Goal: Task Accomplishment & Management: Manage account settings

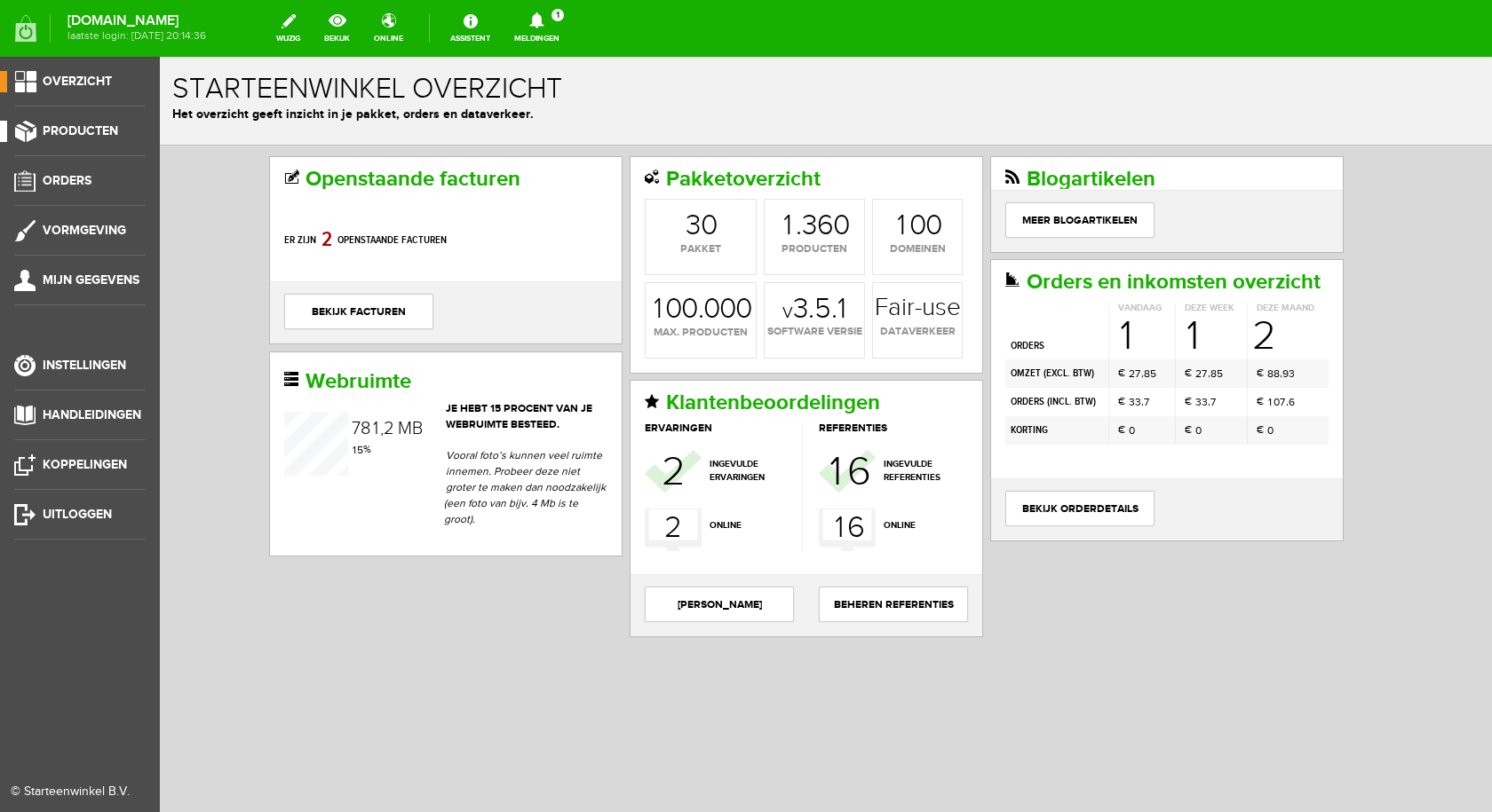
click at [79, 120] on link "Producten" at bounding box center [72, 131] width 145 height 21
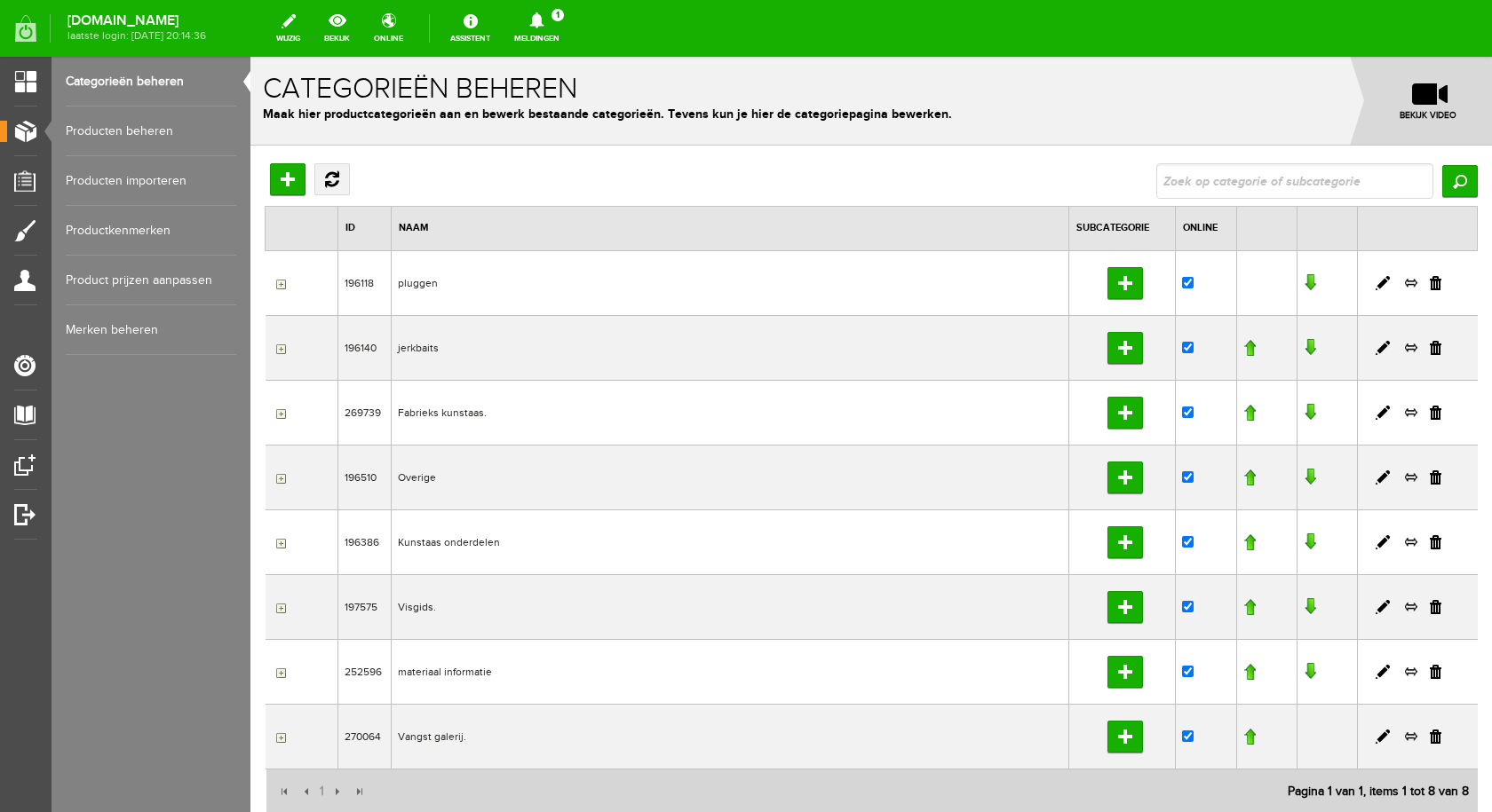
click at [167, 127] on link "Producten beheren" at bounding box center [151, 131] width 171 height 49
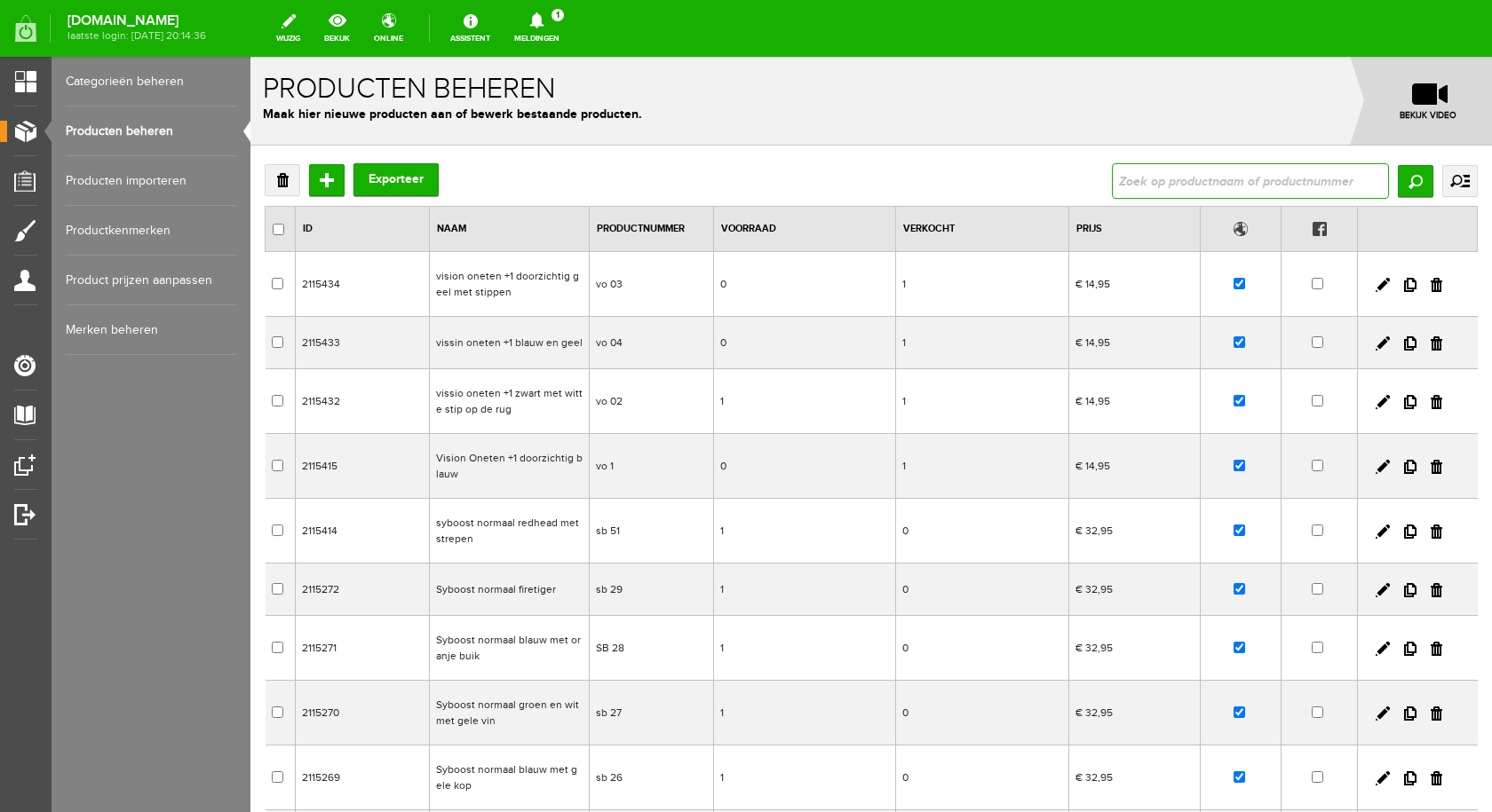
click at [1145, 183] on input "text" at bounding box center [1250, 180] width 277 height 35
type input "syboost"
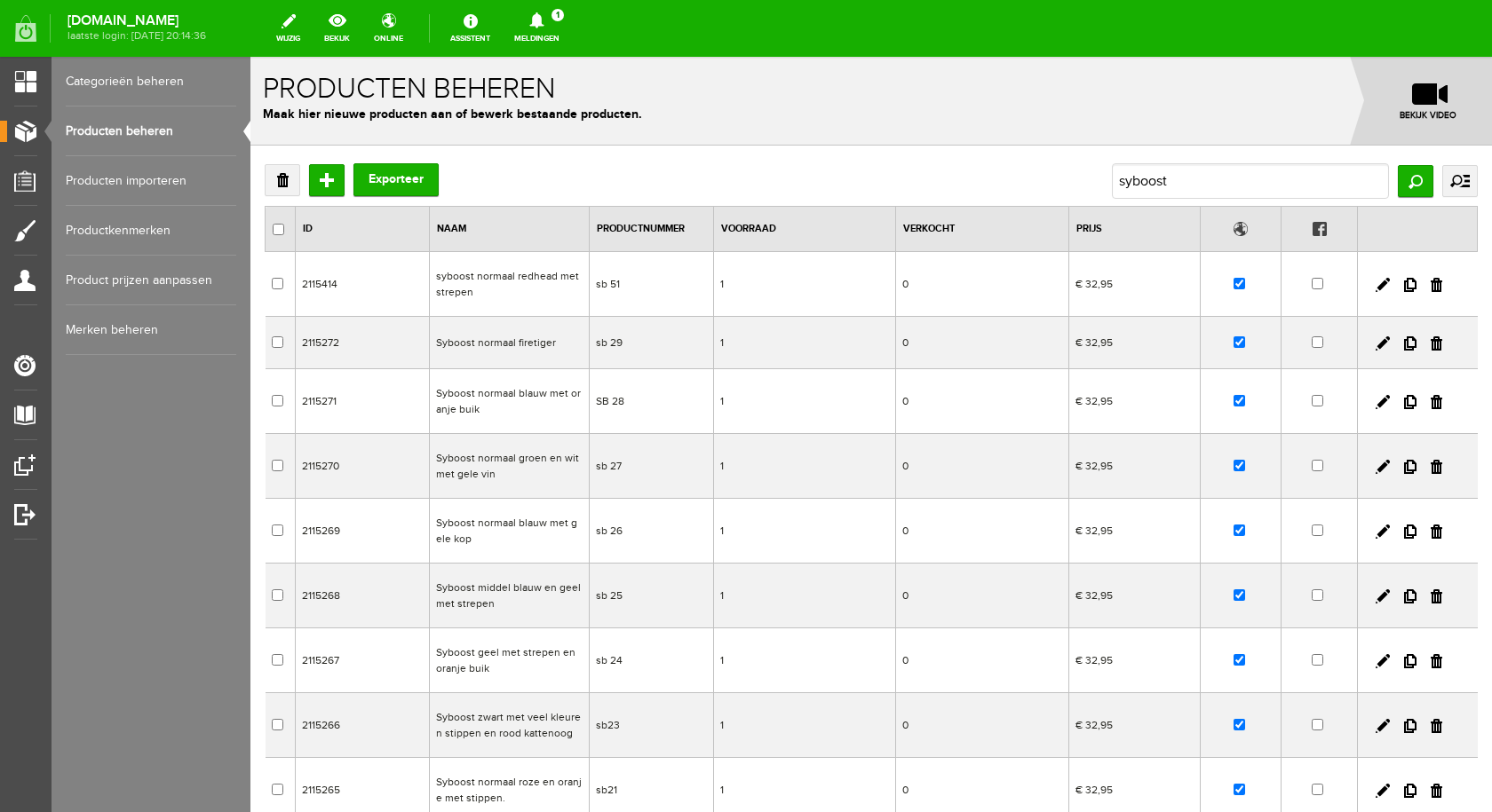
click at [464, 283] on td "syboost normaal redhead met strepen" at bounding box center [509, 285] width 159 height 65
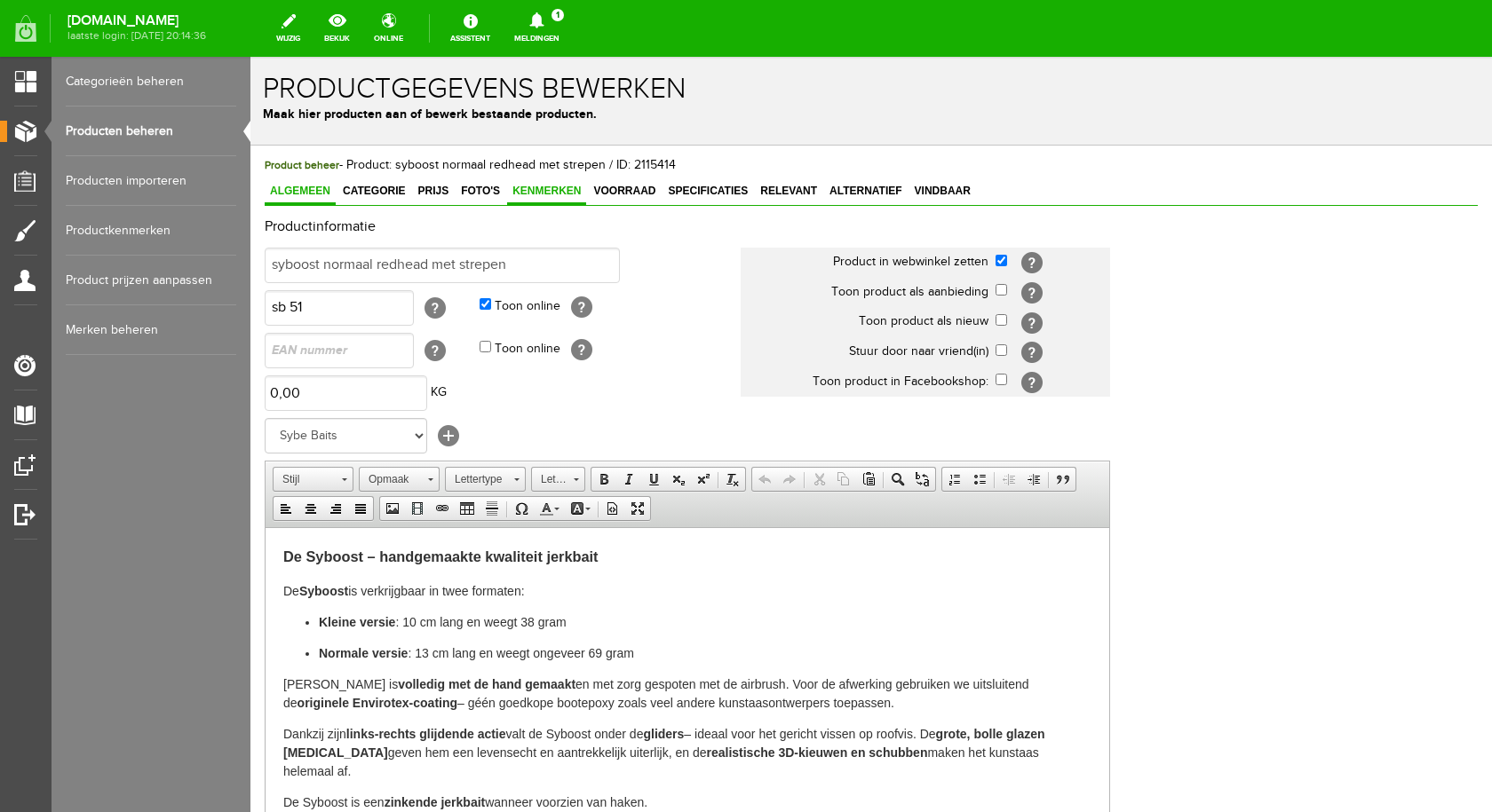
click at [554, 192] on span "Kenmerken" at bounding box center [546, 191] width 79 height 12
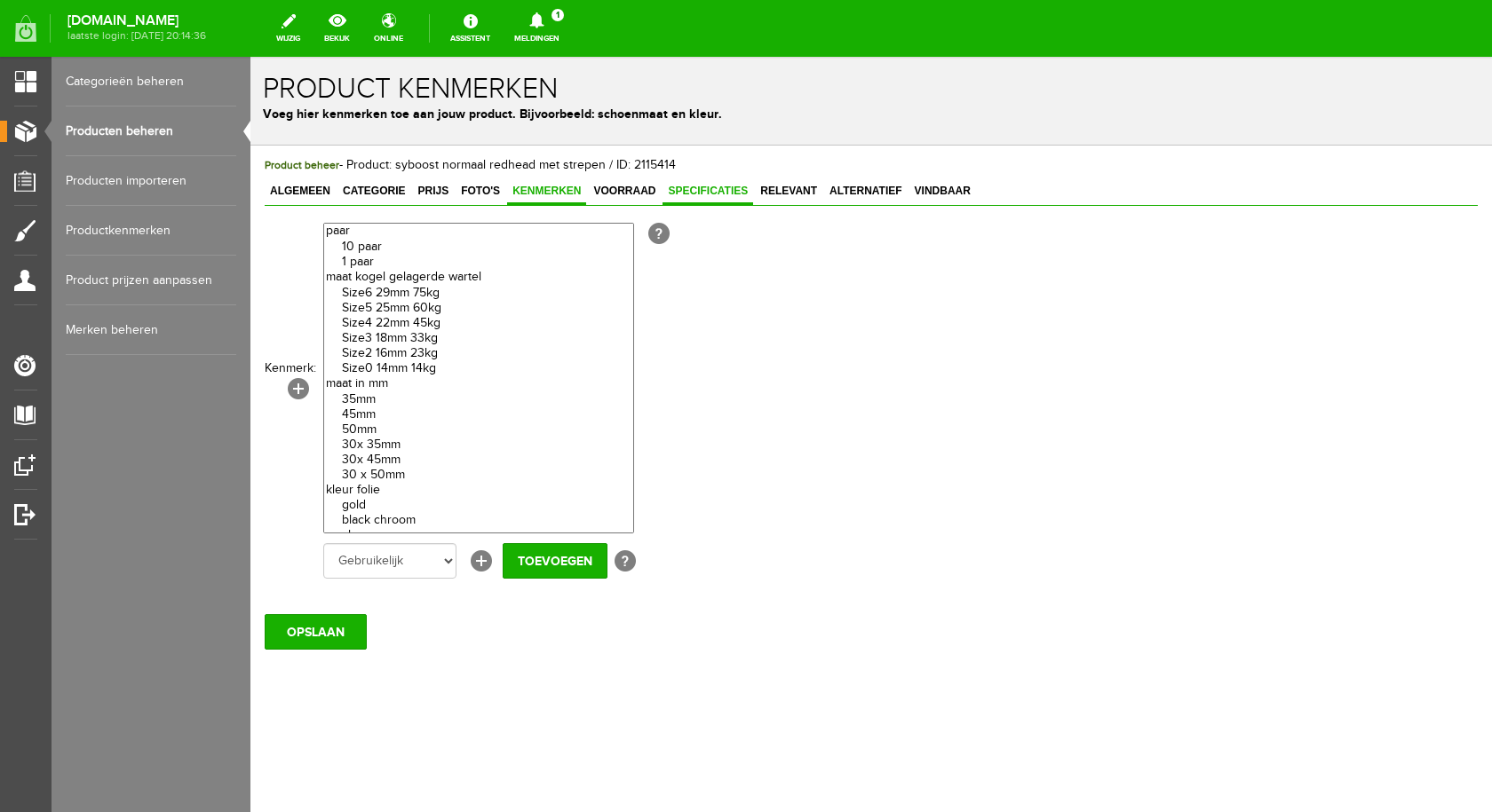
click at [708, 185] on span "Specificaties" at bounding box center [707, 191] width 90 height 12
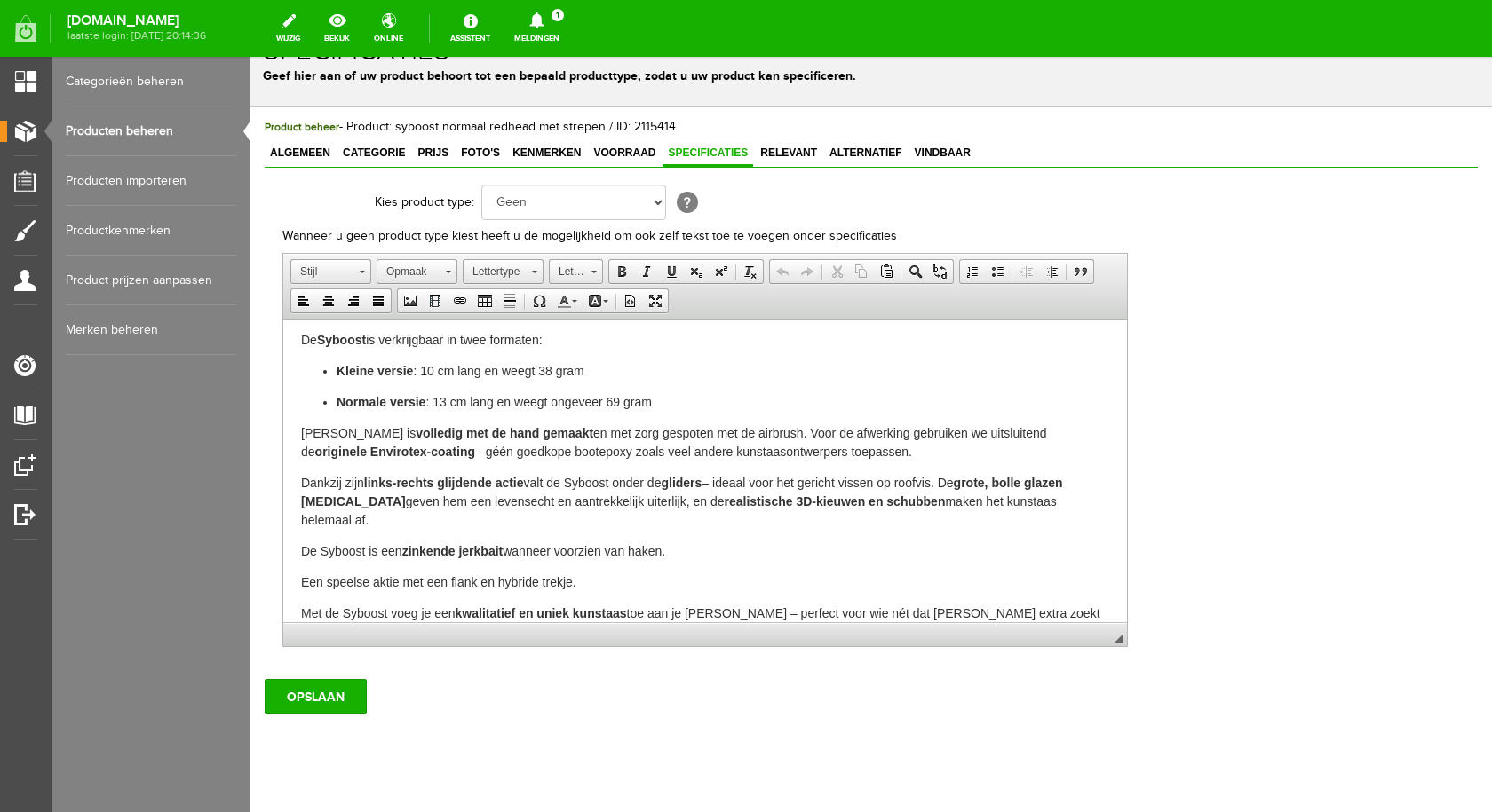
scroll to position [72, 0]
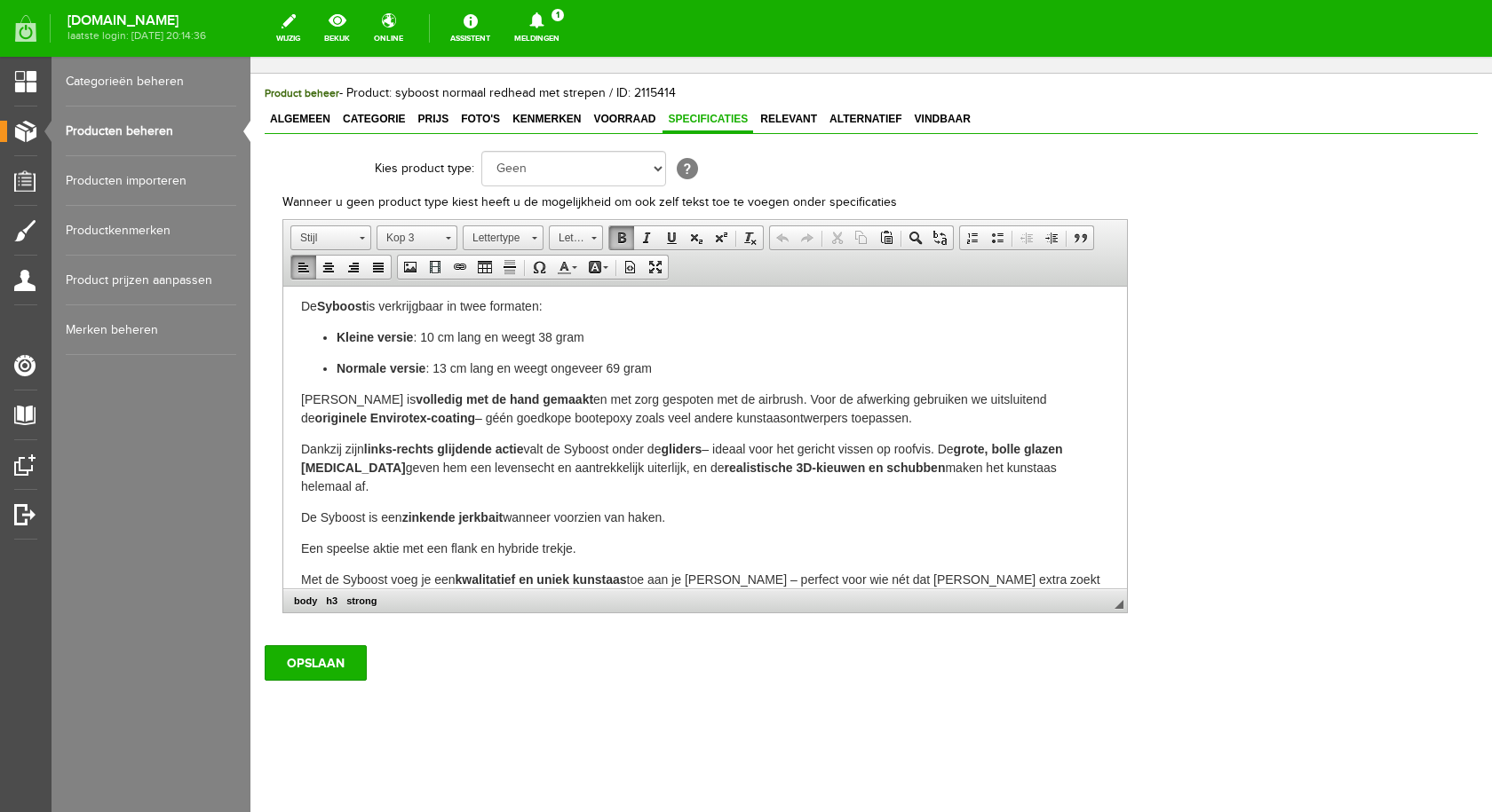
click at [1072, 571] on p "Met de Syboost voeg je een kwalitatief en uniek kunstaas toe aan je [PERSON_NAM…" at bounding box center [704, 589] width 808 height 37
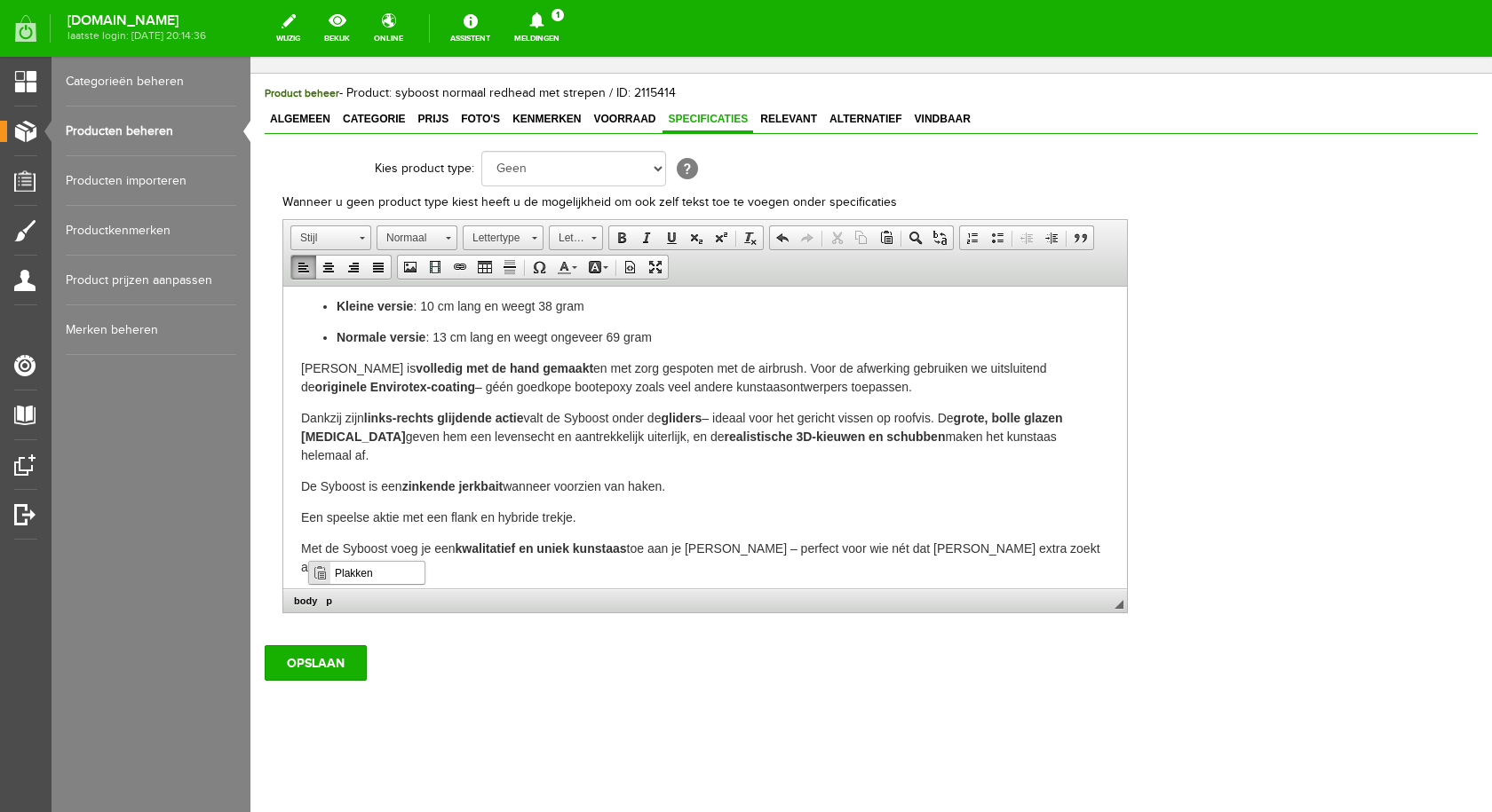
scroll to position [0, 0]
click at [348, 569] on span "Plakken" at bounding box center [377, 572] width 94 height 22
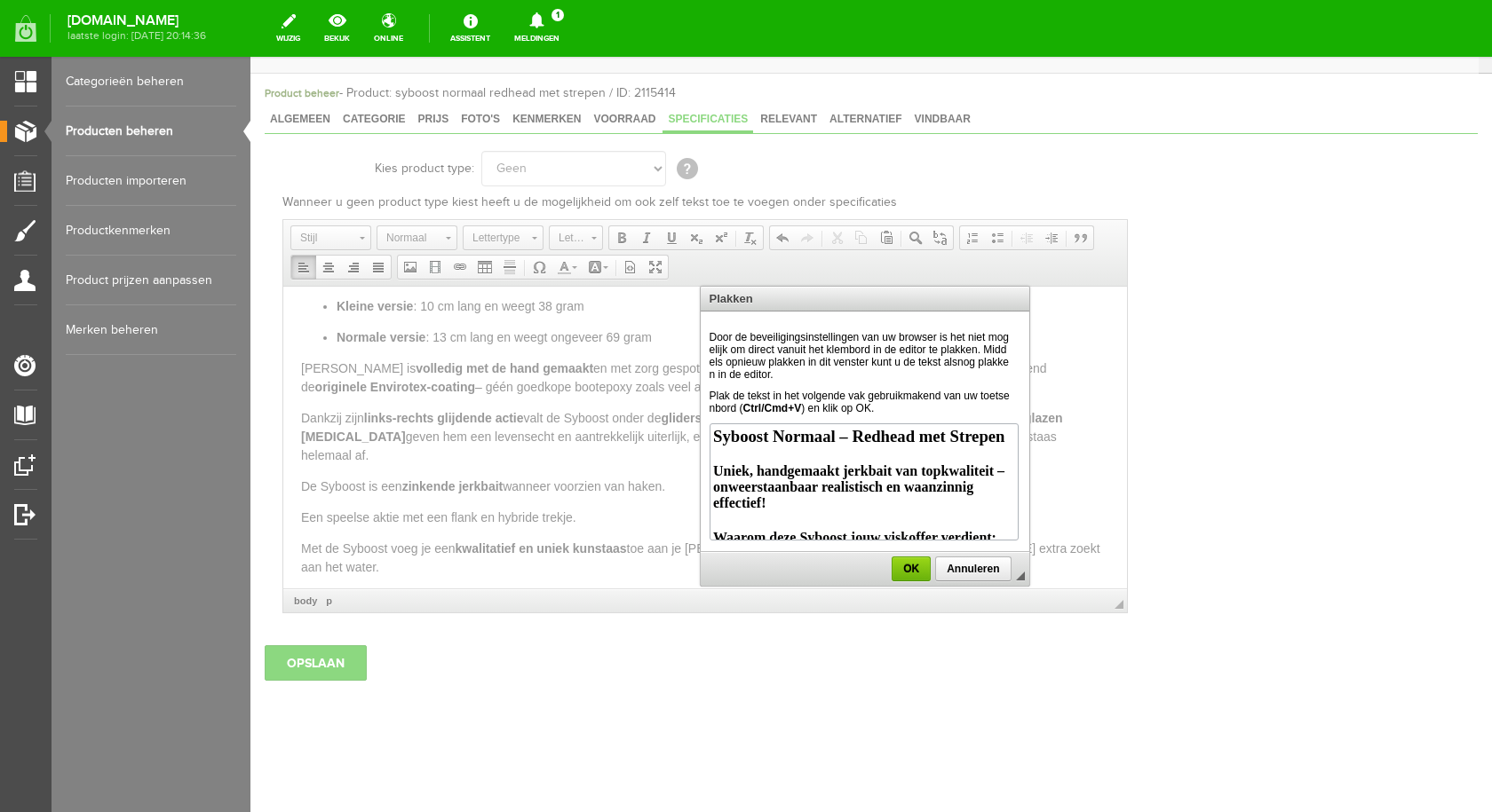
scroll to position [1193, 0]
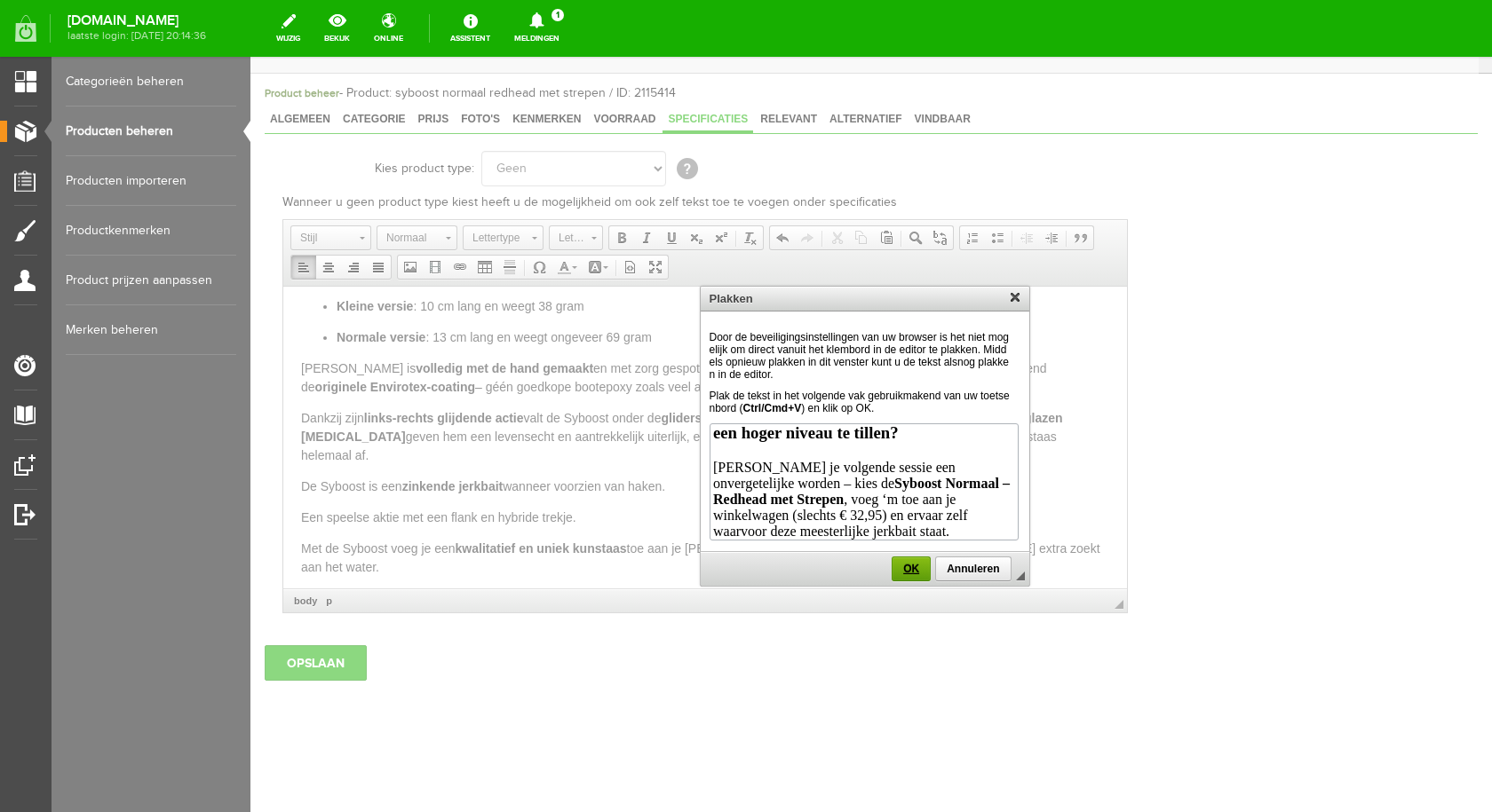
click at [917, 564] on span "OK" at bounding box center [910, 568] width 37 height 12
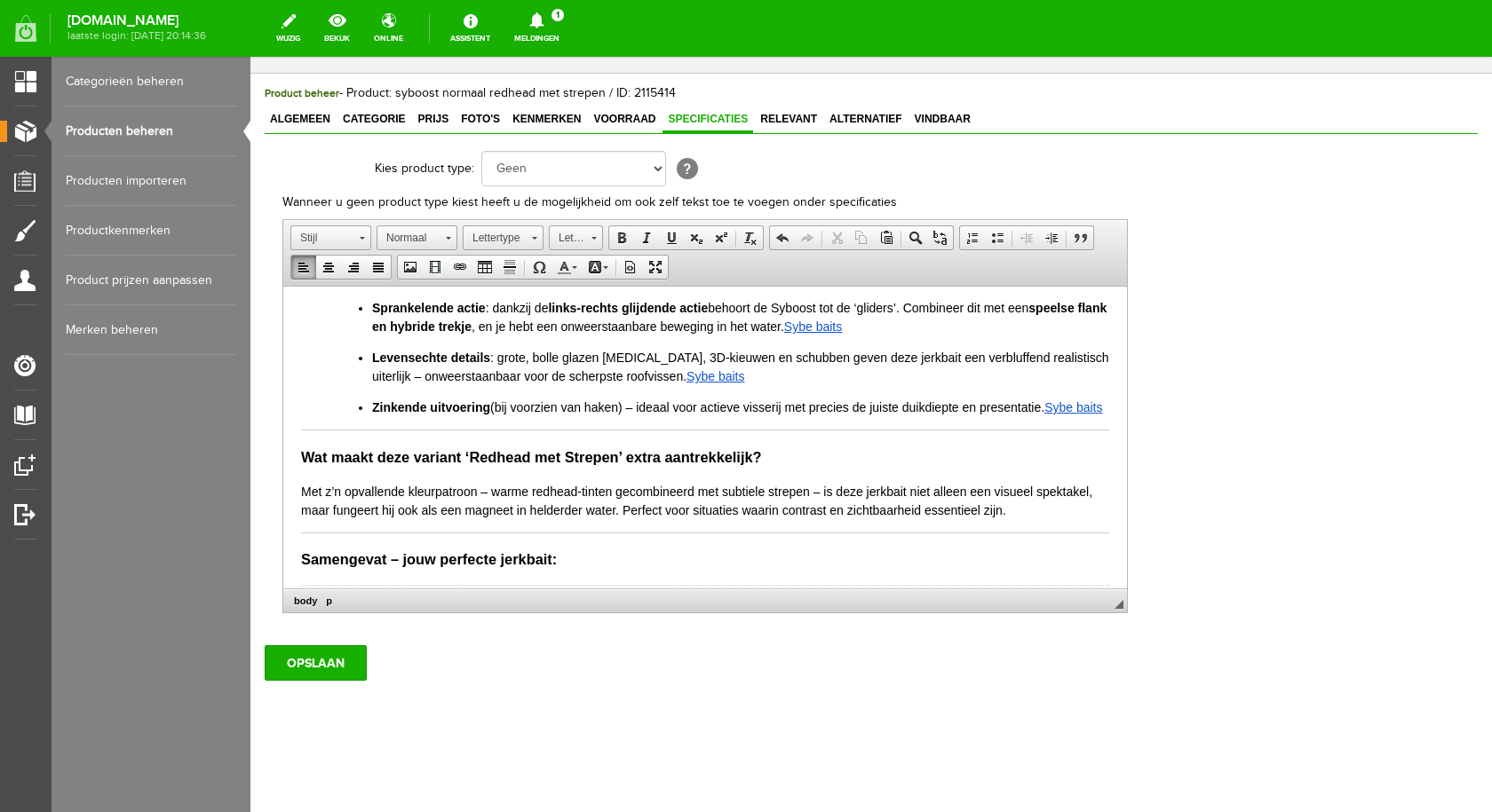
scroll to position [542, 0]
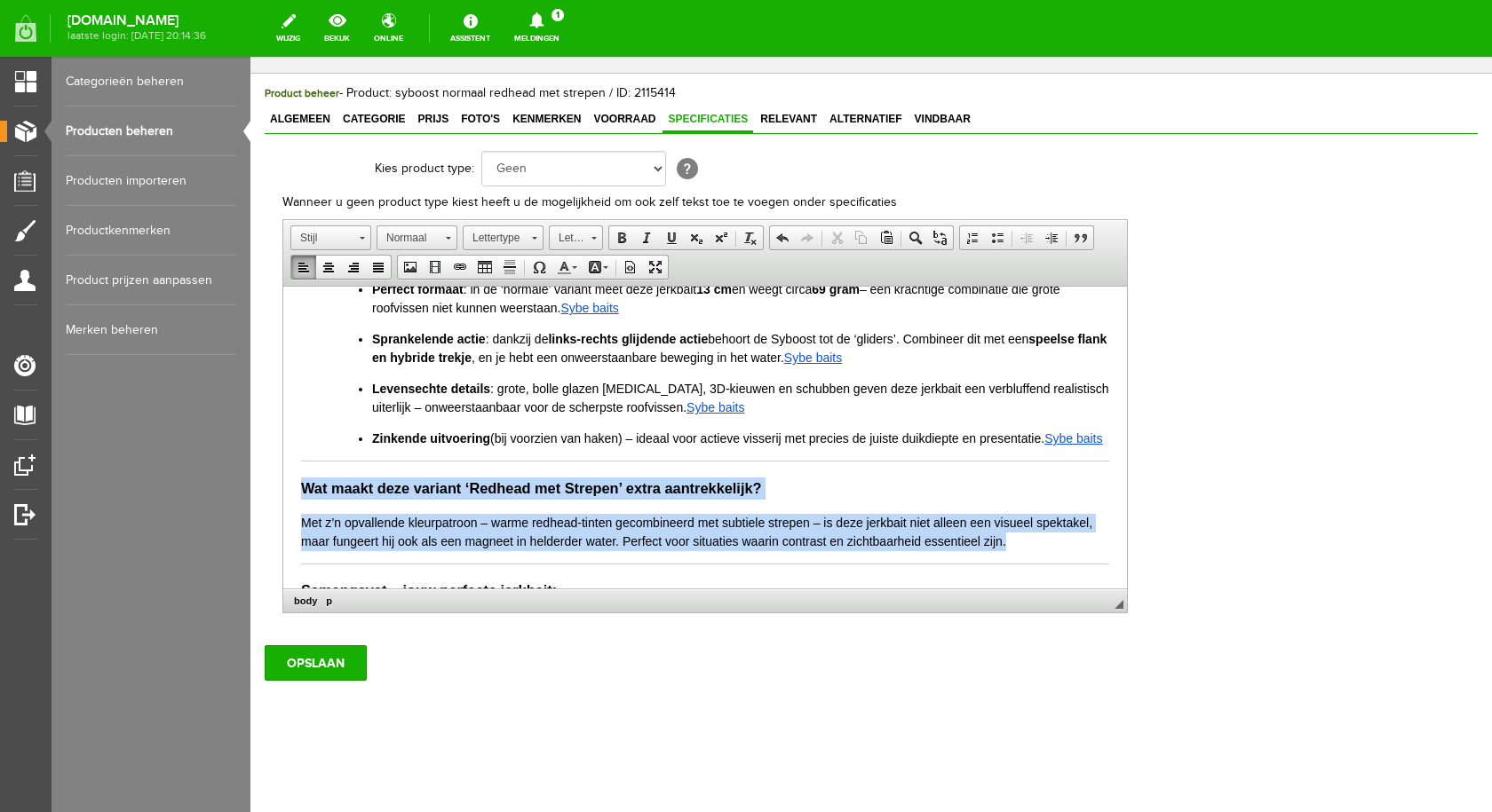
drag, startPoint x: 302, startPoint y: 457, endPoint x: 1047, endPoint y: 525, distance: 748.1
click at [1047, 525] on body "De Syboost – handgemaakte kwaliteit jerkbait De Syboost is verkrijgbaar in twee…" at bounding box center [704, 319] width 808 height 1113
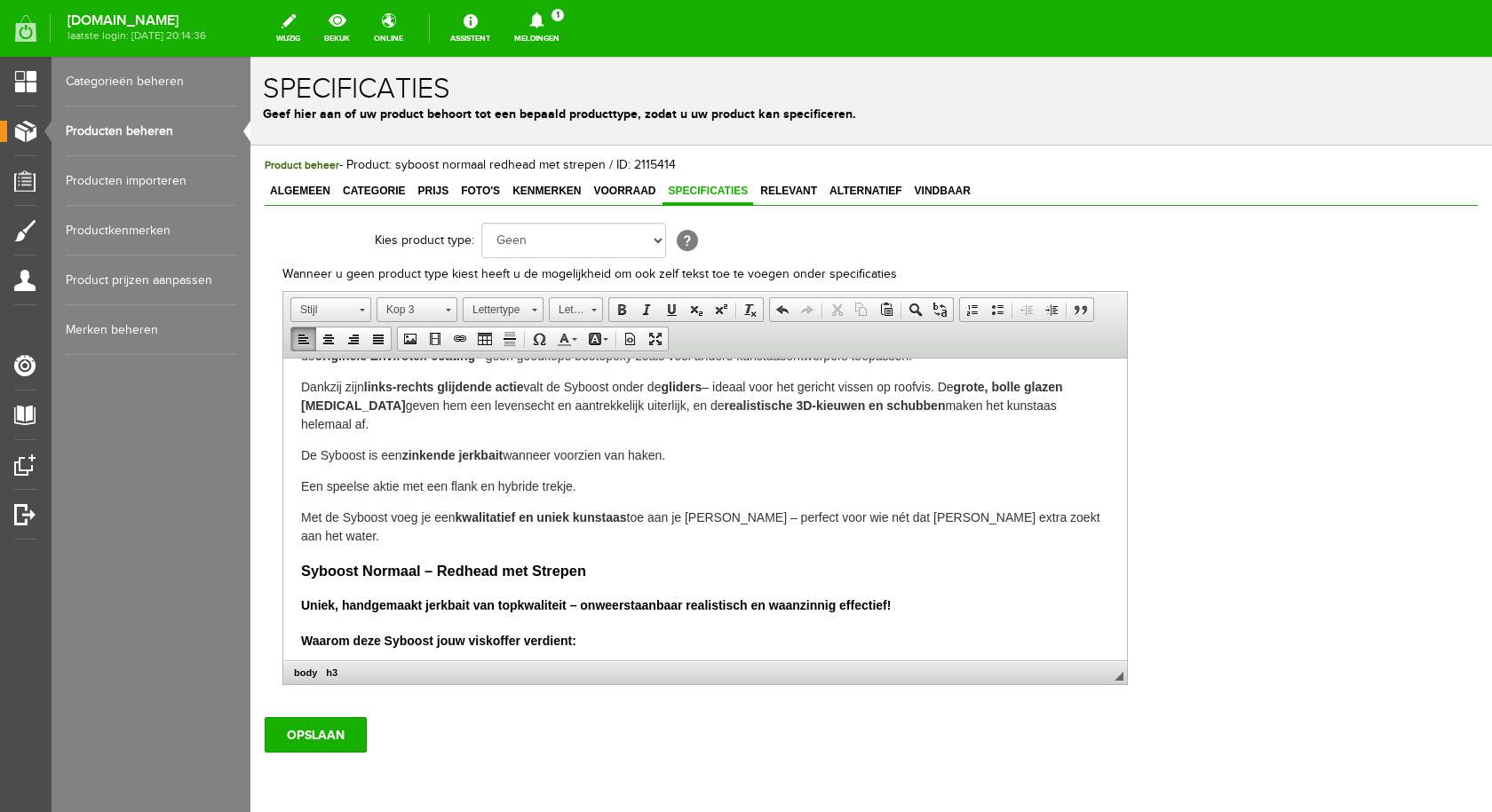
scroll to position [267, 0]
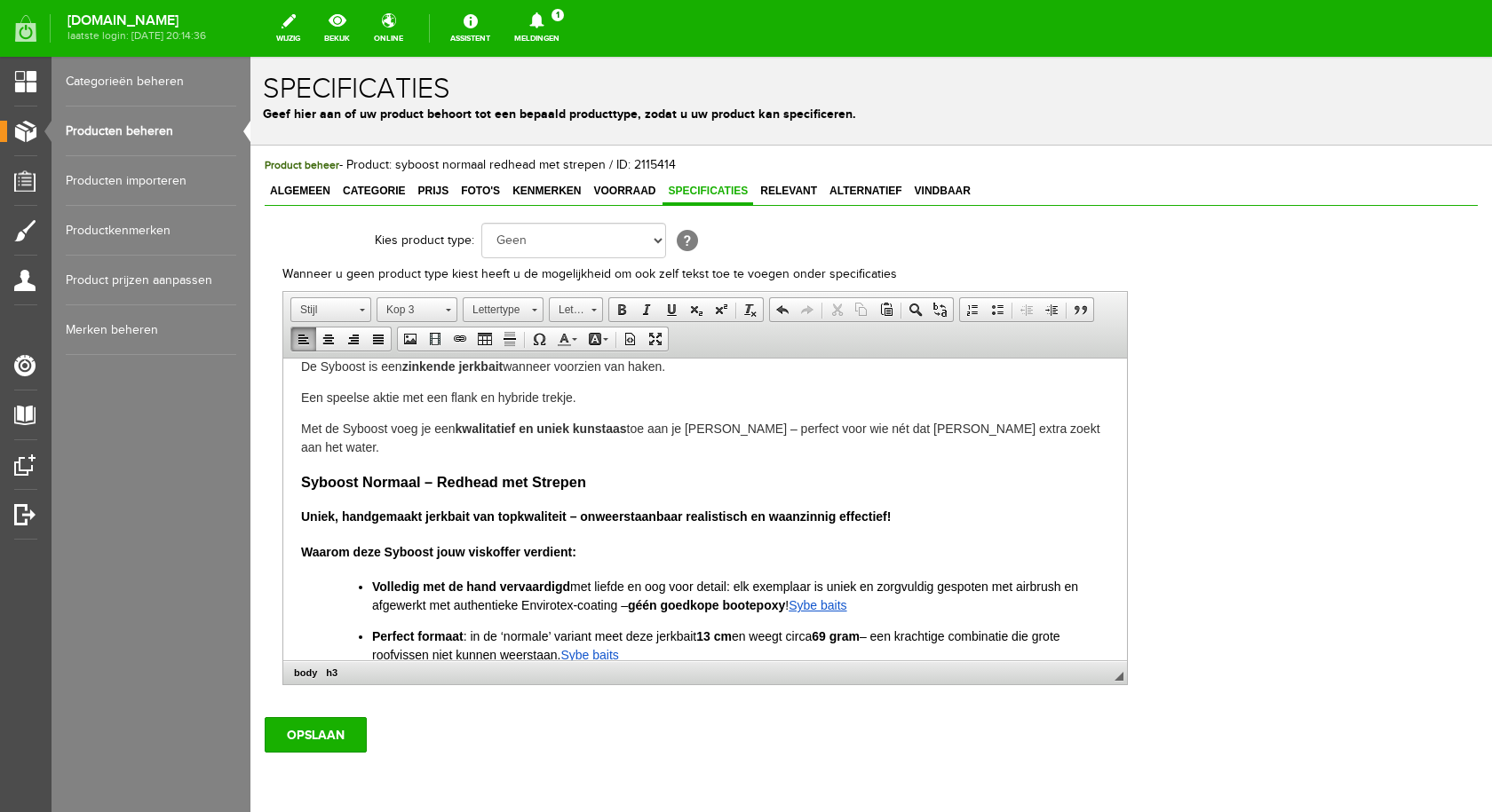
click at [590, 471] on h3 "Syboost Normaal – Redhead met Strepen" at bounding box center [704, 482] width 808 height 22
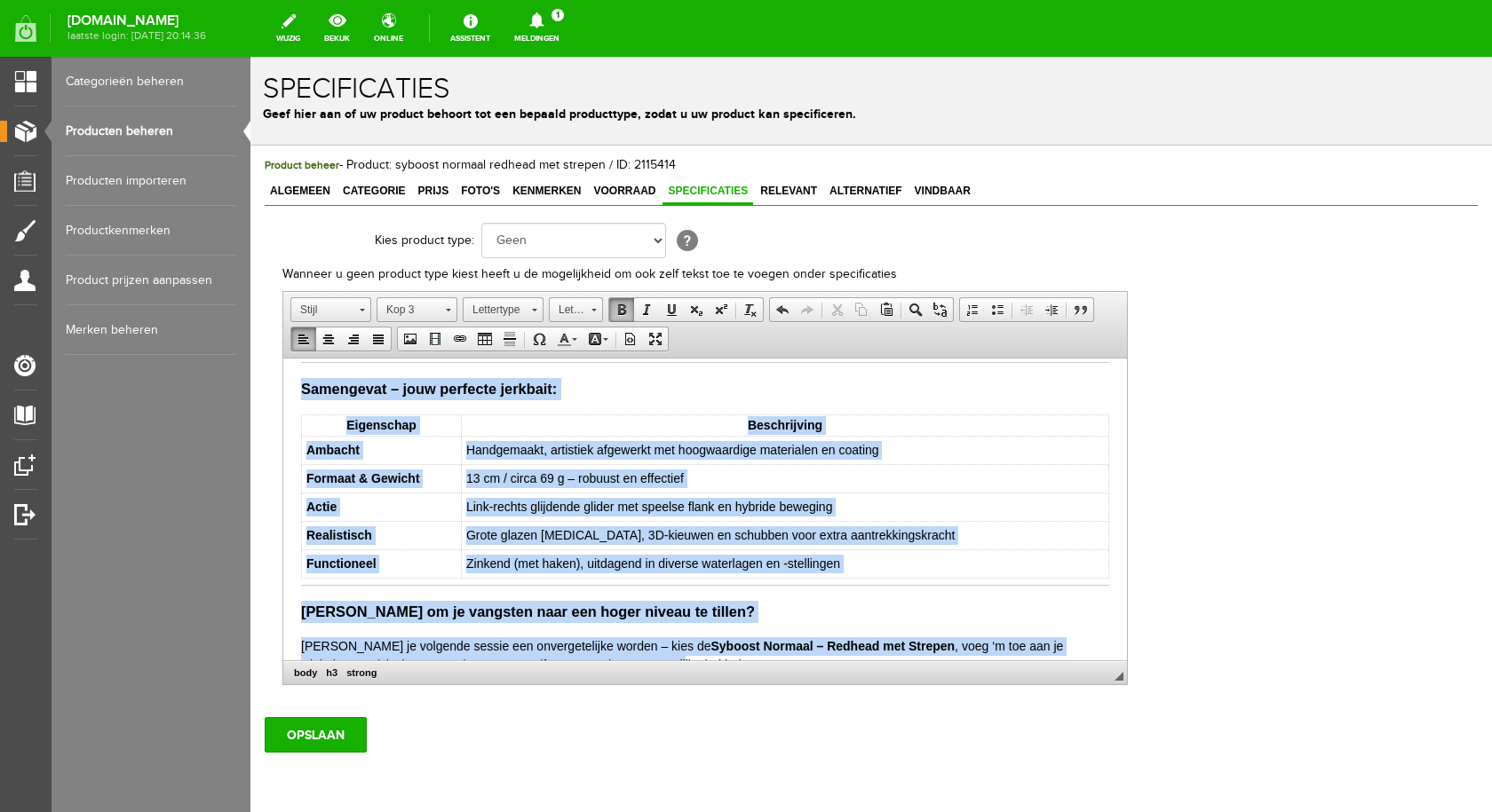
scroll to position [765, 0]
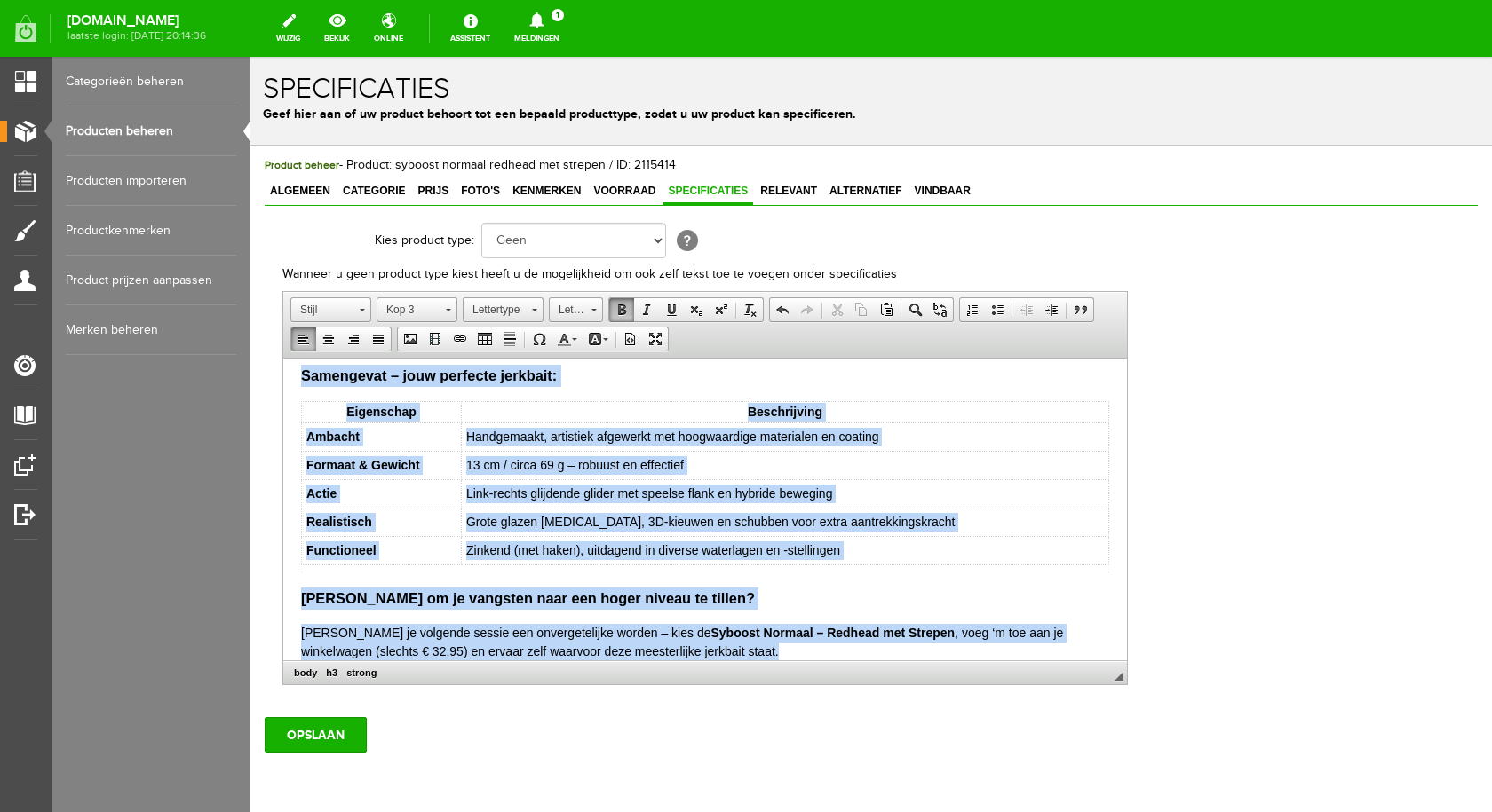
drag, startPoint x: 293, startPoint y: 378, endPoint x: 719, endPoint y: 641, distance: 500.6
click at [762, 666] on html "De Syboost – handgemaakte kwaliteit jerkbait De Syboost is verkrijgbaar in twee…" at bounding box center [704, 136] width 844 height 1084
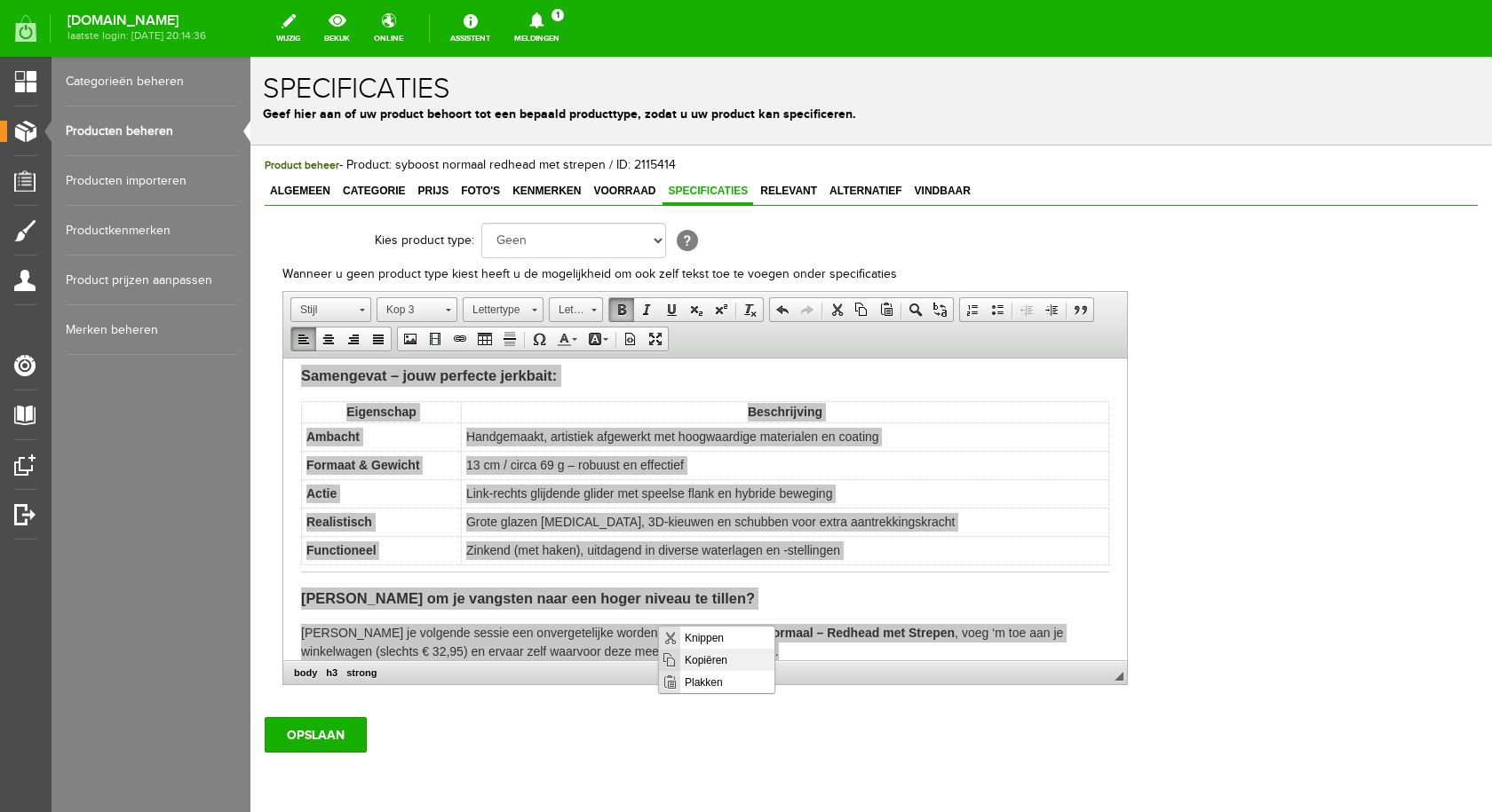
click at [715, 655] on span "Kopiëren" at bounding box center [727, 659] width 94 height 22
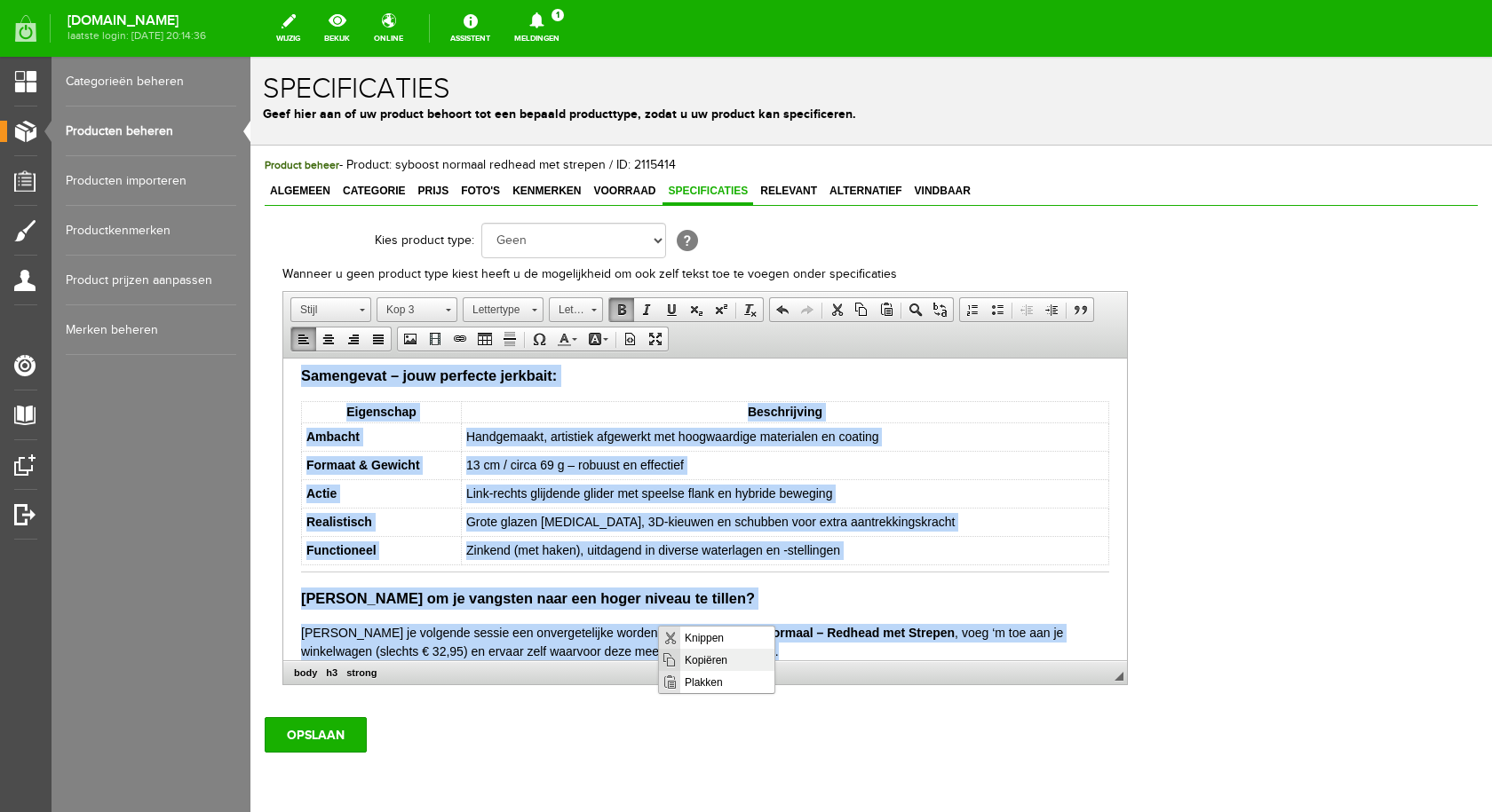
copy body "Lo Ipsumdo – sitametconse adipiscin elitsedd Ei Tempori ut laboreetdolo ma aliq…"
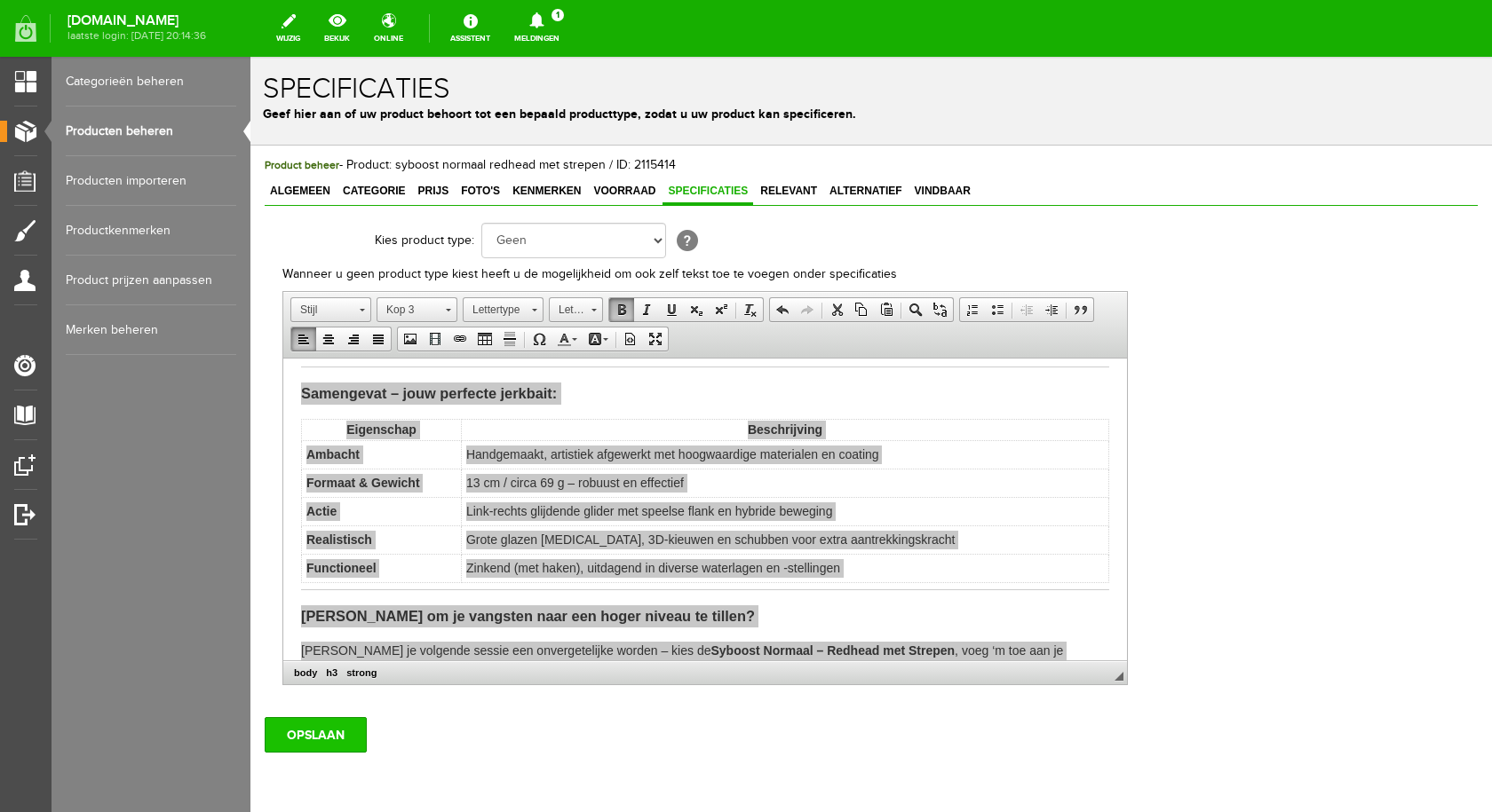
click at [331, 732] on input "OPSLAAN" at bounding box center [316, 734] width 103 height 35
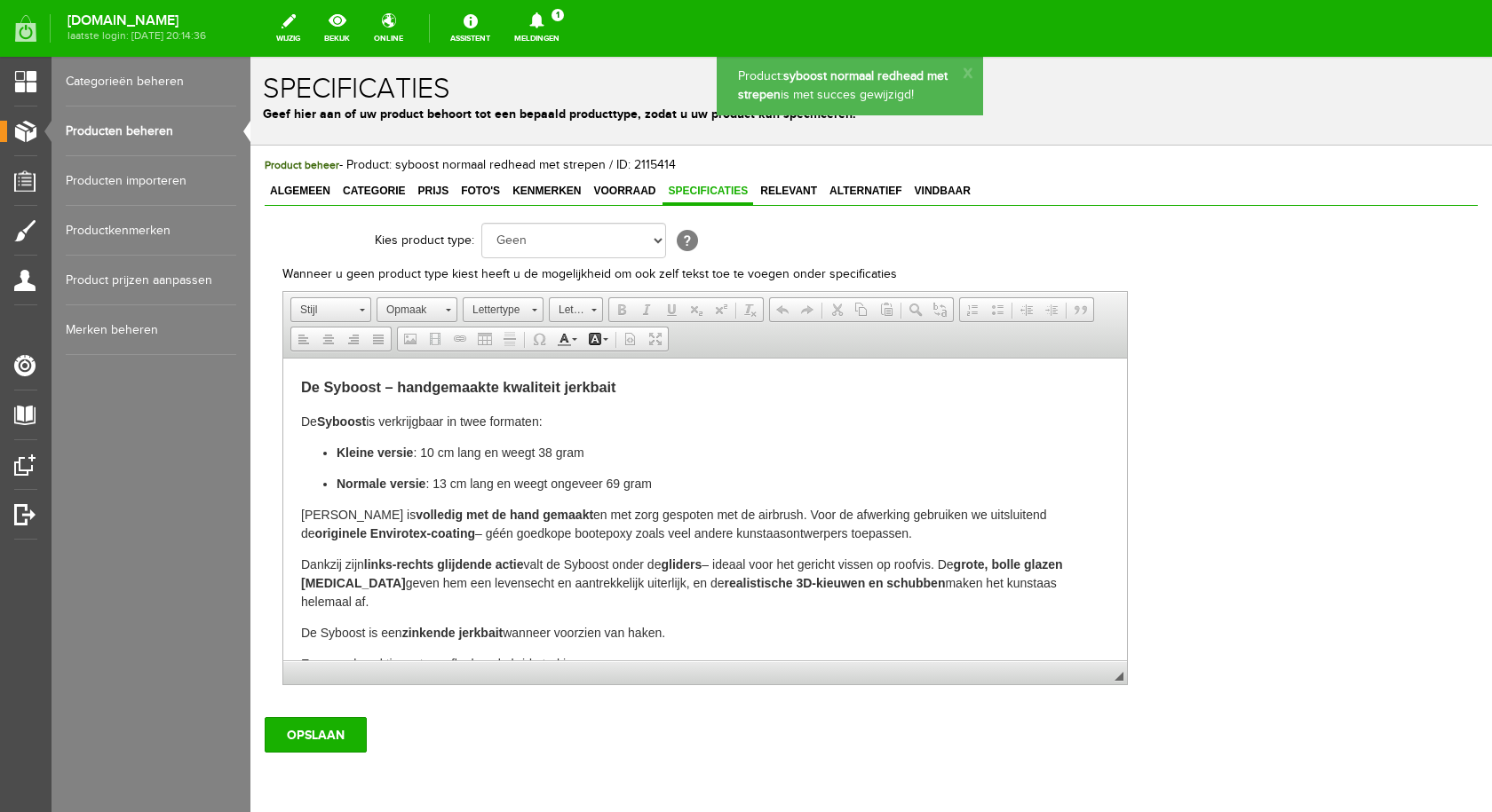
scroll to position [0, 0]
click at [109, 128] on link "Producten beheren" at bounding box center [151, 131] width 171 height 49
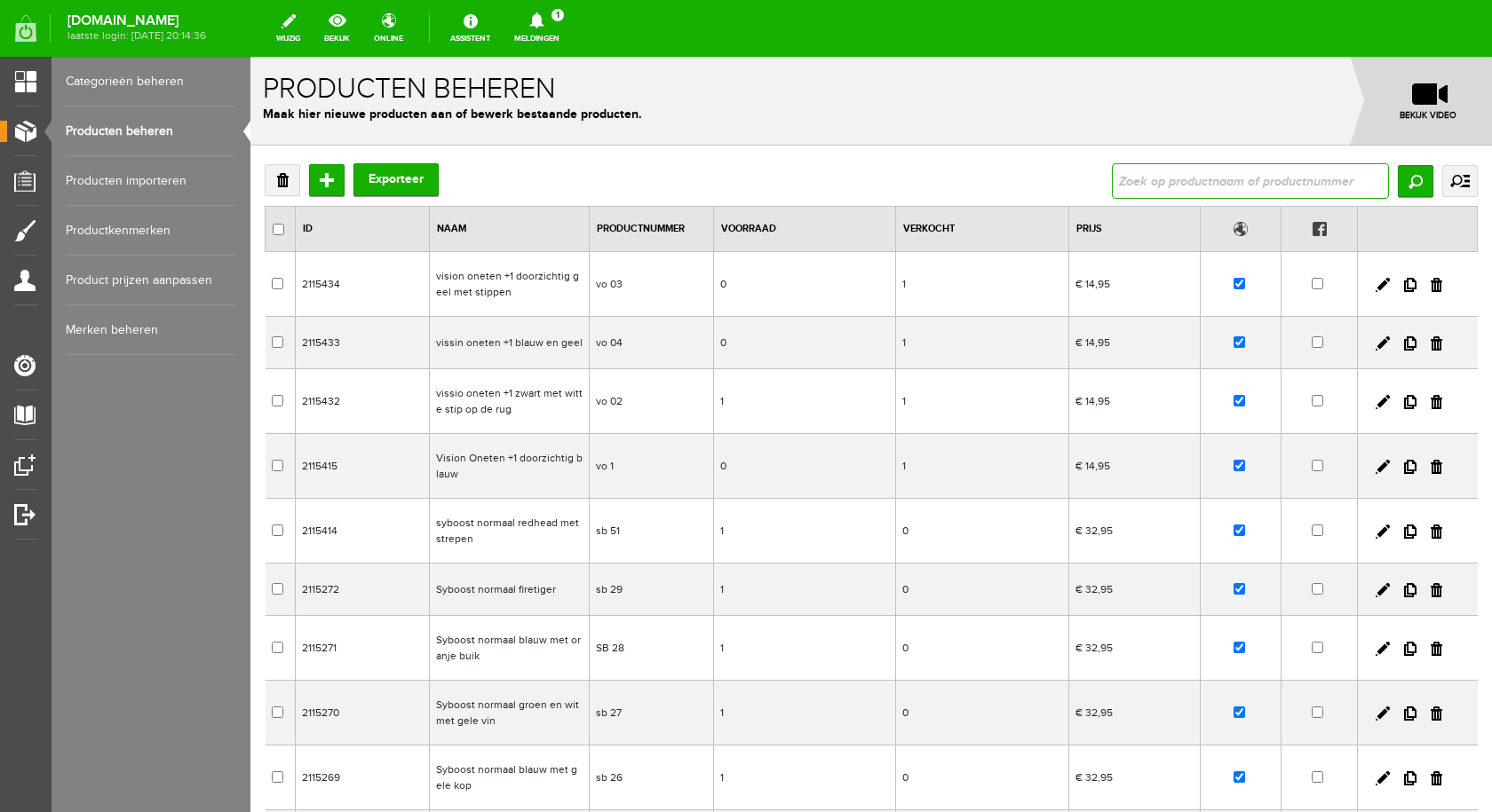
click at [1208, 173] on input "text" at bounding box center [1250, 180] width 277 height 35
type input "syboost"
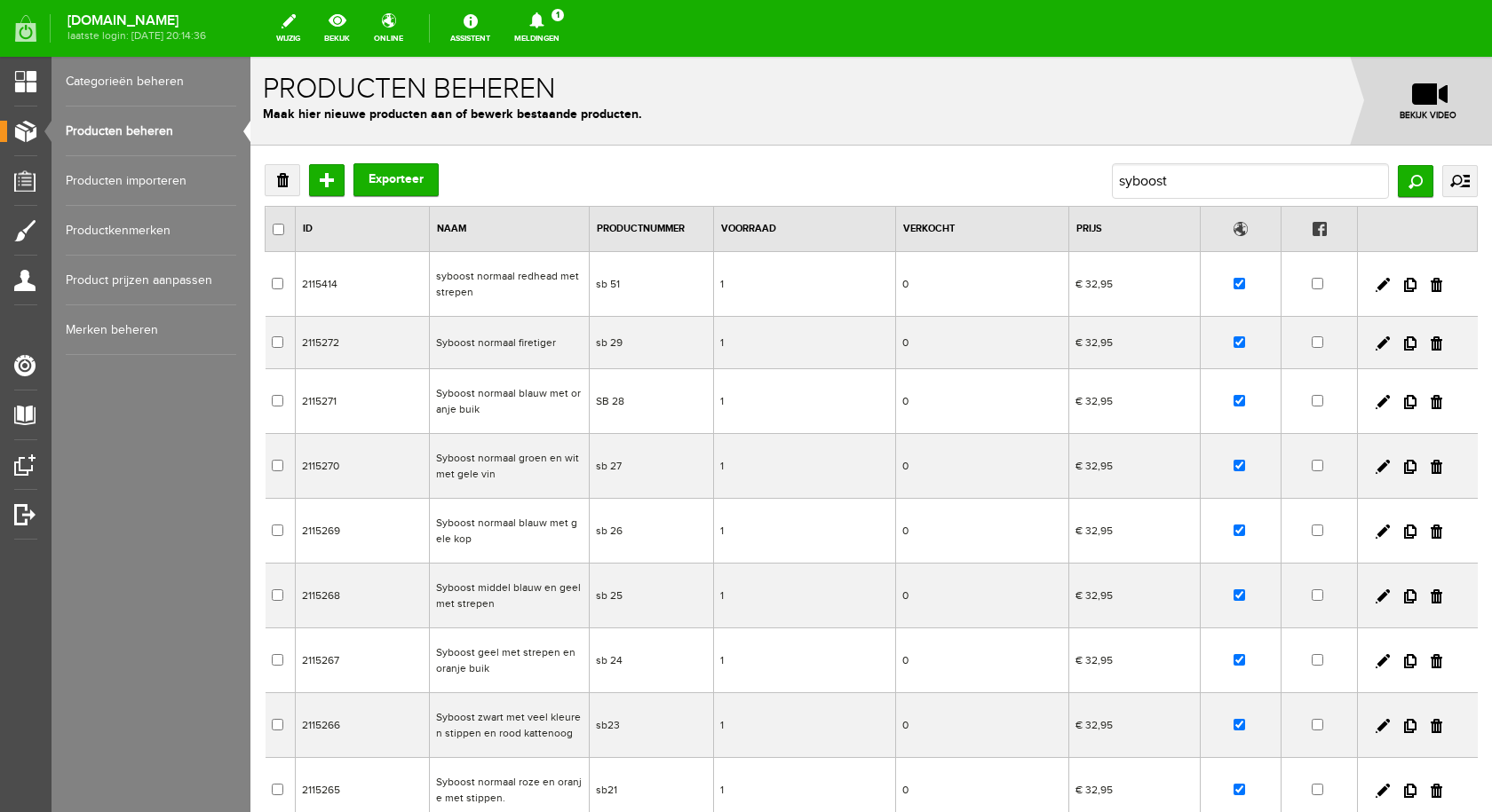
click at [510, 341] on td "Syboost normaal firetiger" at bounding box center [509, 342] width 159 height 52
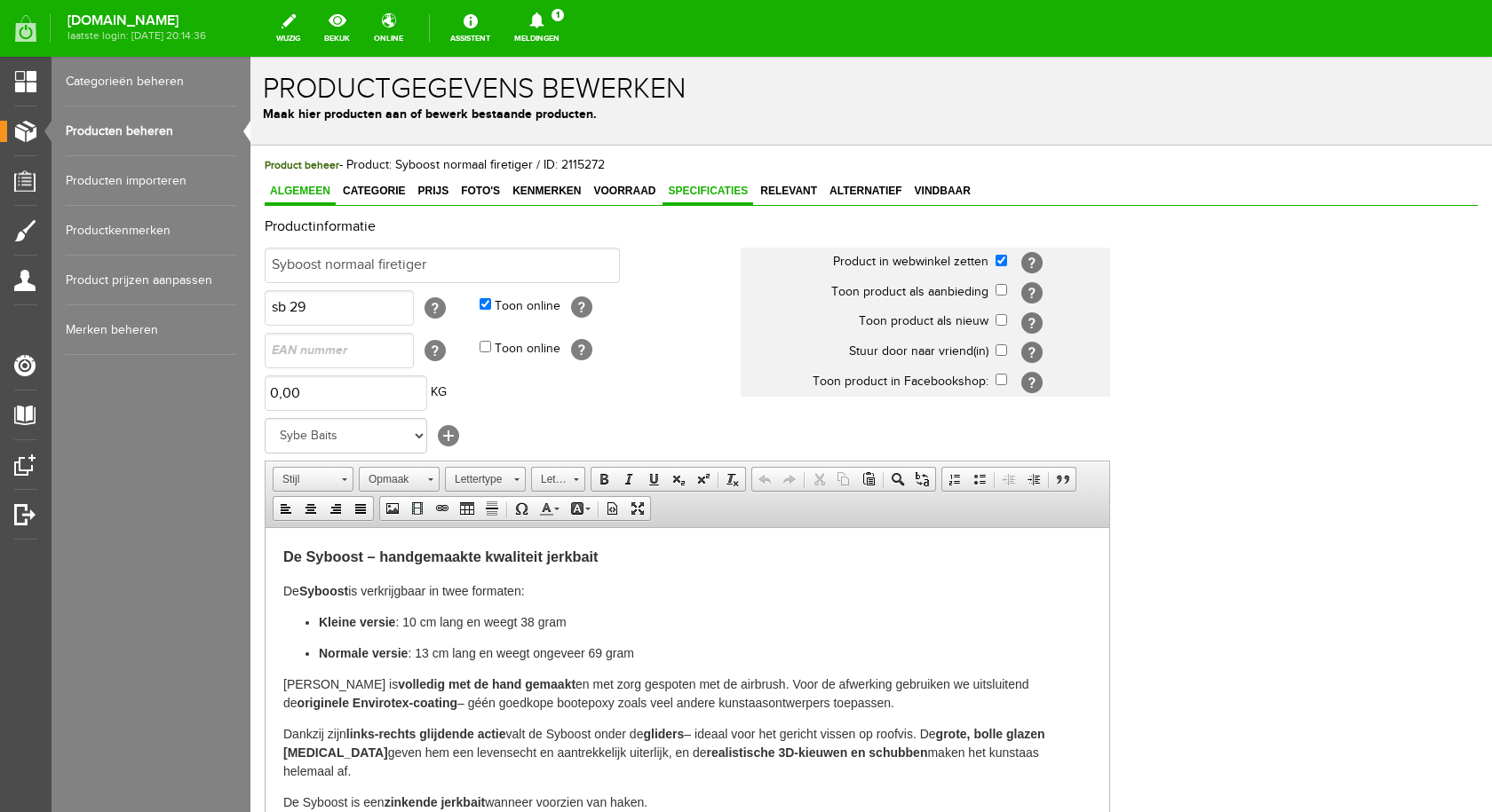
click at [687, 187] on span "Specificaties" at bounding box center [707, 191] width 90 height 12
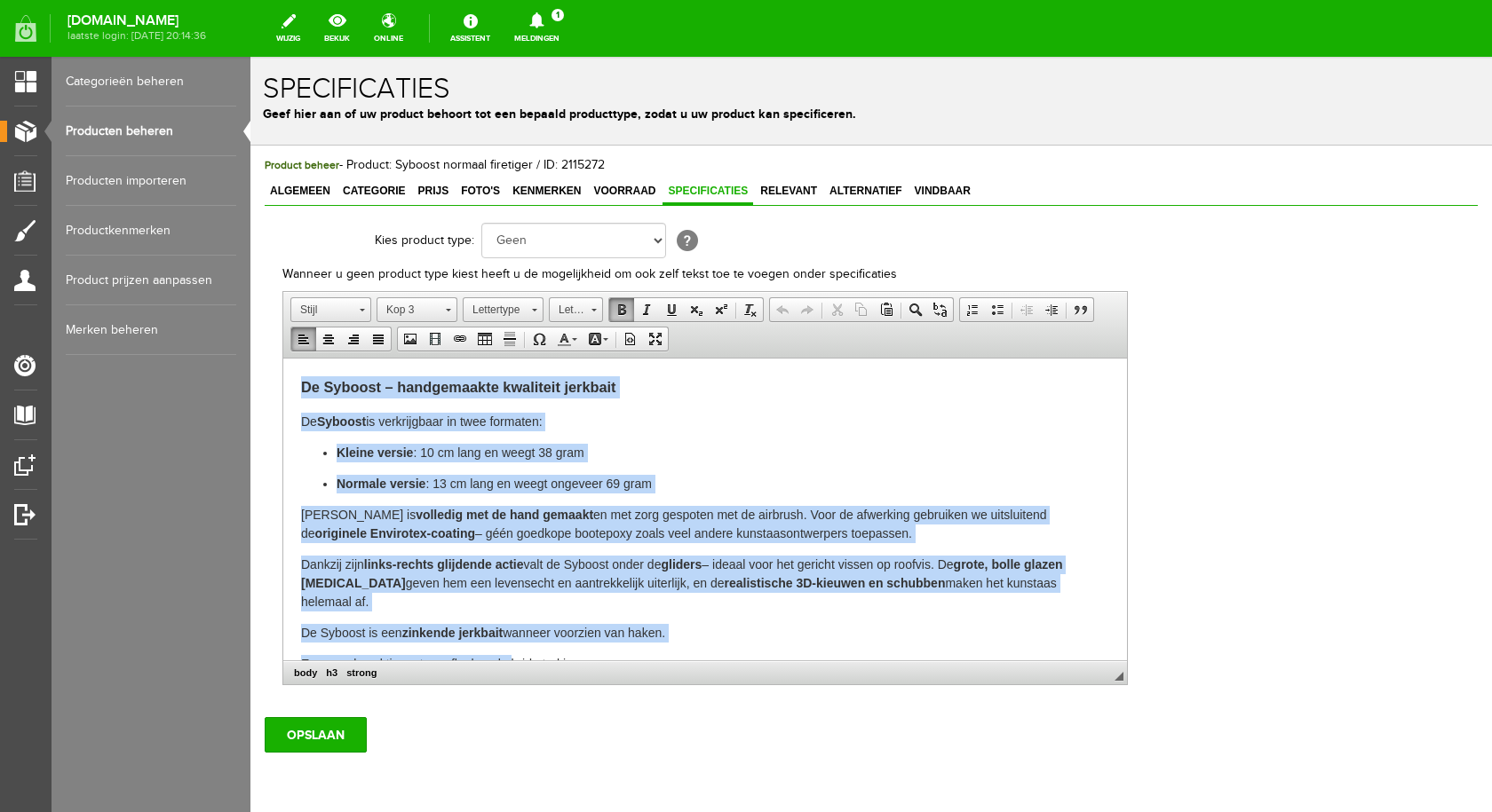
scroll to position [44, 0]
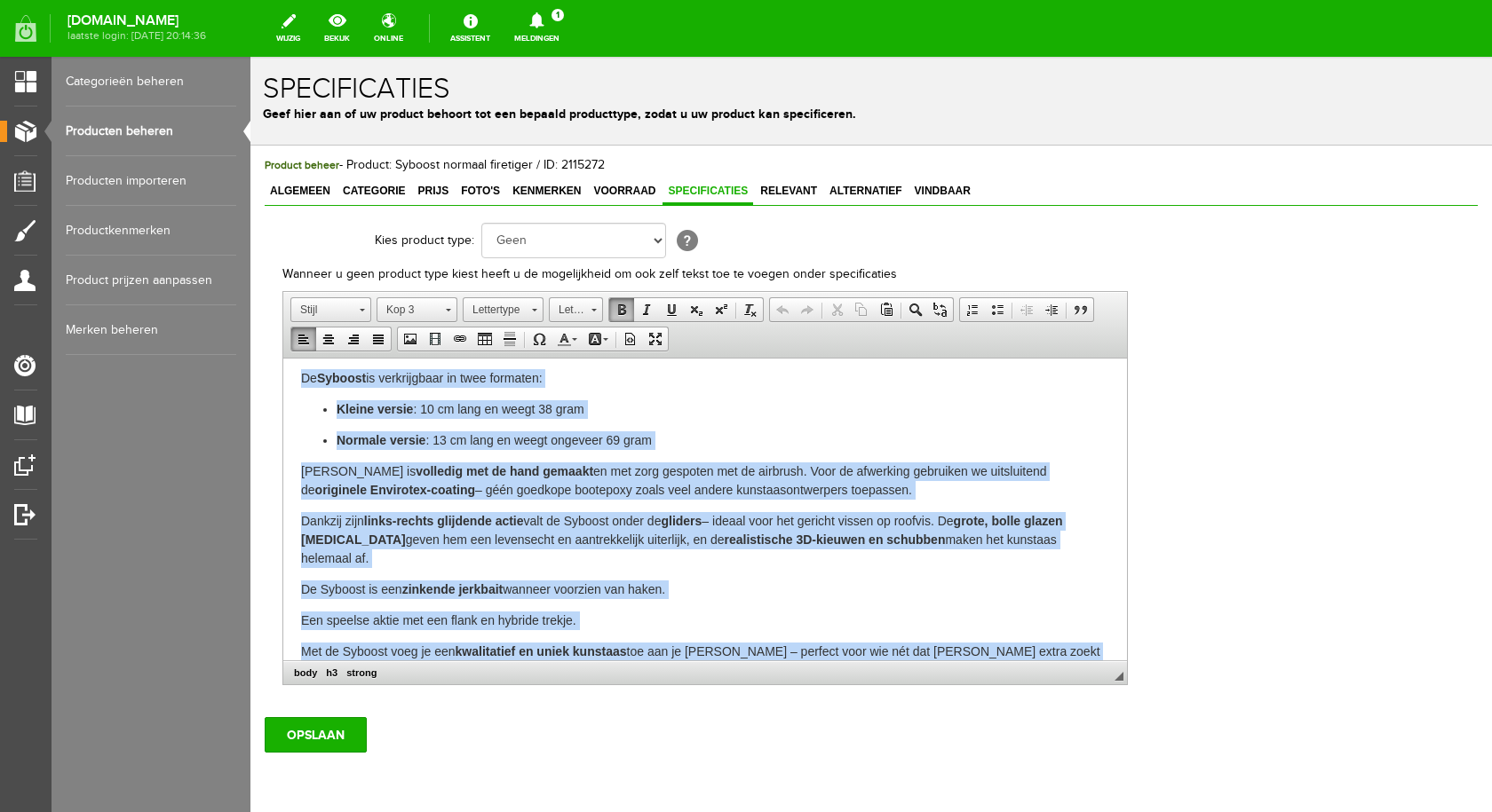
drag, startPoint x: 298, startPoint y: 386, endPoint x: 1129, endPoint y: 694, distance: 886.2
click at [1127, 694] on html "De Syboost – handgemaakte kwaliteit jerkbait De Syboost is verkrijgbaar in twee…" at bounding box center [704, 506] width 844 height 382
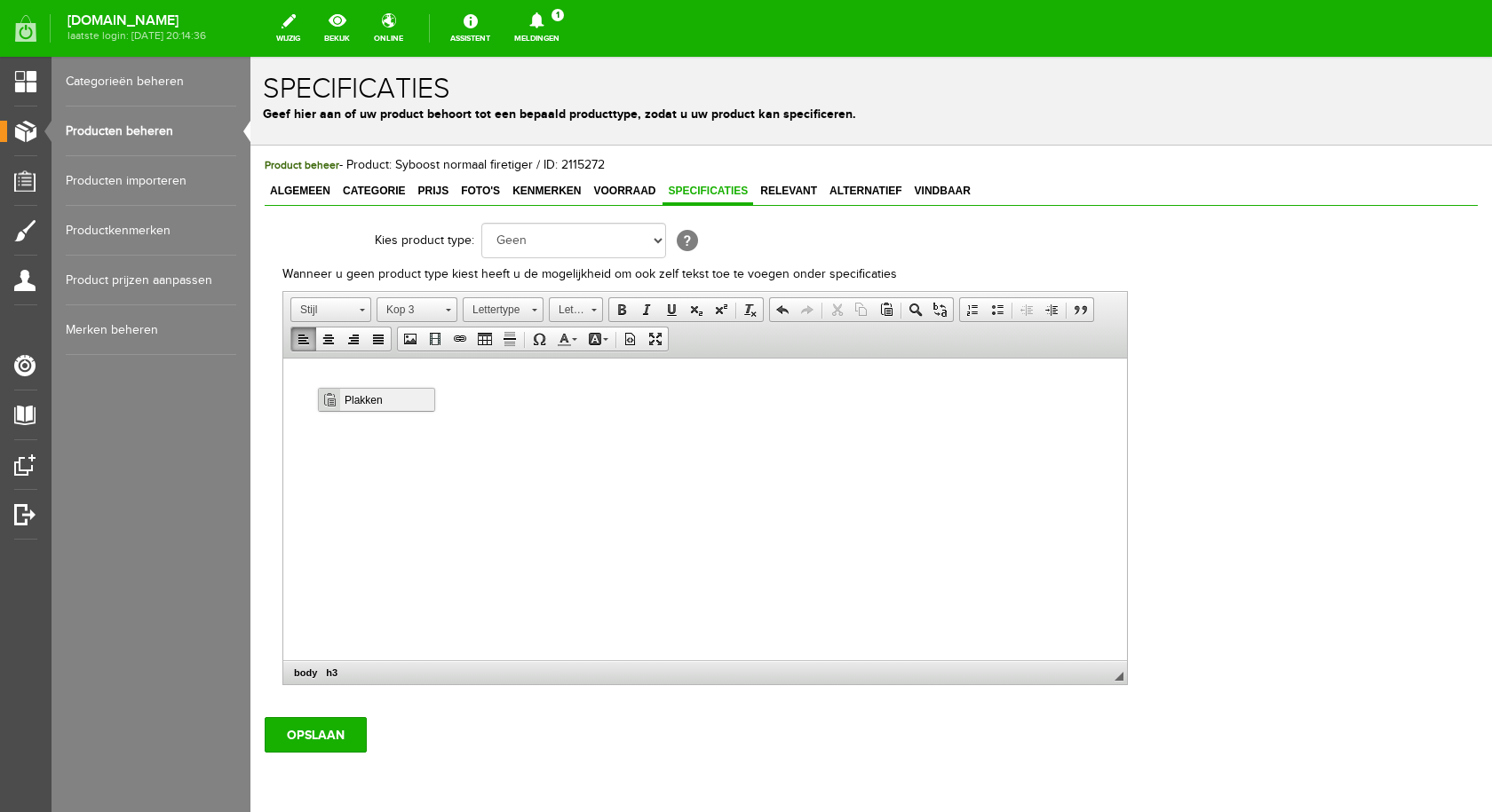
scroll to position [0, 0]
click at [386, 394] on span "Plakken" at bounding box center [386, 399] width 94 height 22
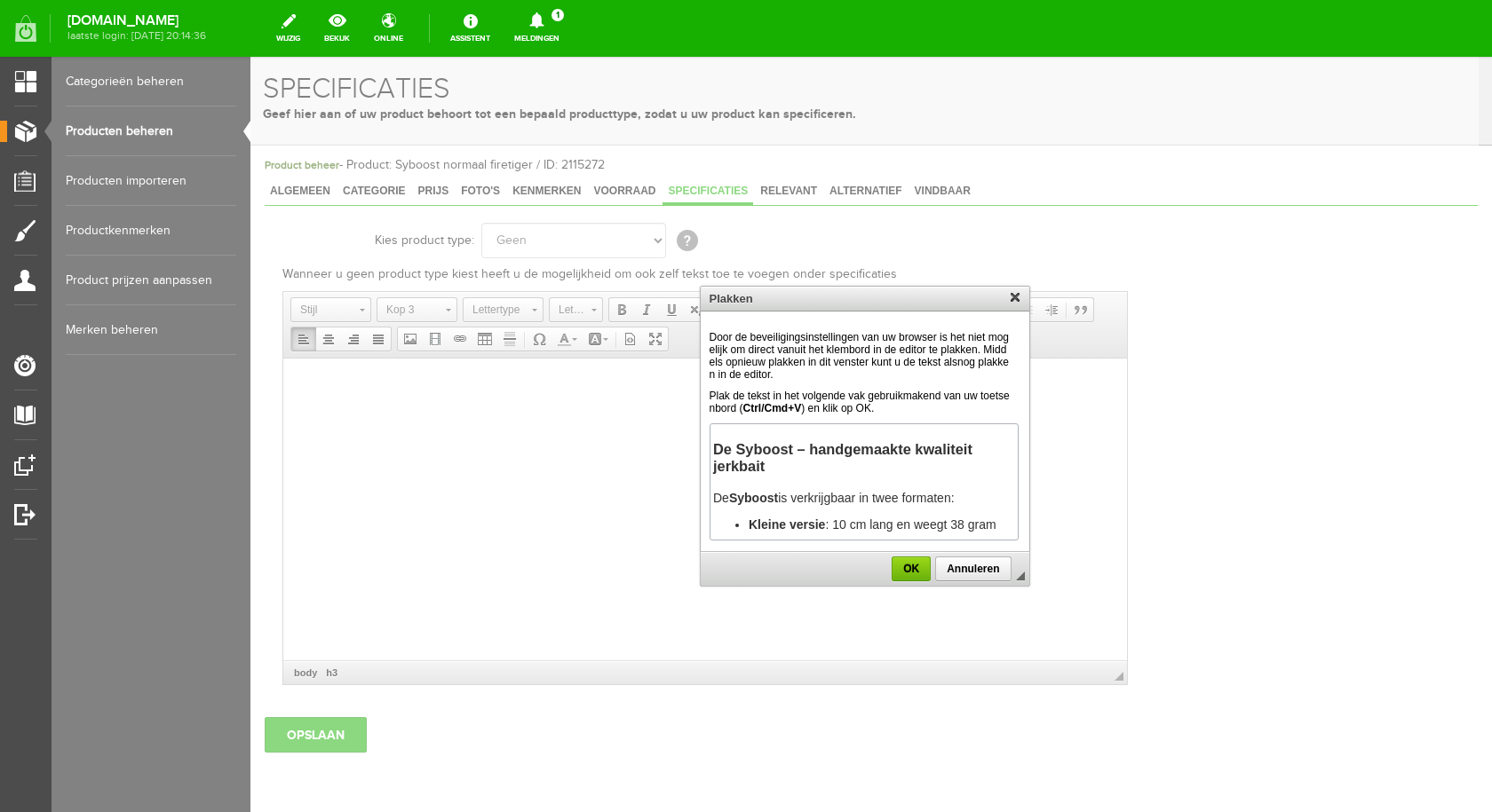
scroll to position [1370, 0]
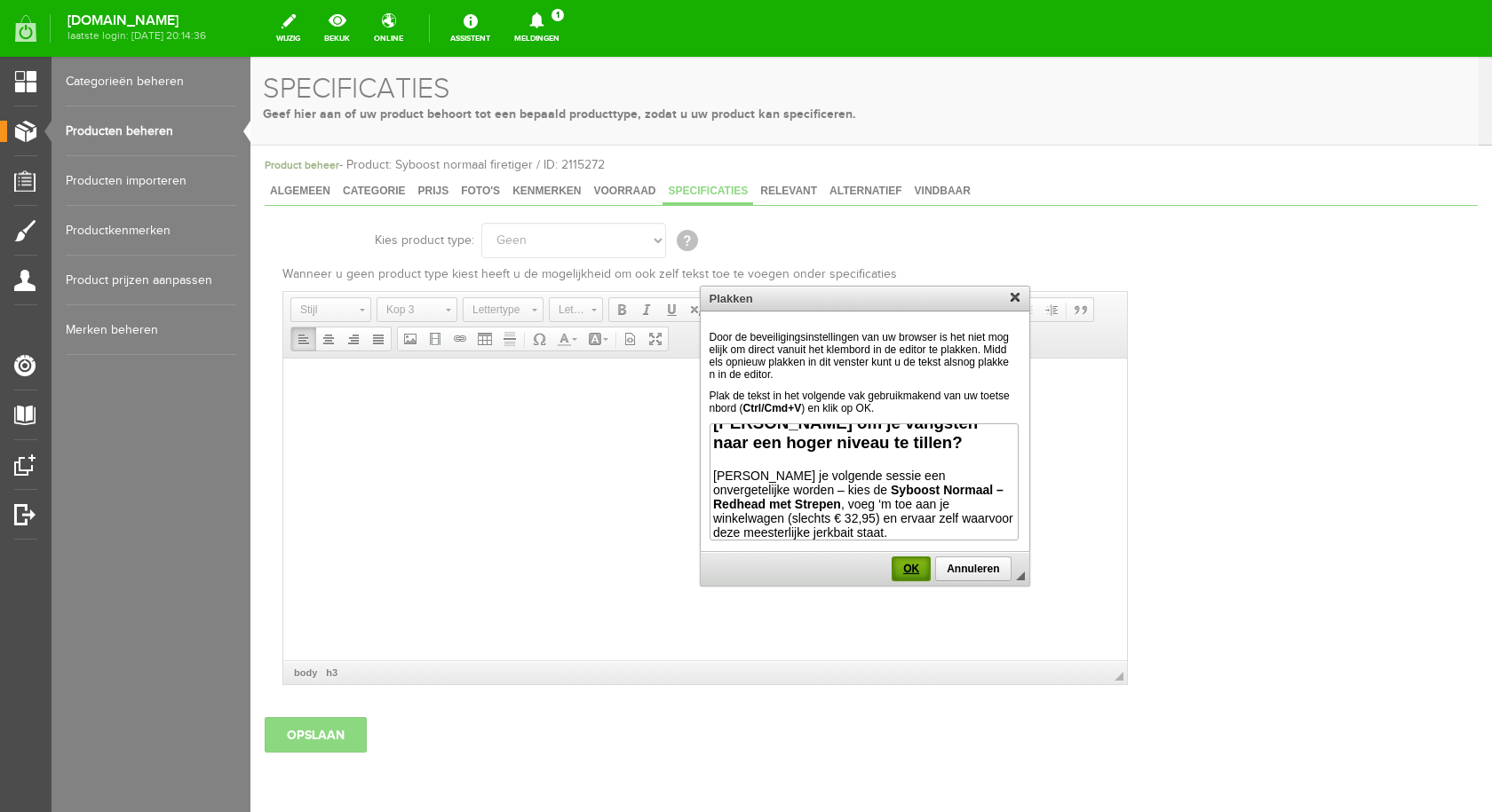
click at [913, 570] on span "OK" at bounding box center [910, 568] width 35 height 12
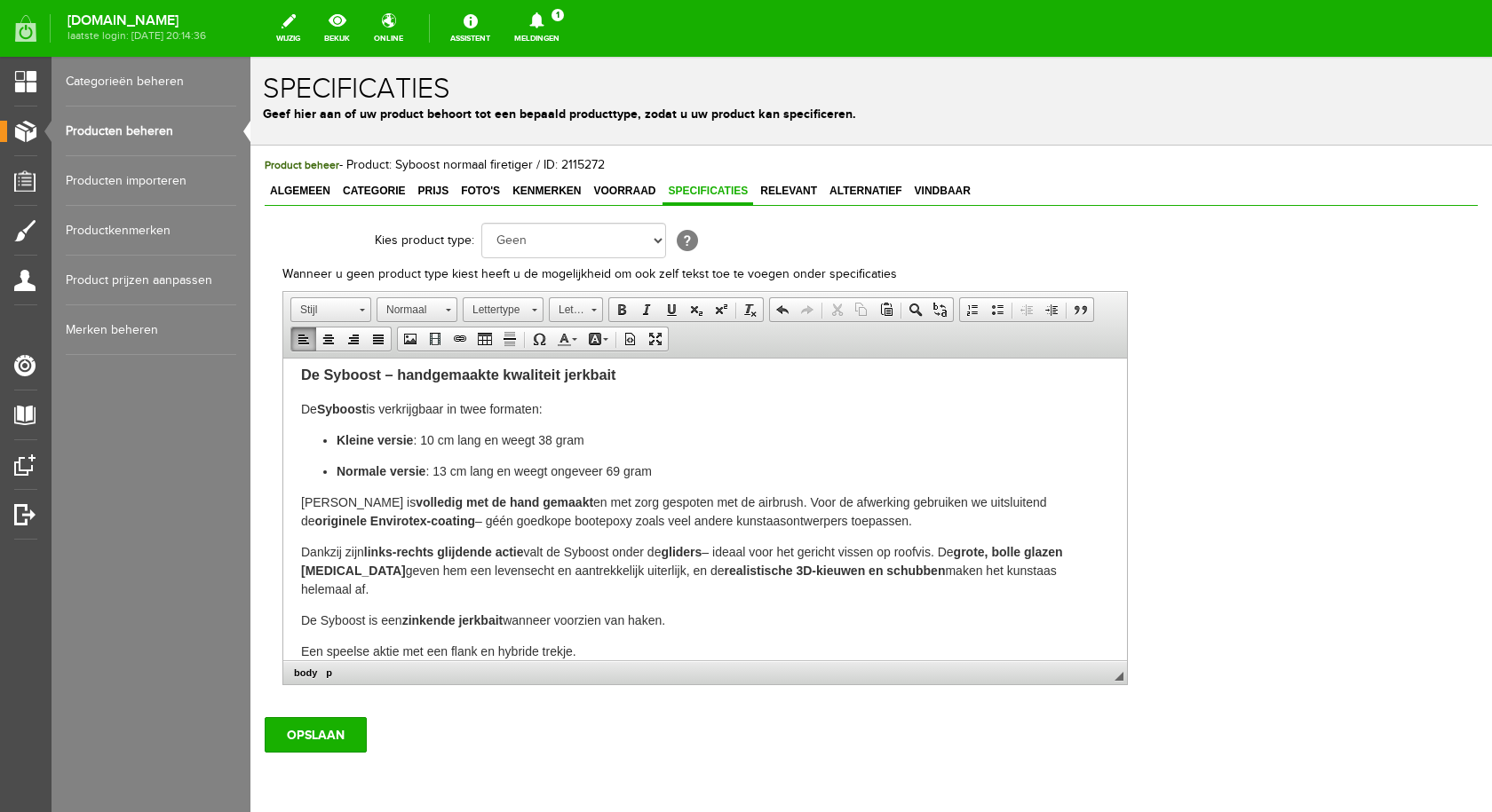
scroll to position [0, 0]
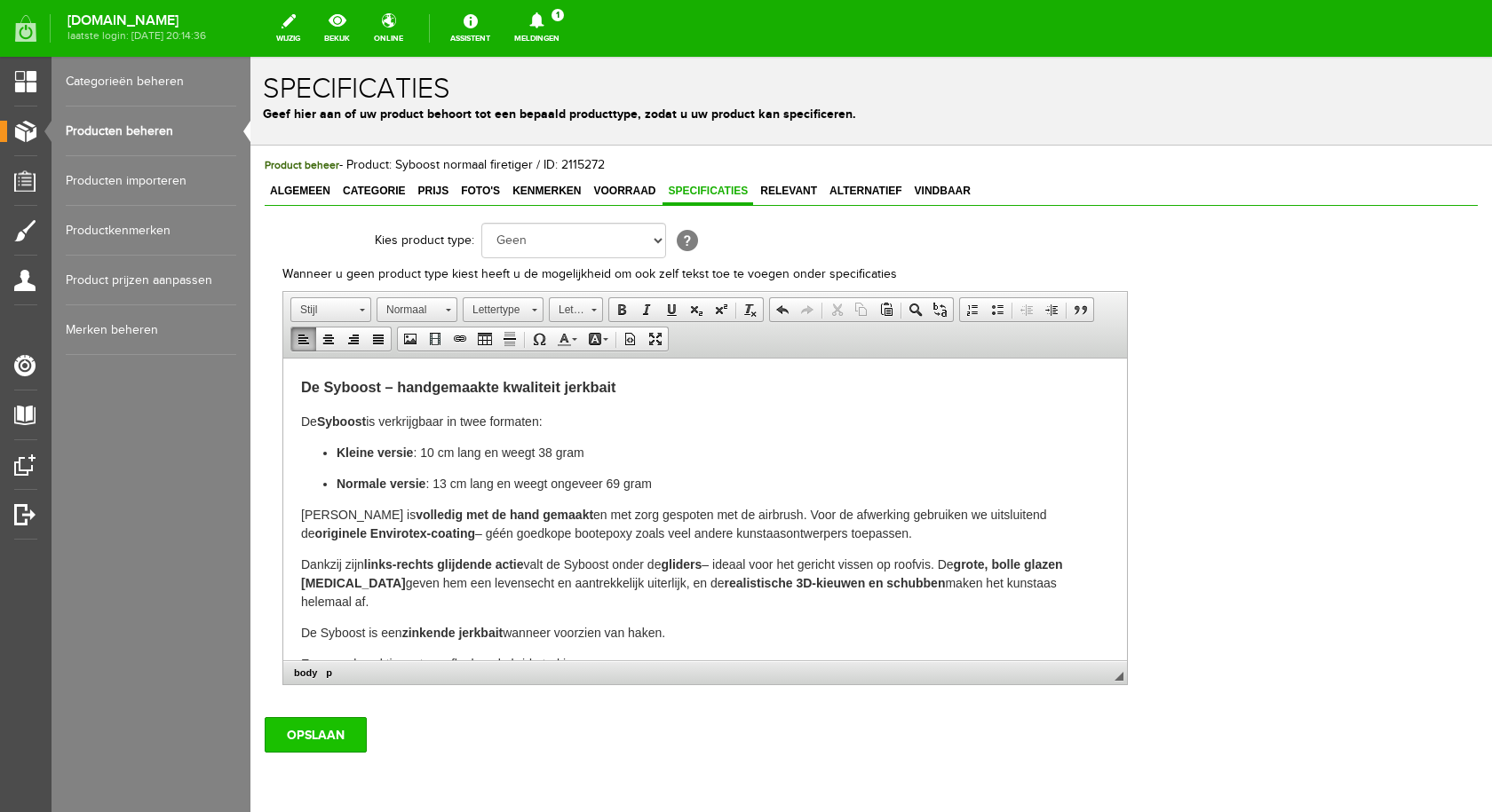
click at [343, 732] on input "OPSLAAN" at bounding box center [316, 734] width 103 height 35
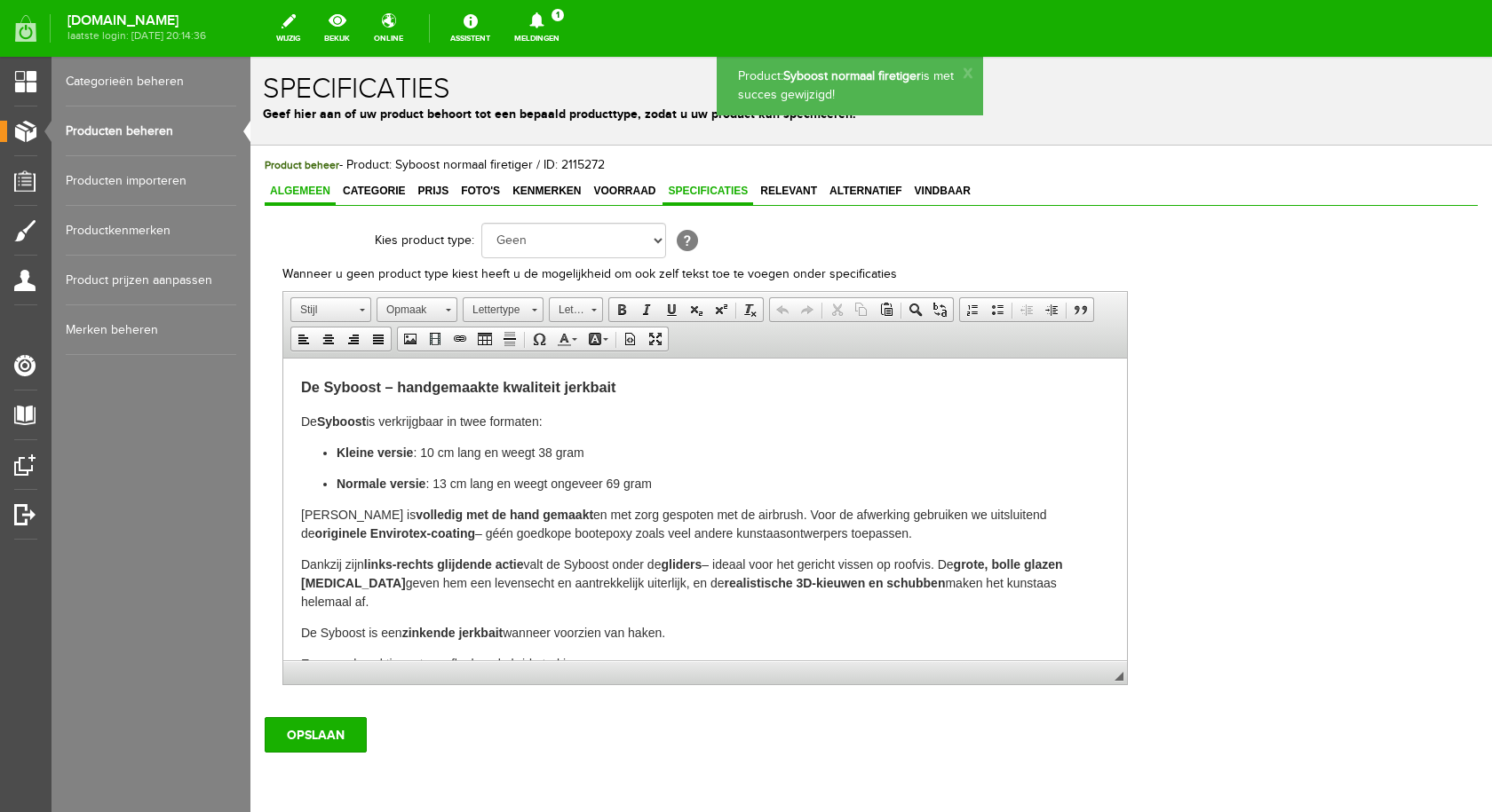
click at [313, 192] on span "Algemeen" at bounding box center [300, 191] width 71 height 12
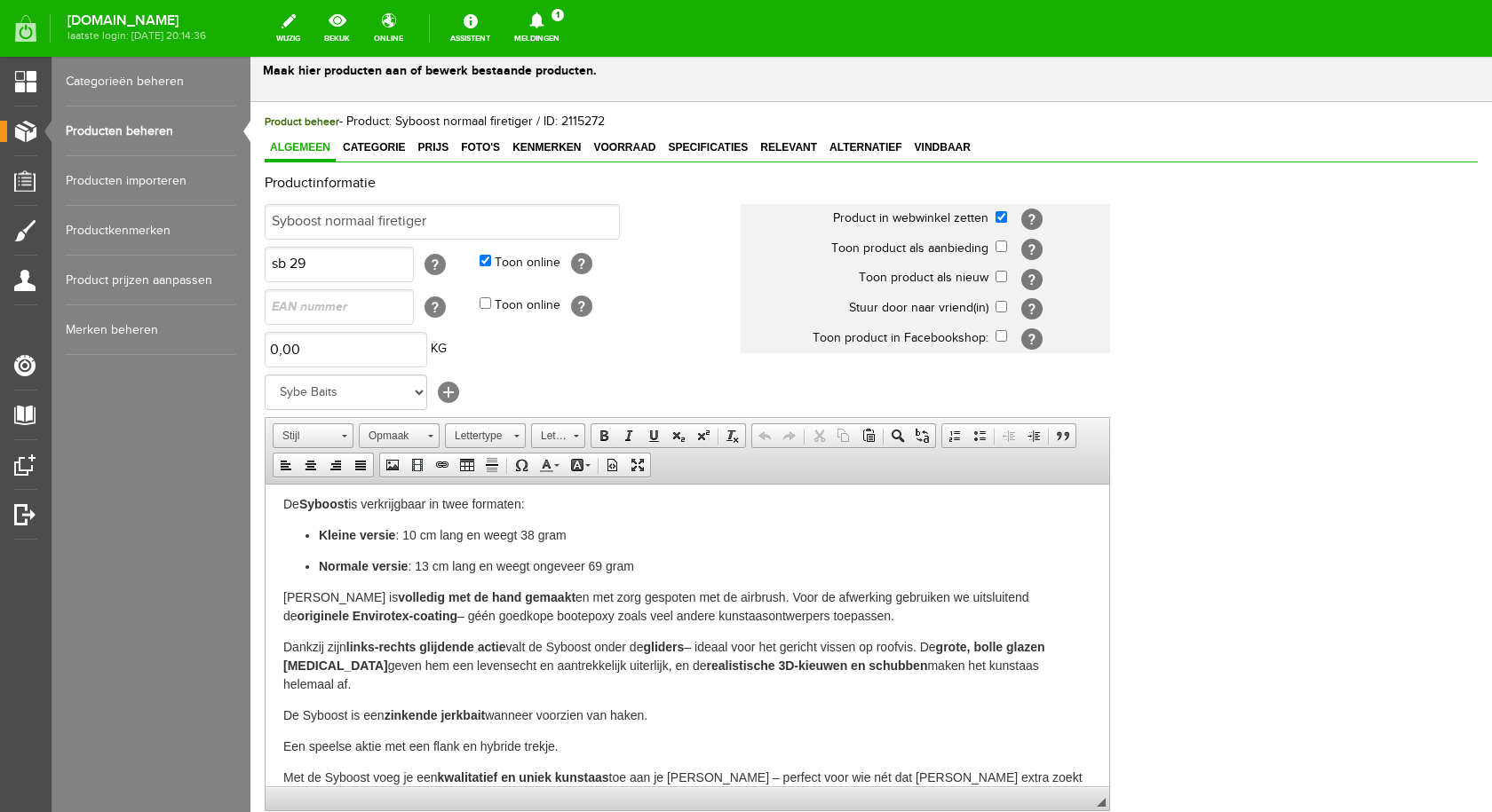
scroll to position [72, 0]
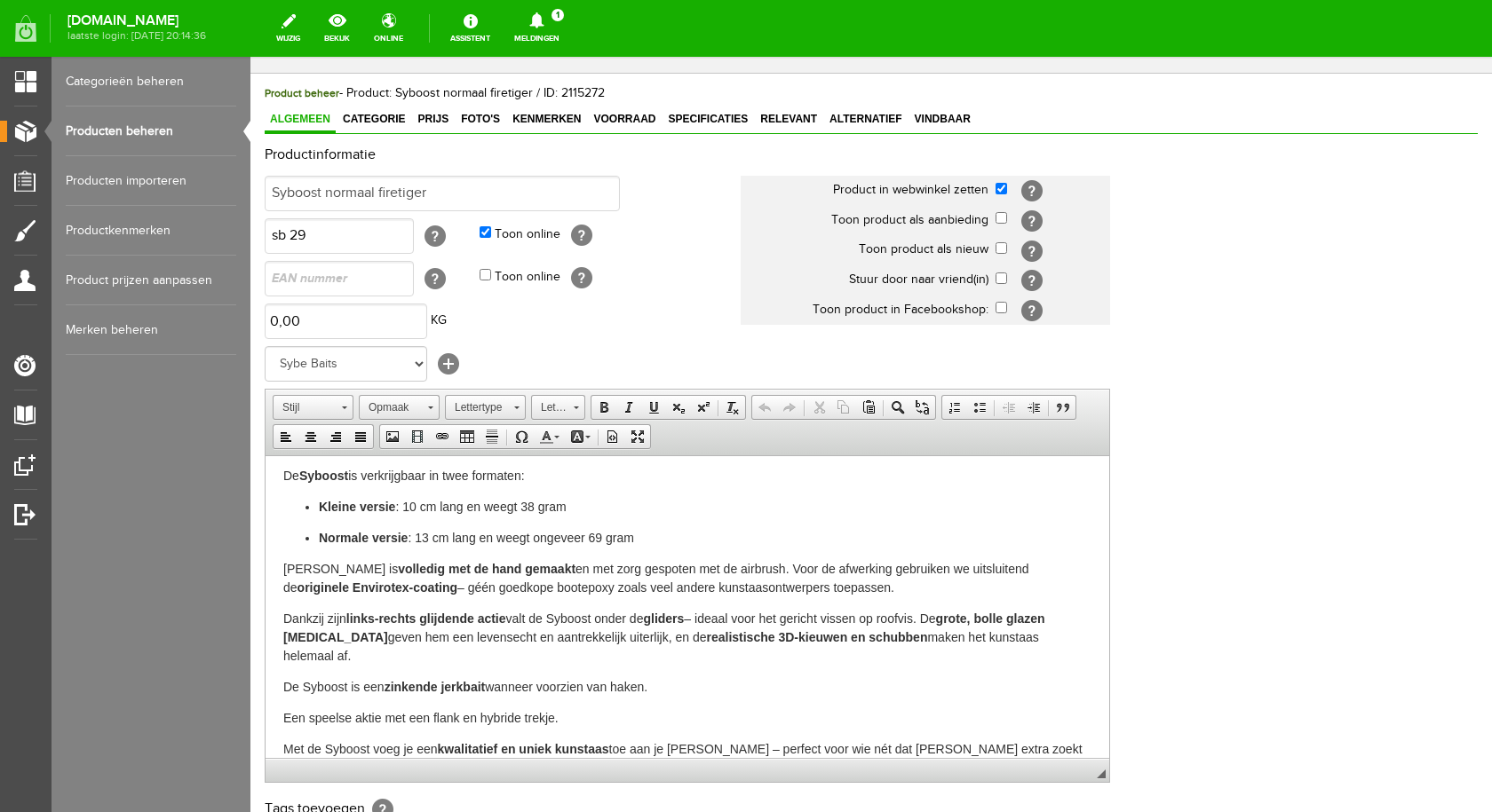
click at [1324, 700] on div "Productinformatie Syboost normaal firetiger Product in webwinkel zetten [?] Too…" at bounding box center [871, 537] width 1213 height 781
click at [698, 115] on span "Specificaties" at bounding box center [707, 119] width 90 height 12
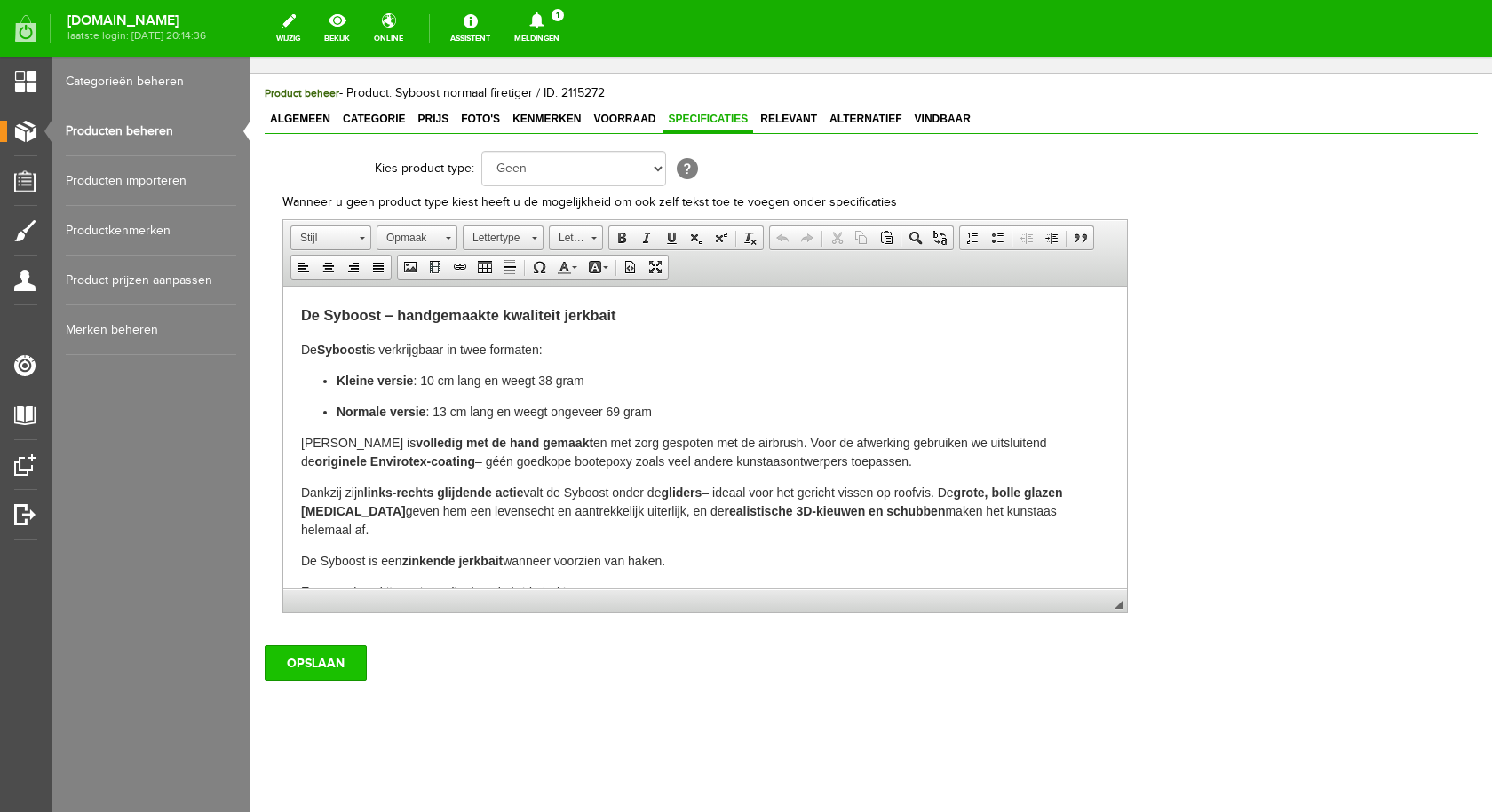
click at [320, 669] on input "OPSLAAN" at bounding box center [316, 662] width 103 height 35
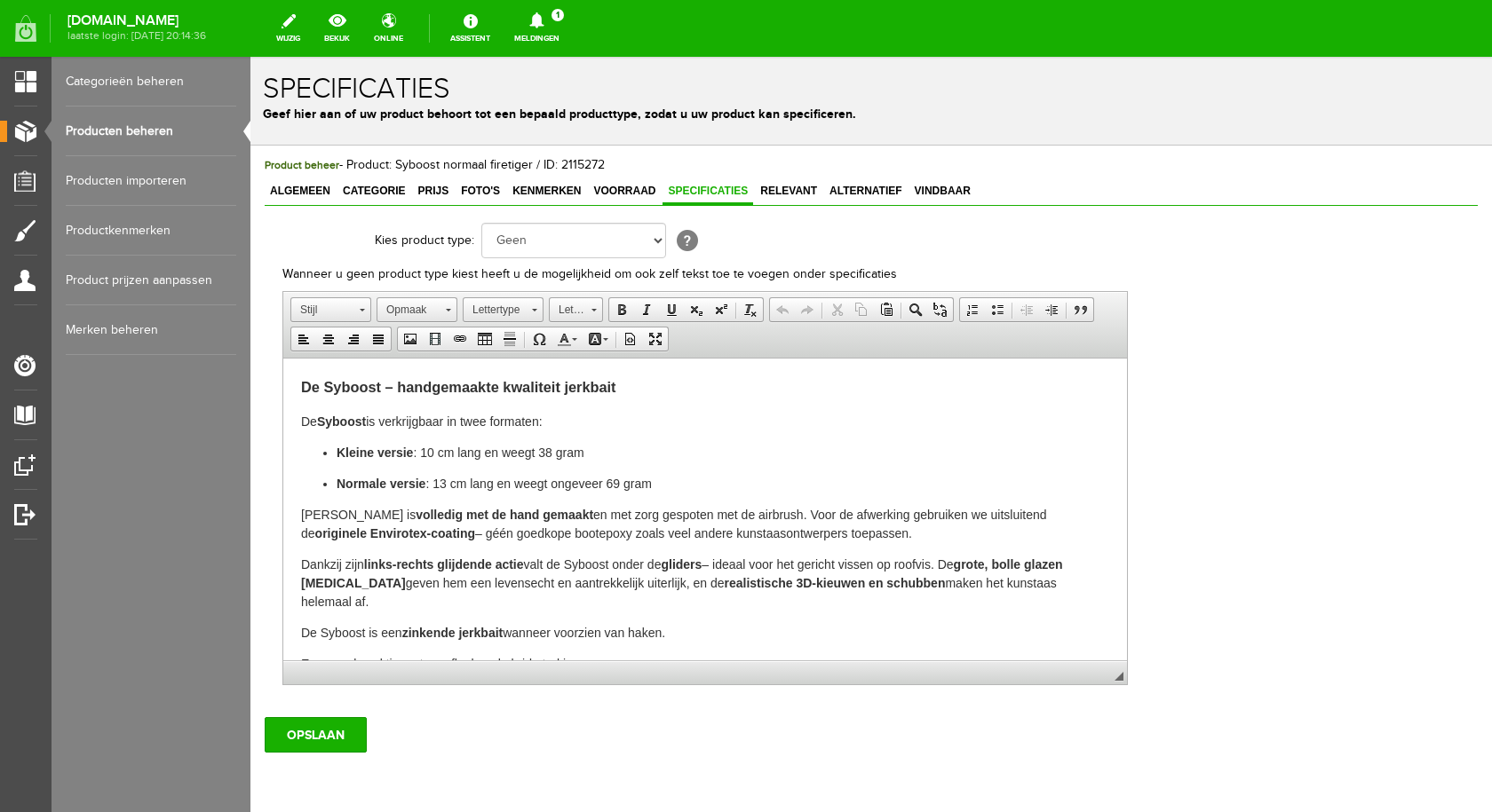
click at [110, 130] on link "Producten beheren" at bounding box center [151, 131] width 171 height 49
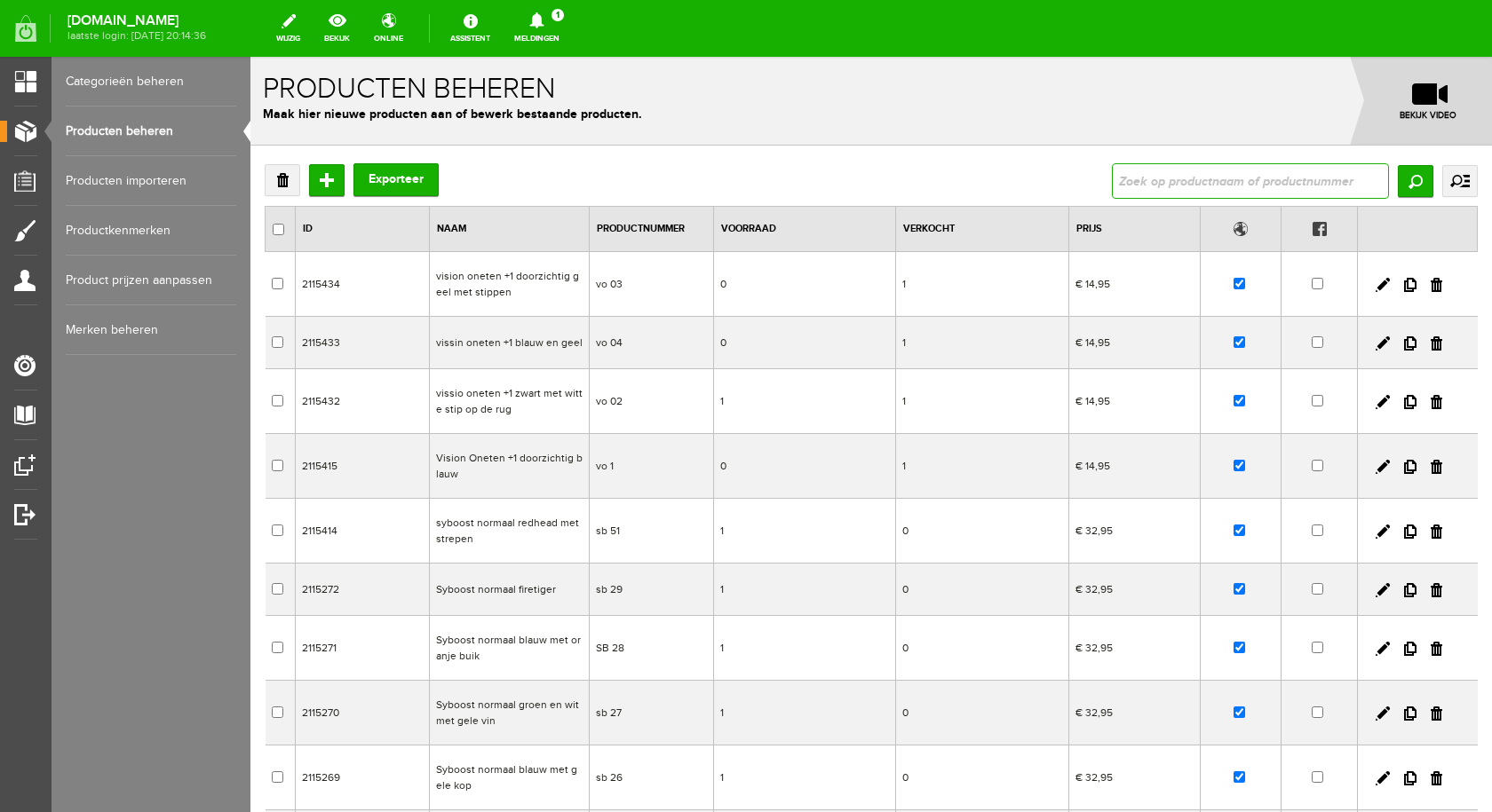
click at [1134, 184] on input "text" at bounding box center [1250, 180] width 277 height 35
type input "syboost"
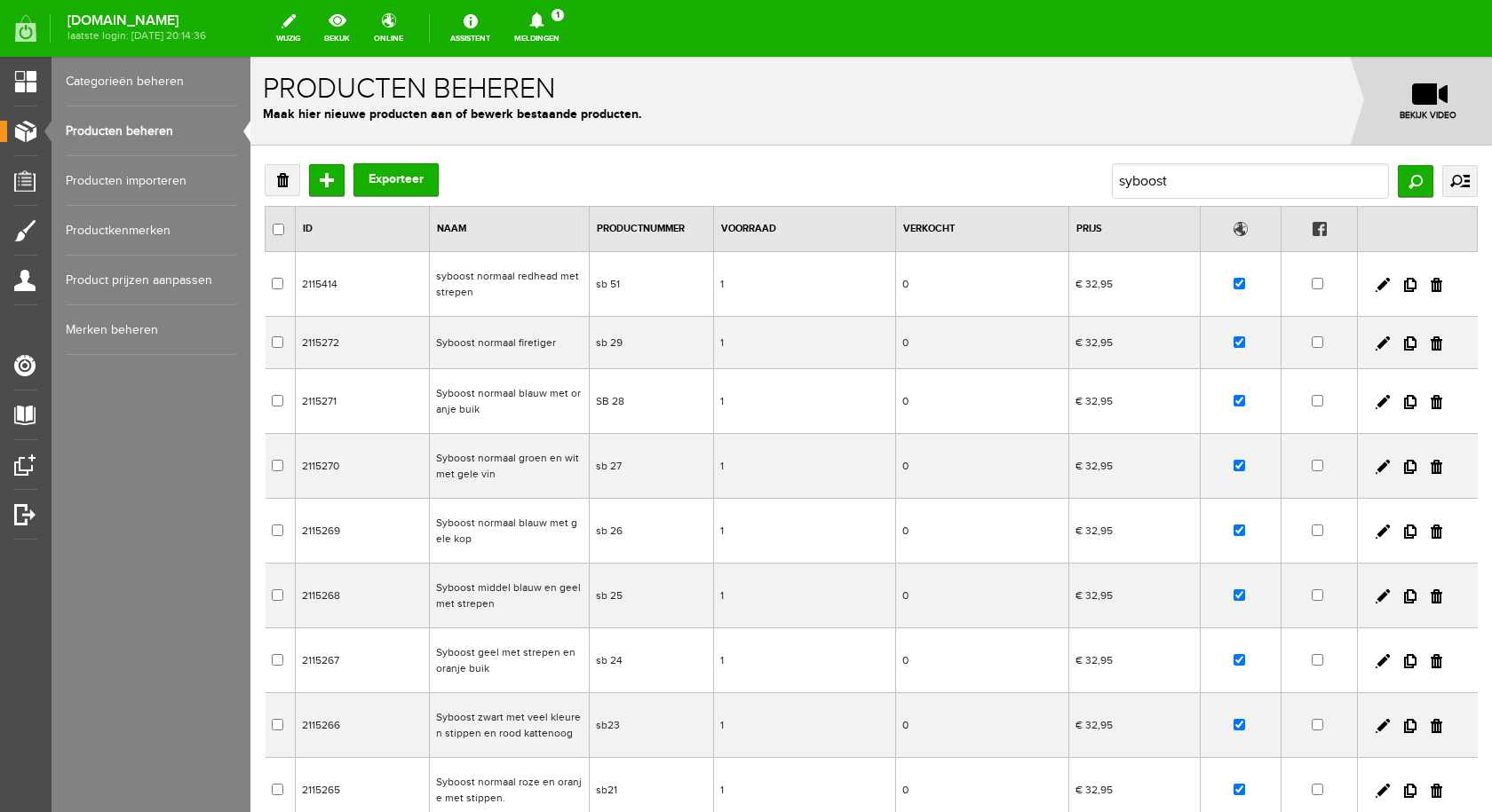
click at [542, 390] on td "Syboost normaal blauw met oranje buik" at bounding box center [509, 401] width 159 height 65
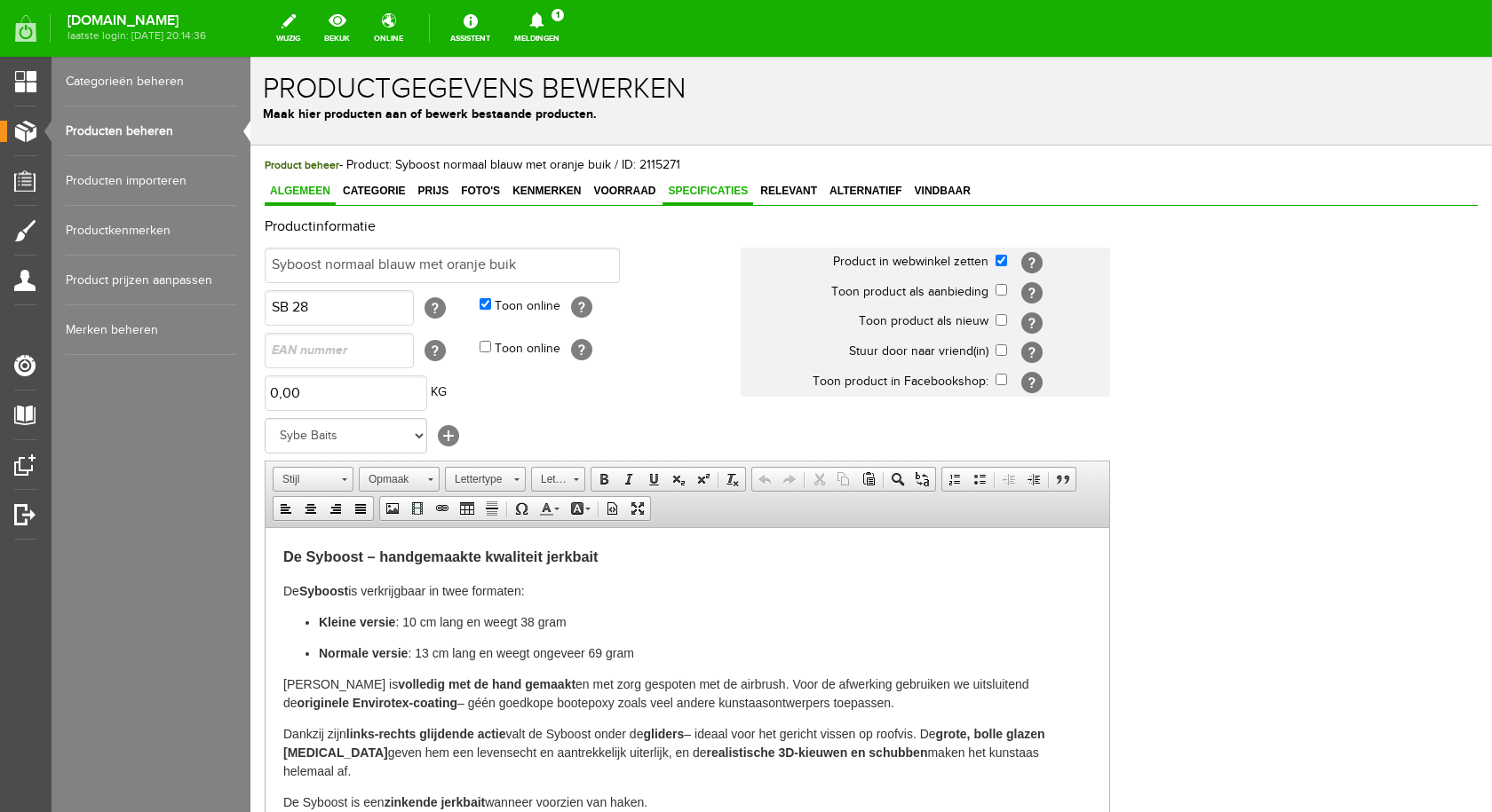
click at [704, 194] on span "Specificaties" at bounding box center [707, 191] width 90 height 12
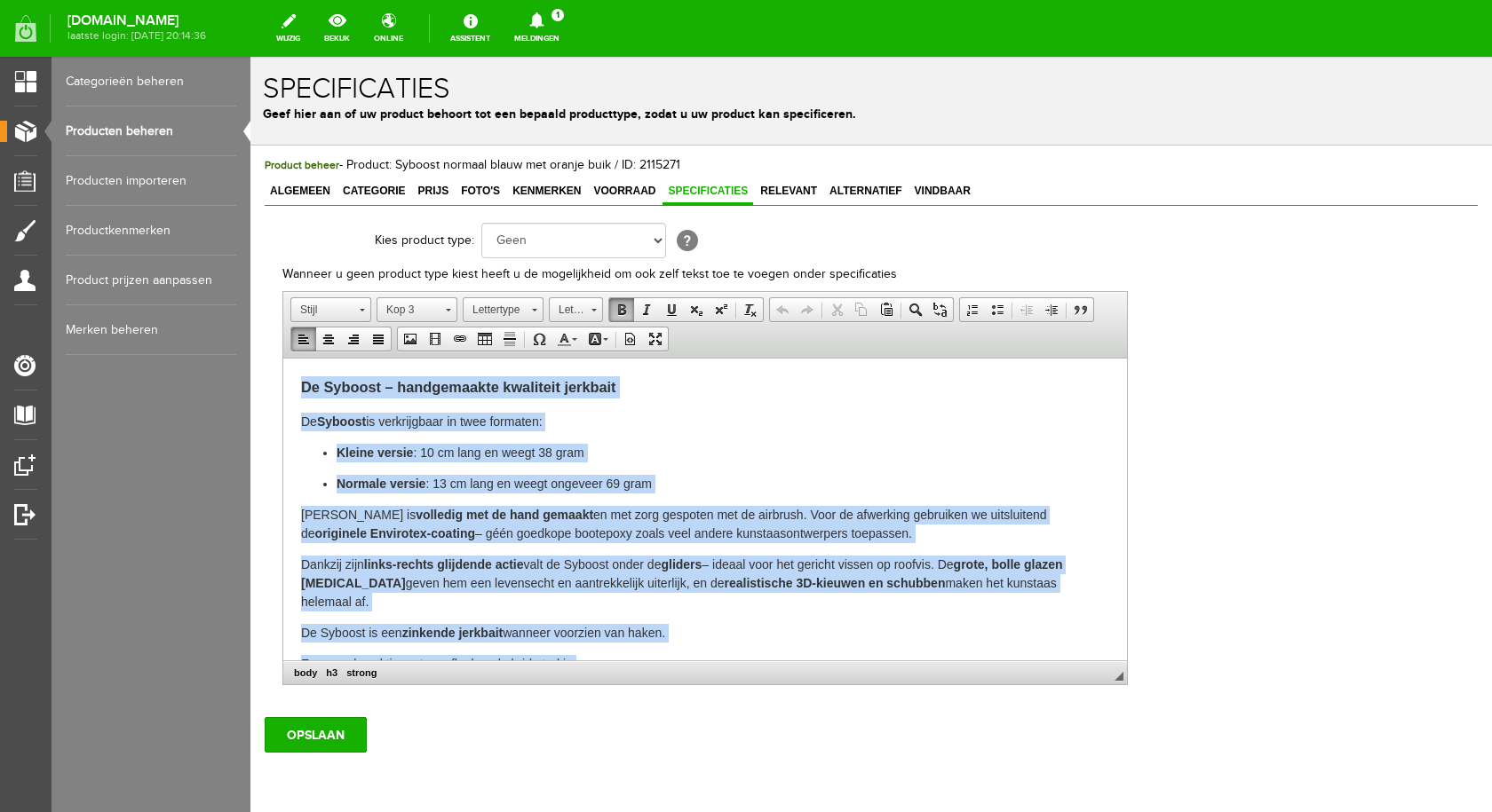
scroll to position [44, 0]
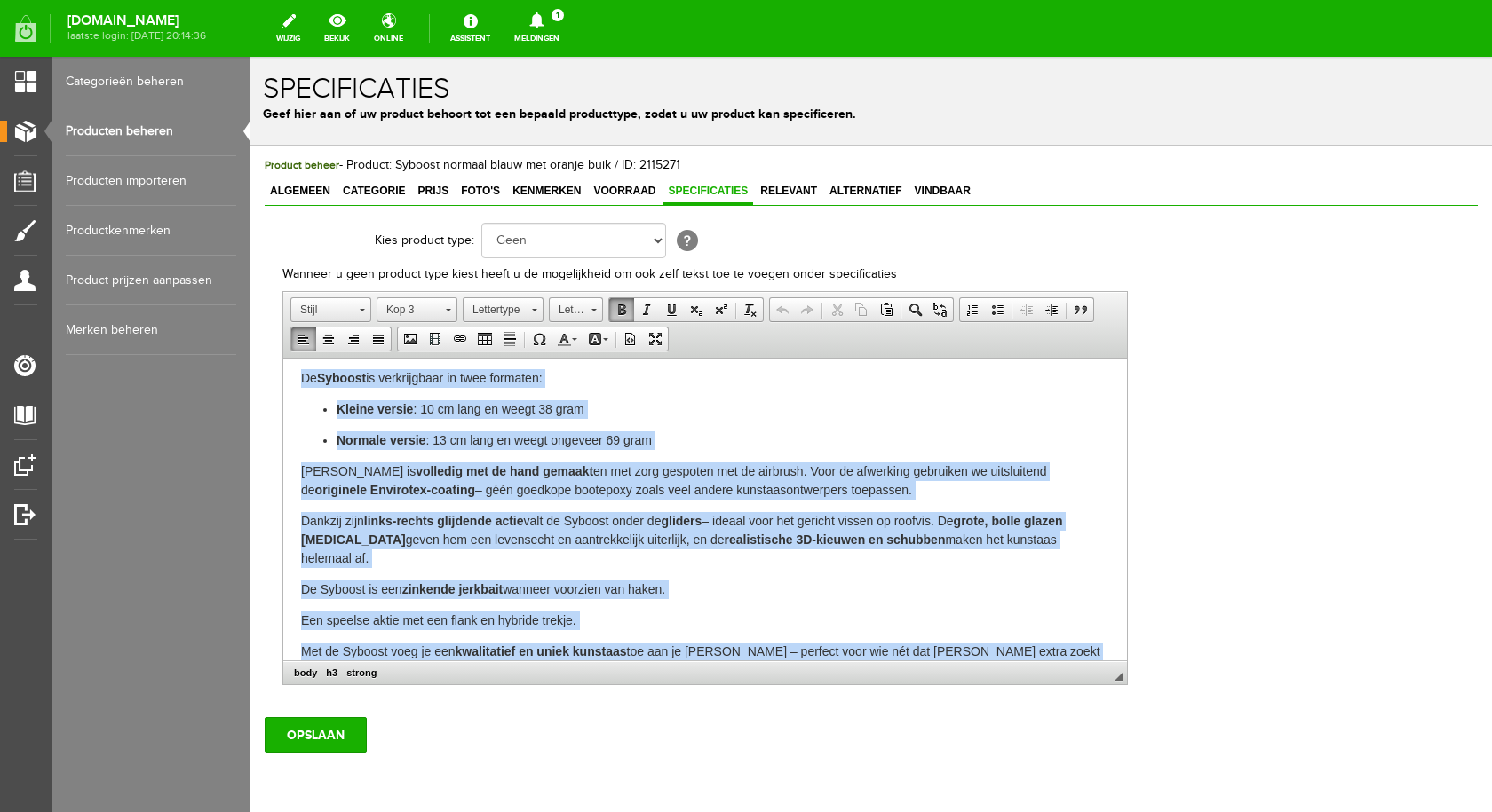
drag, startPoint x: 338, startPoint y: 415, endPoint x: 1180, endPoint y: 955, distance: 1000.3
click at [1127, 653] on html "De Syboost – handgemaakte kwaliteit jerkbait De Syboost is verkrijgbaar in twee…" at bounding box center [704, 506] width 844 height 382
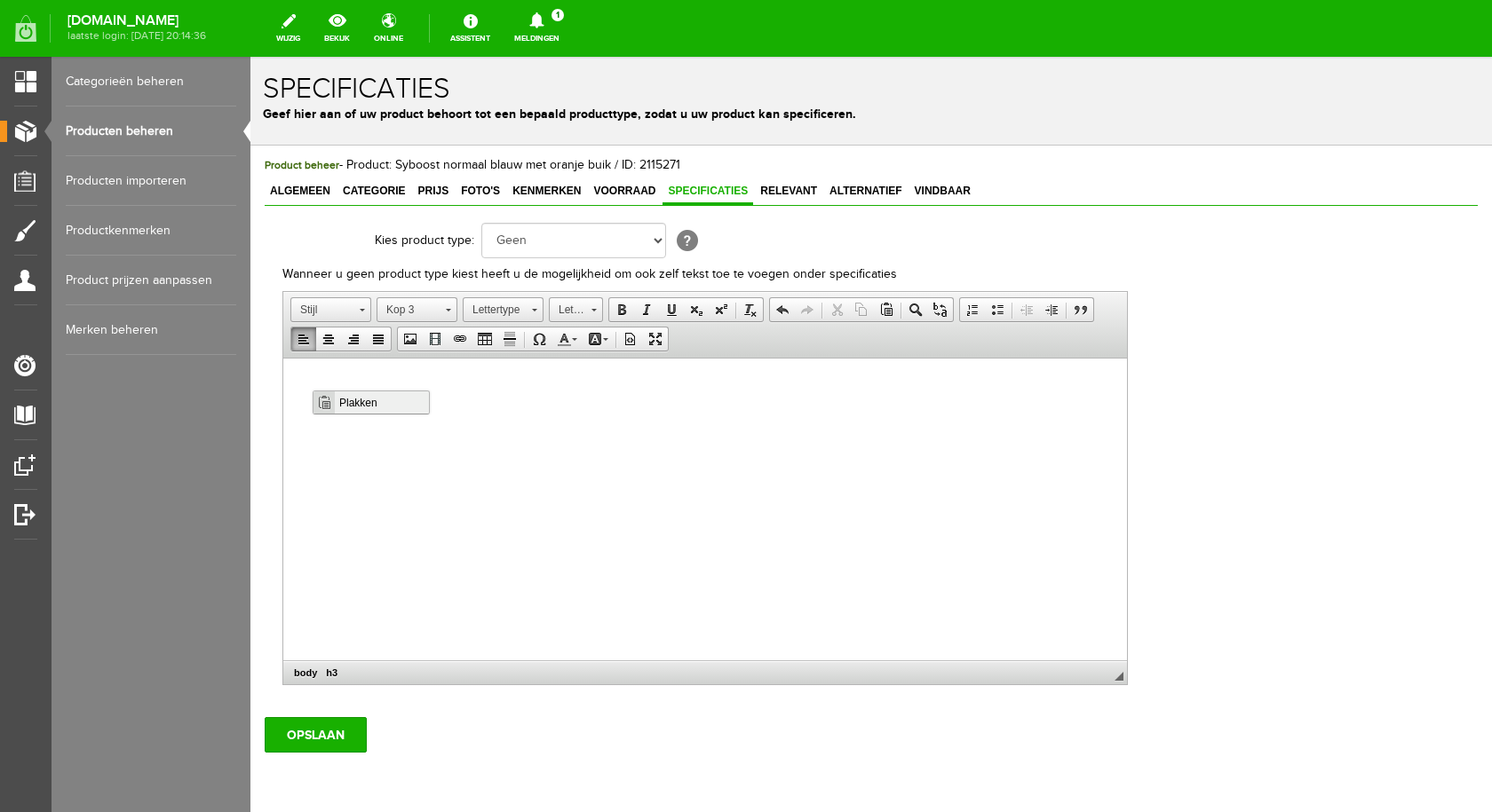
scroll to position [0, 0]
click at [393, 400] on span "Plakken" at bounding box center [382, 402] width 94 height 22
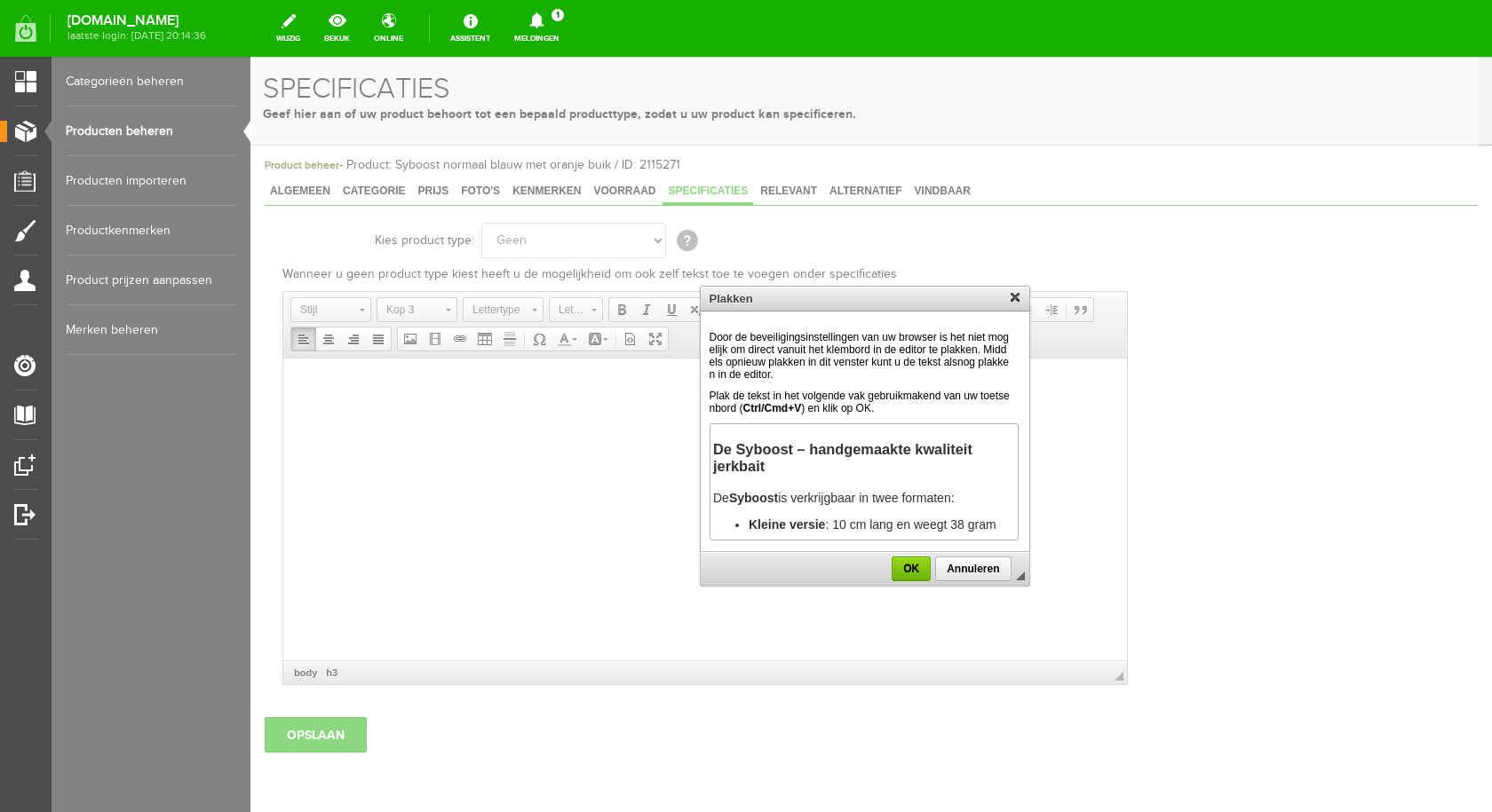
scroll to position [1370, 0]
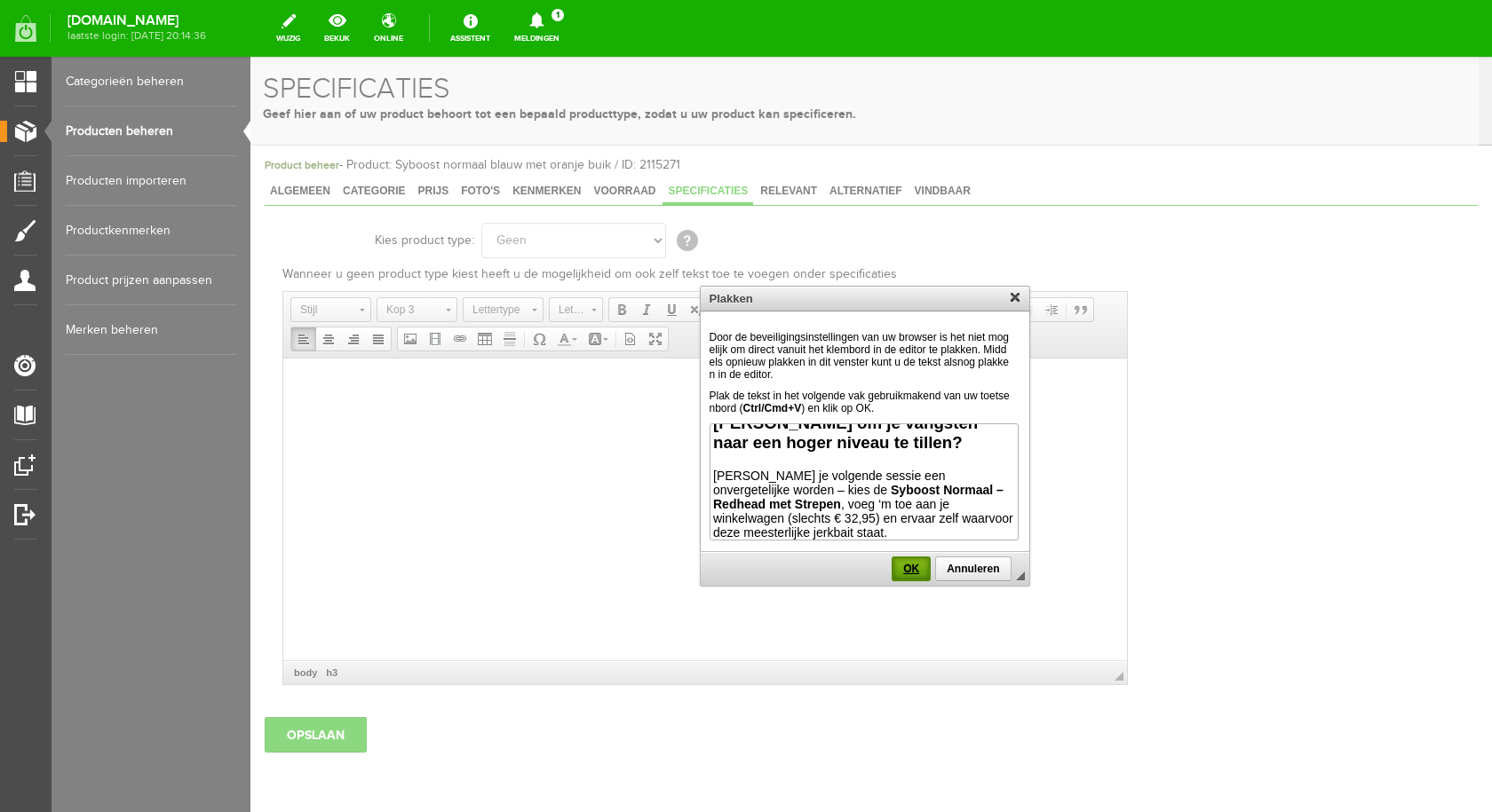
click at [905, 574] on span "OK" at bounding box center [910, 568] width 35 height 12
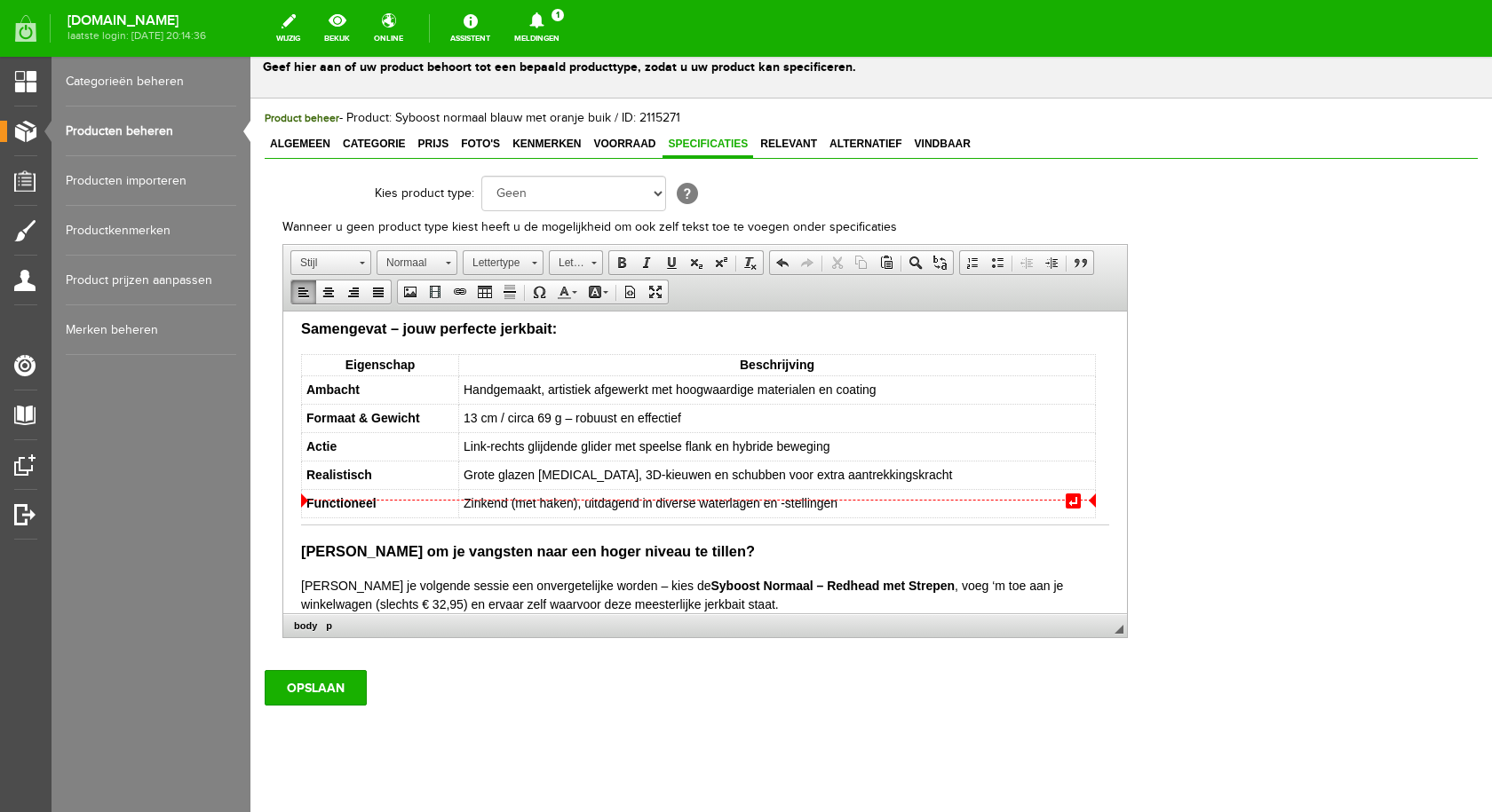
scroll to position [72, 0]
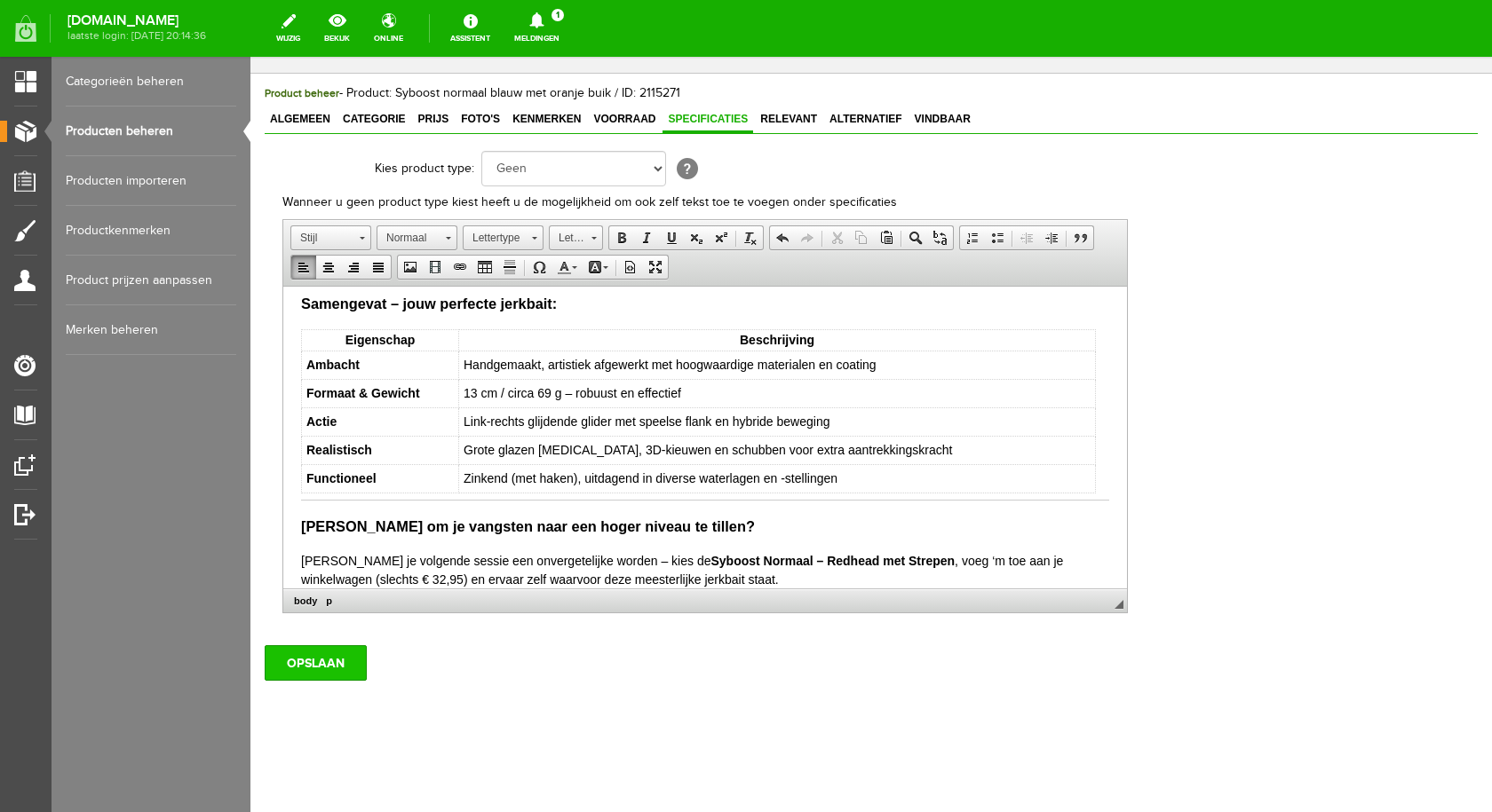
click at [324, 663] on input "OPSLAAN" at bounding box center [316, 662] width 103 height 35
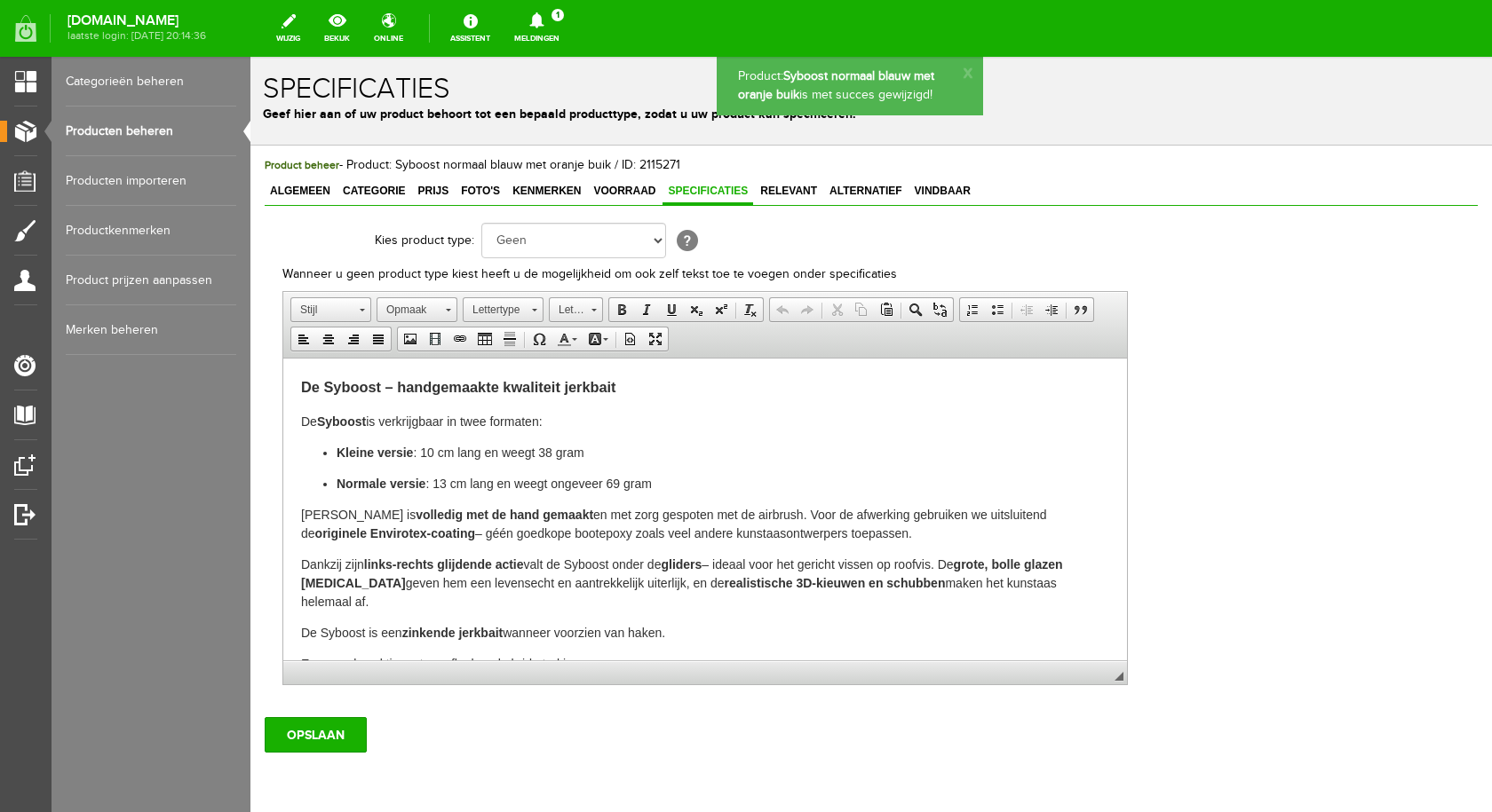
scroll to position [0, 0]
click at [284, 186] on span "Algemeen" at bounding box center [300, 191] width 71 height 12
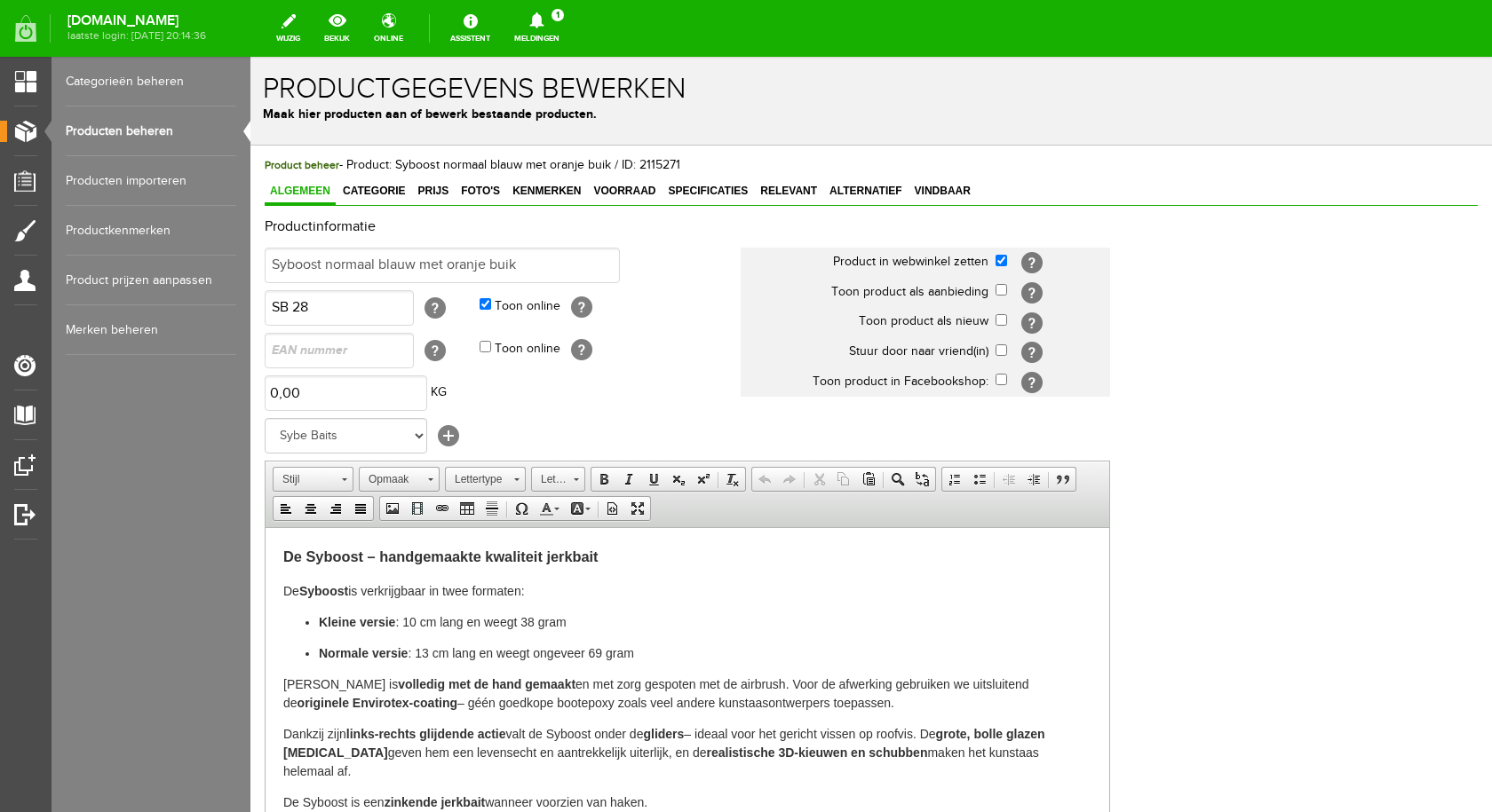
click at [146, 135] on link "Producten beheren" at bounding box center [151, 131] width 171 height 49
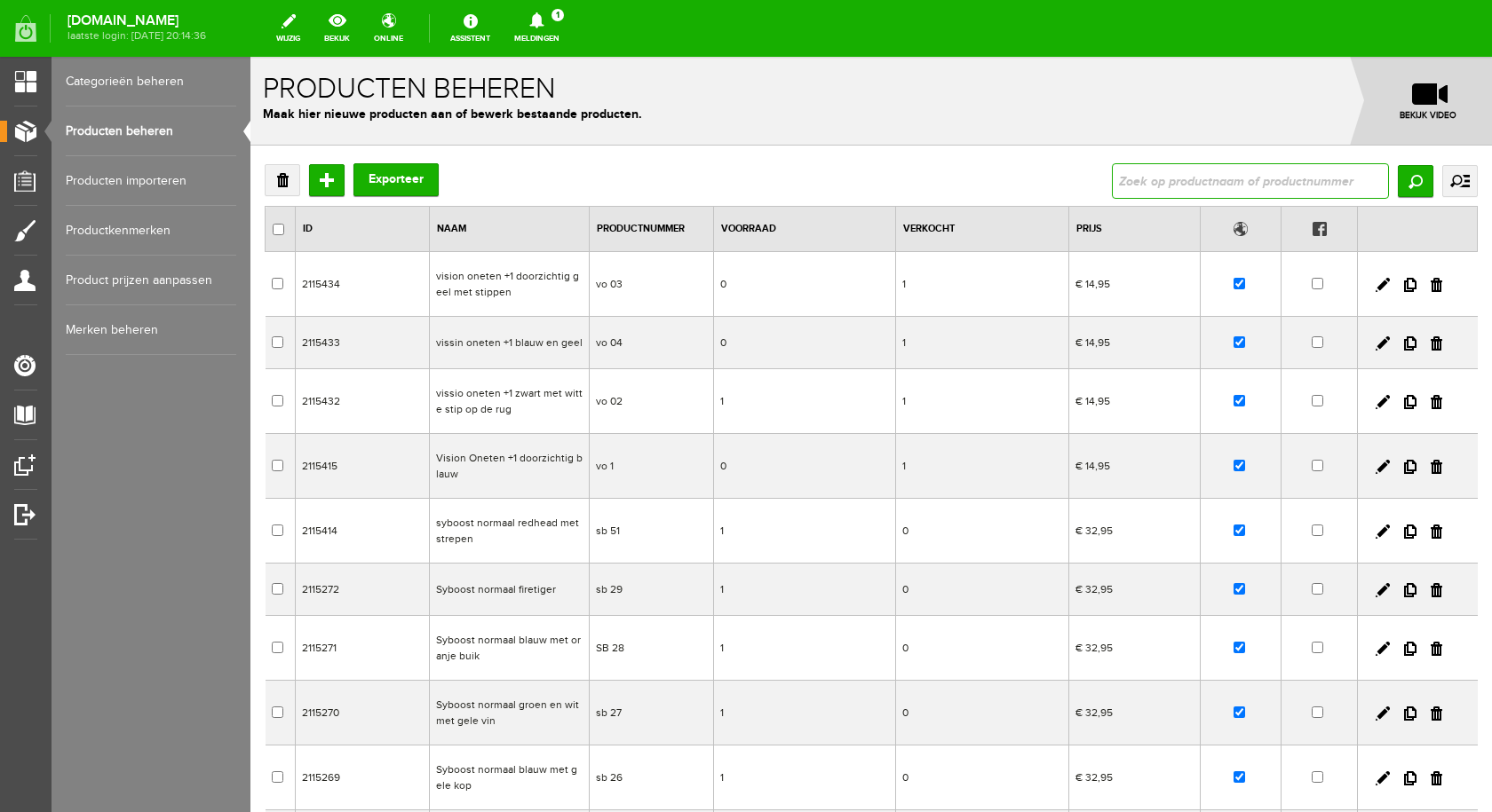
click at [1174, 182] on input "text" at bounding box center [1250, 180] width 277 height 35
type input "Syboost"
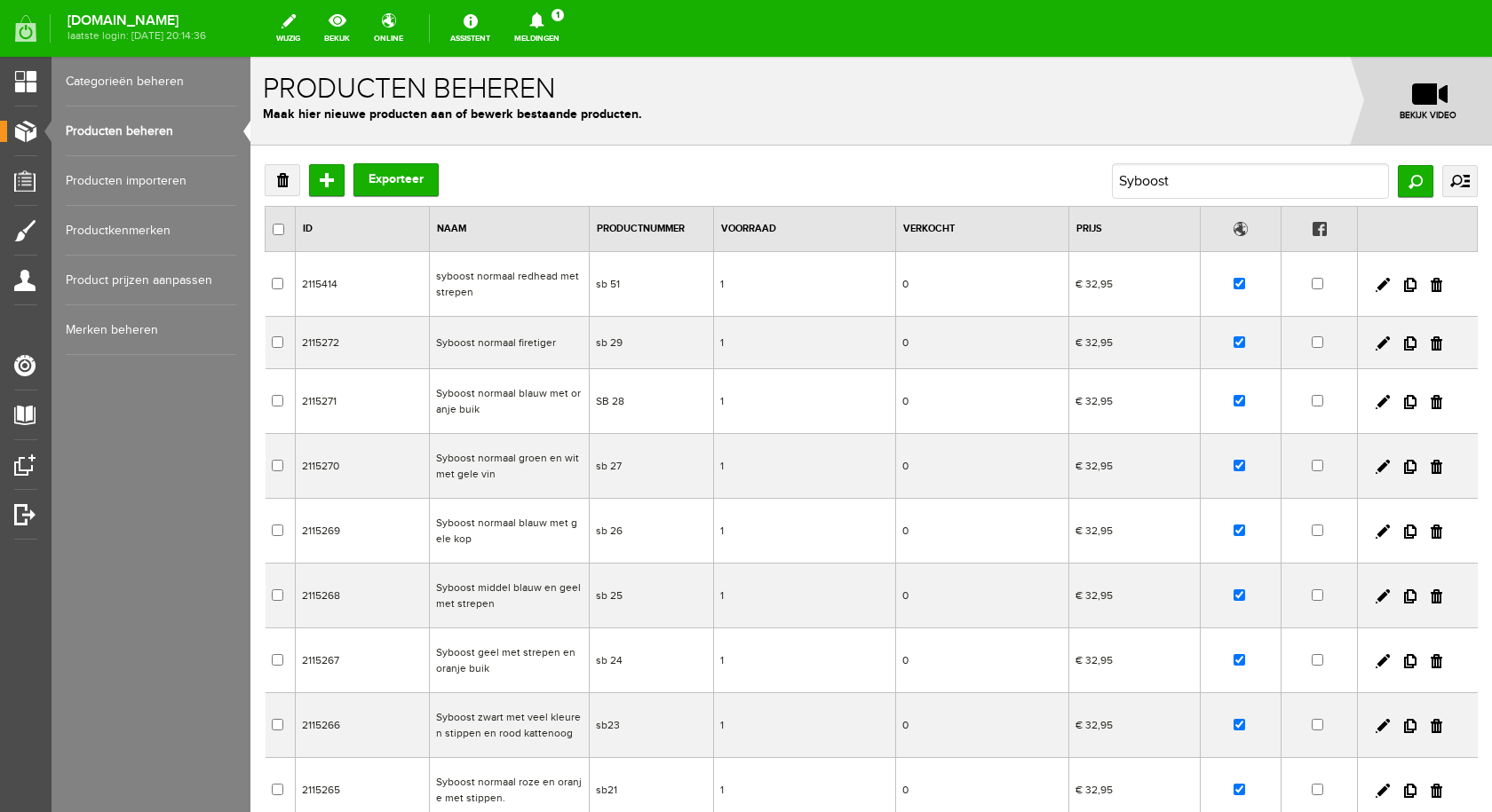
click at [480, 462] on td "Syboost normaal groen en wit met gele vin" at bounding box center [509, 467] width 159 height 65
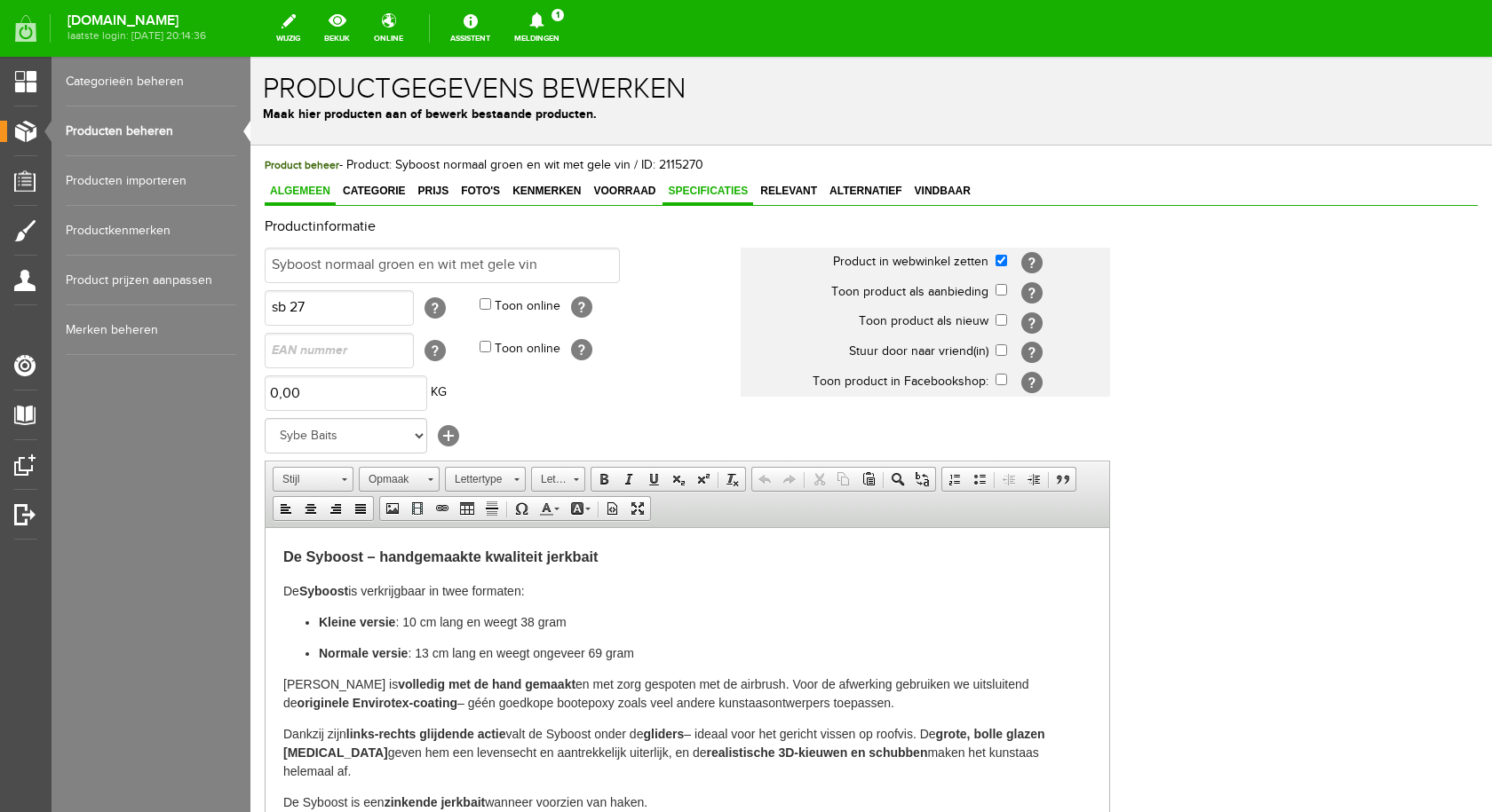
drag, startPoint x: 727, startPoint y: 186, endPoint x: 722, endPoint y: 199, distance: 13.9
click at [727, 186] on span "Specificaties" at bounding box center [707, 191] width 90 height 12
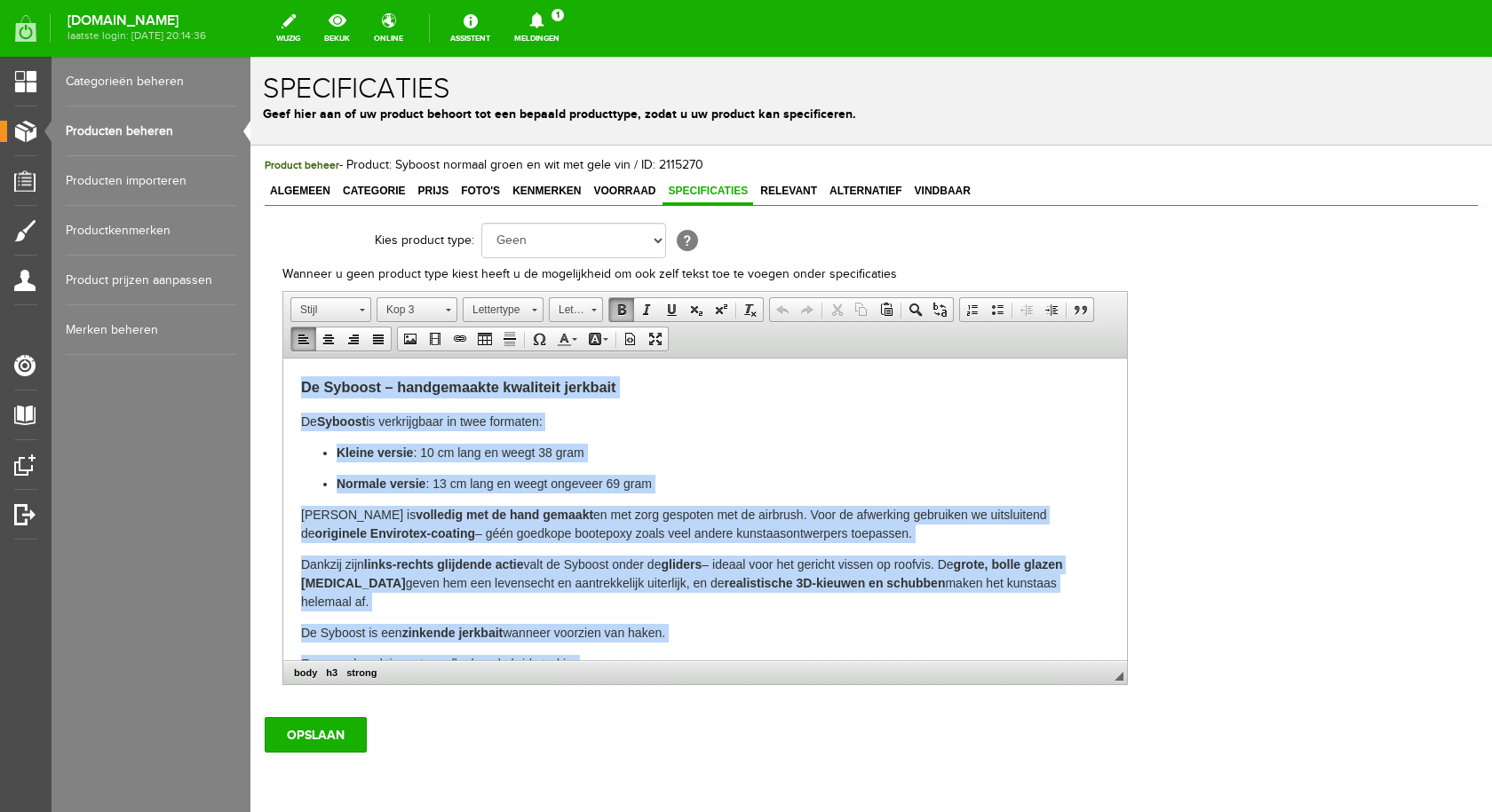
scroll to position [44, 0]
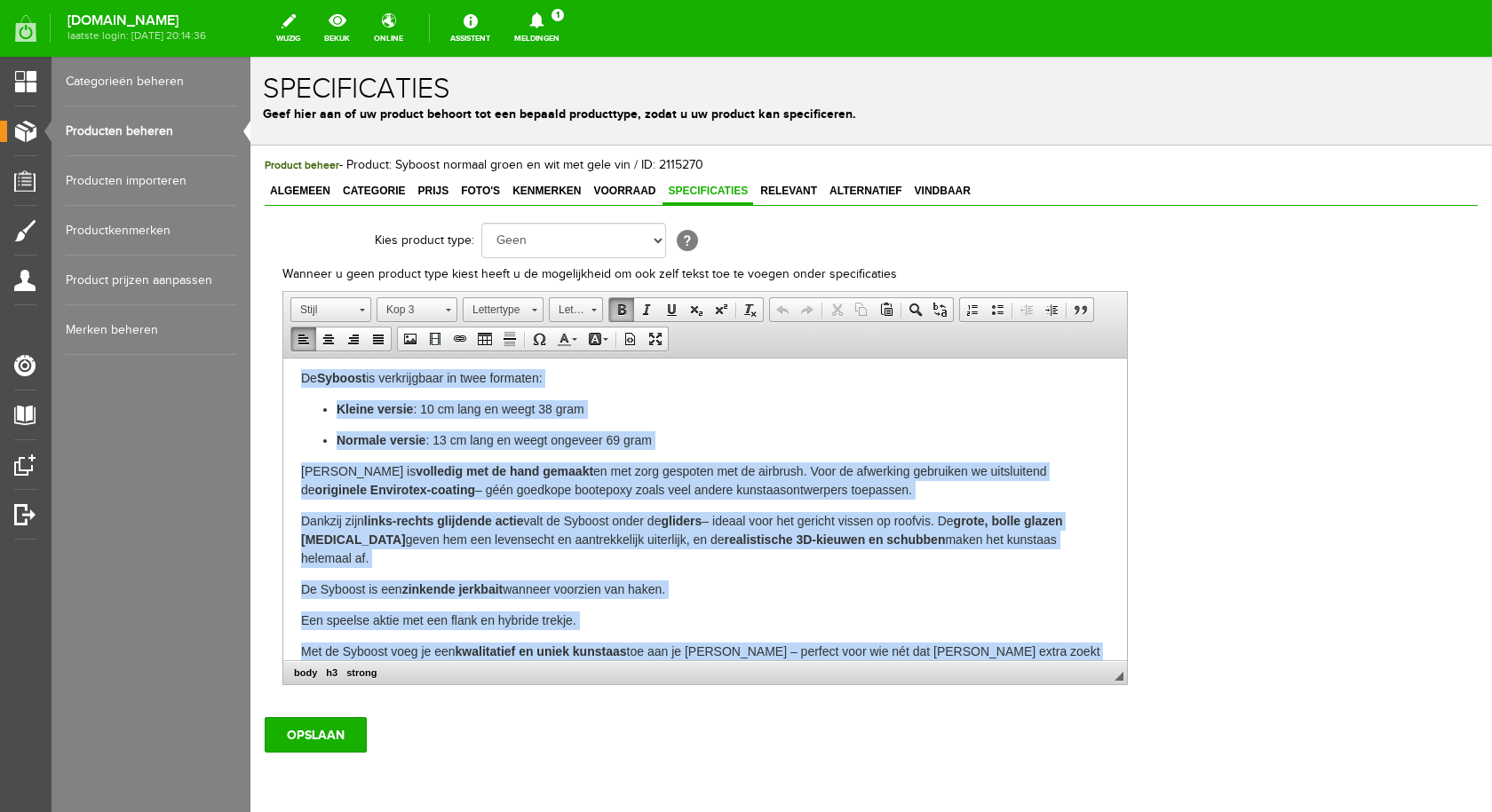
drag, startPoint x: 293, startPoint y: 379, endPoint x: 1201, endPoint y: 720, distance: 969.9
click at [1127, 697] on html "De Syboost – handgemaakte kwaliteit jerkbait De Syboost is verkrijgbaar in twee…" at bounding box center [704, 506] width 844 height 382
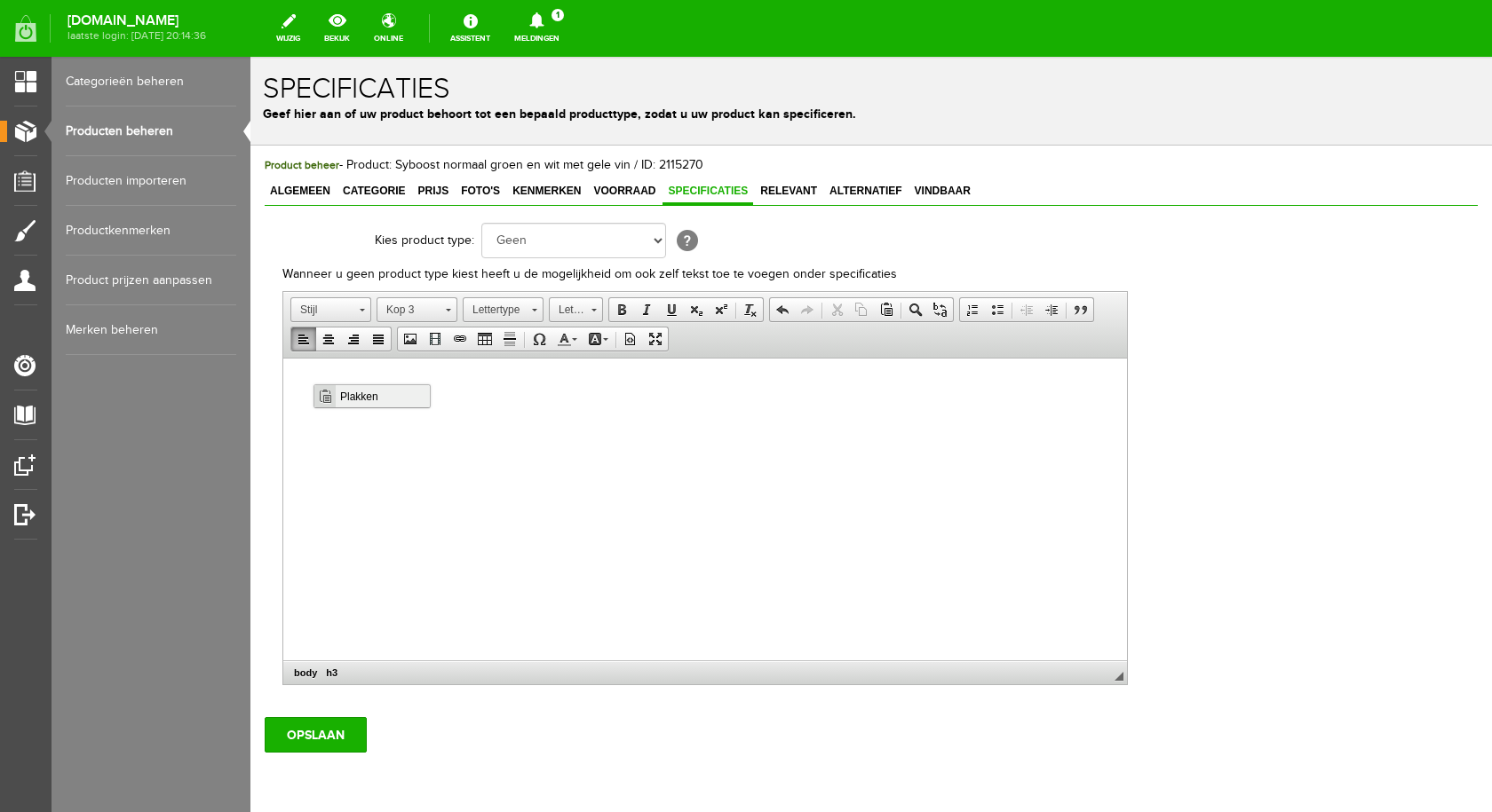
scroll to position [0, 0]
click at [353, 395] on span "Plakken" at bounding box center [382, 396] width 94 height 22
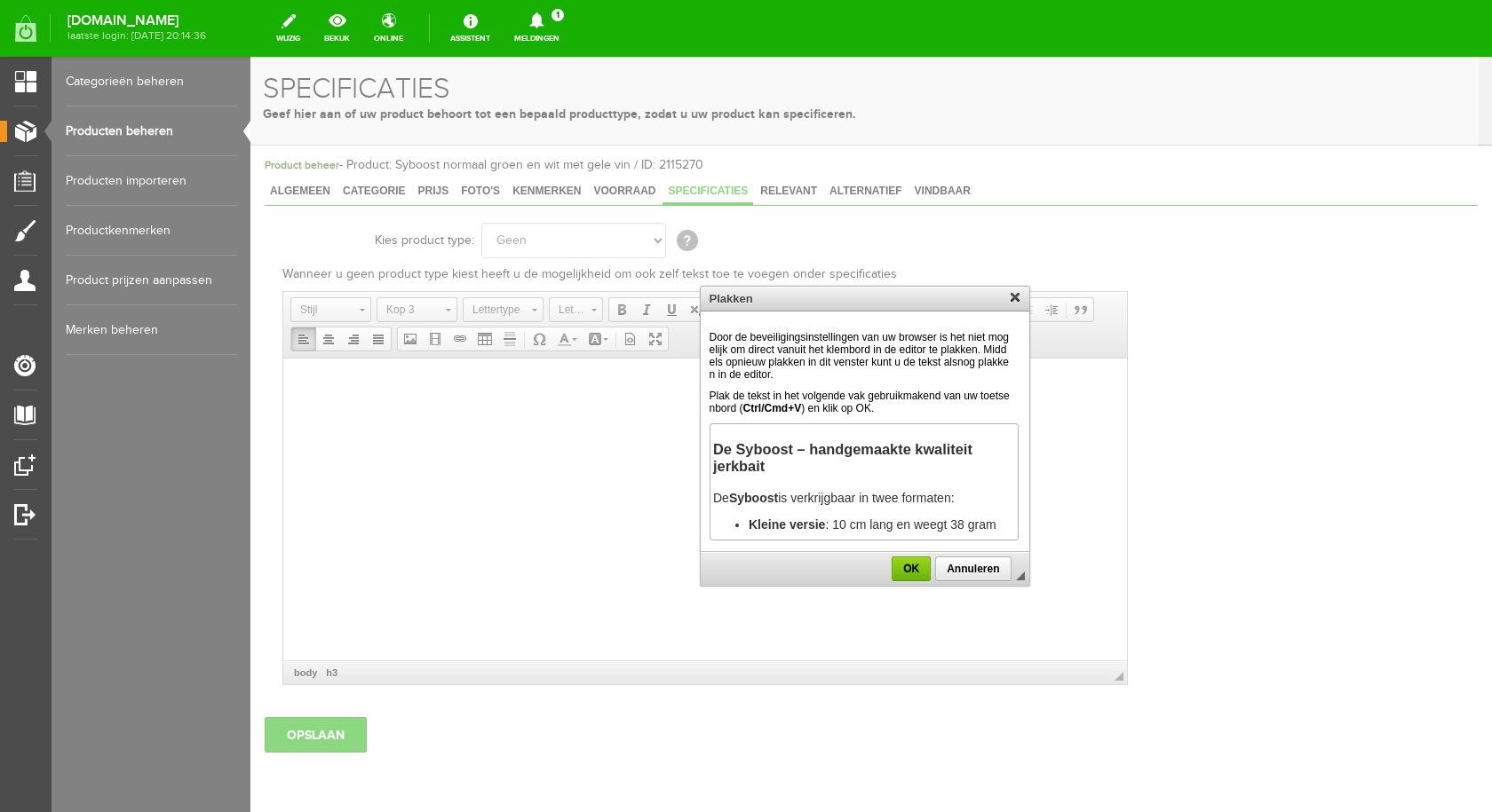
scroll to position [1370, 0]
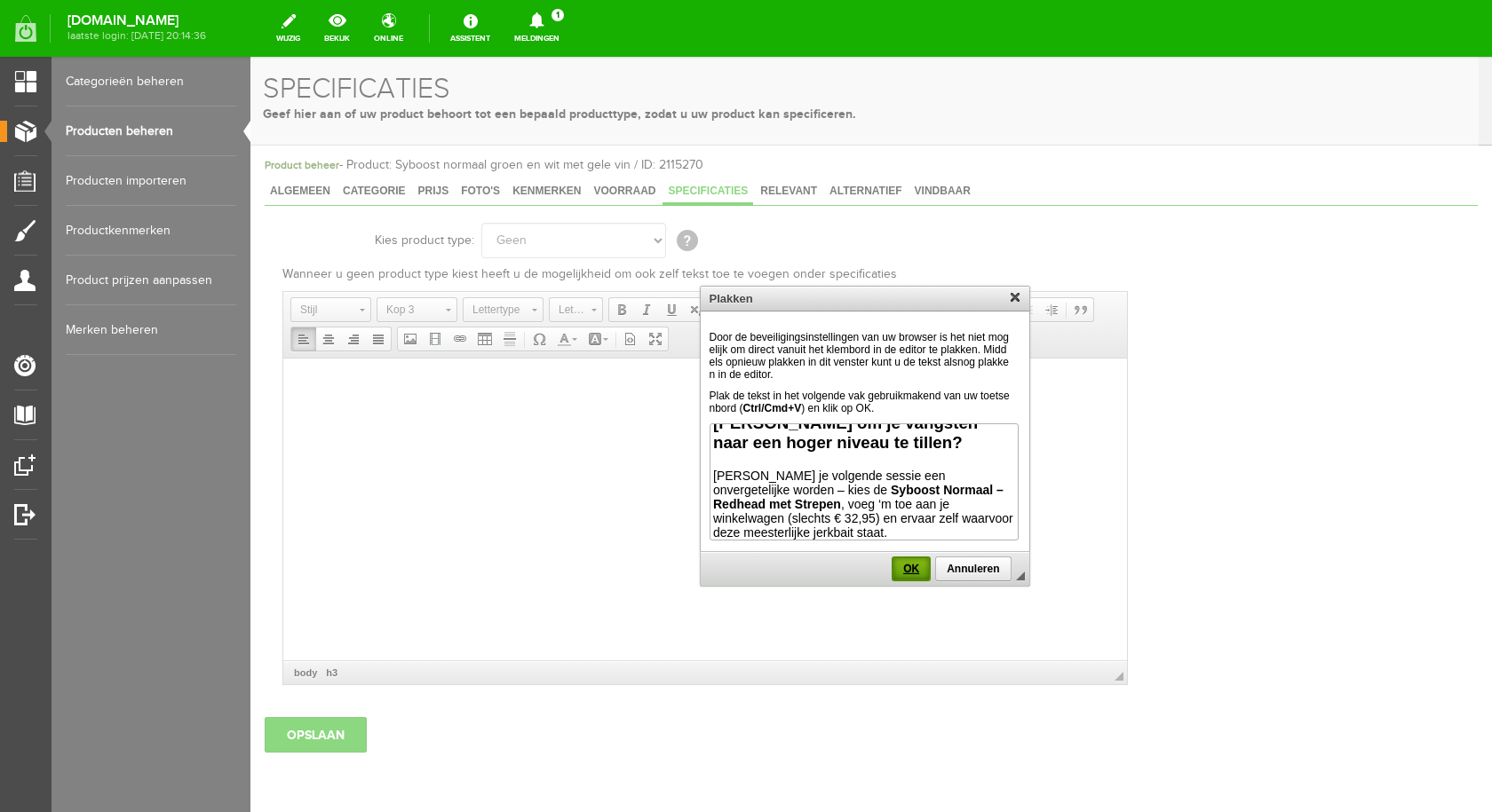
click at [910, 570] on span "OK" at bounding box center [910, 568] width 35 height 12
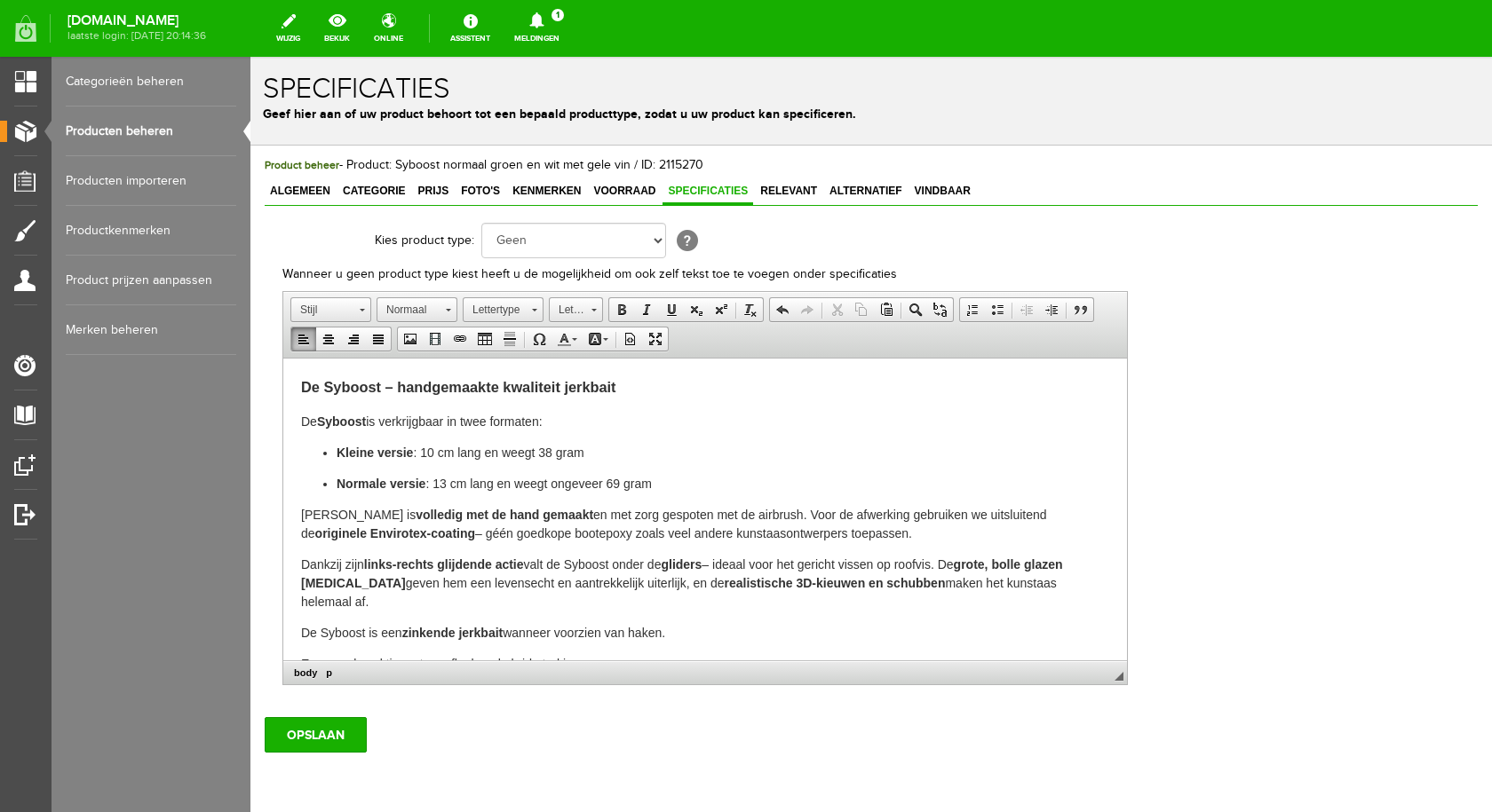
scroll to position [744, 0]
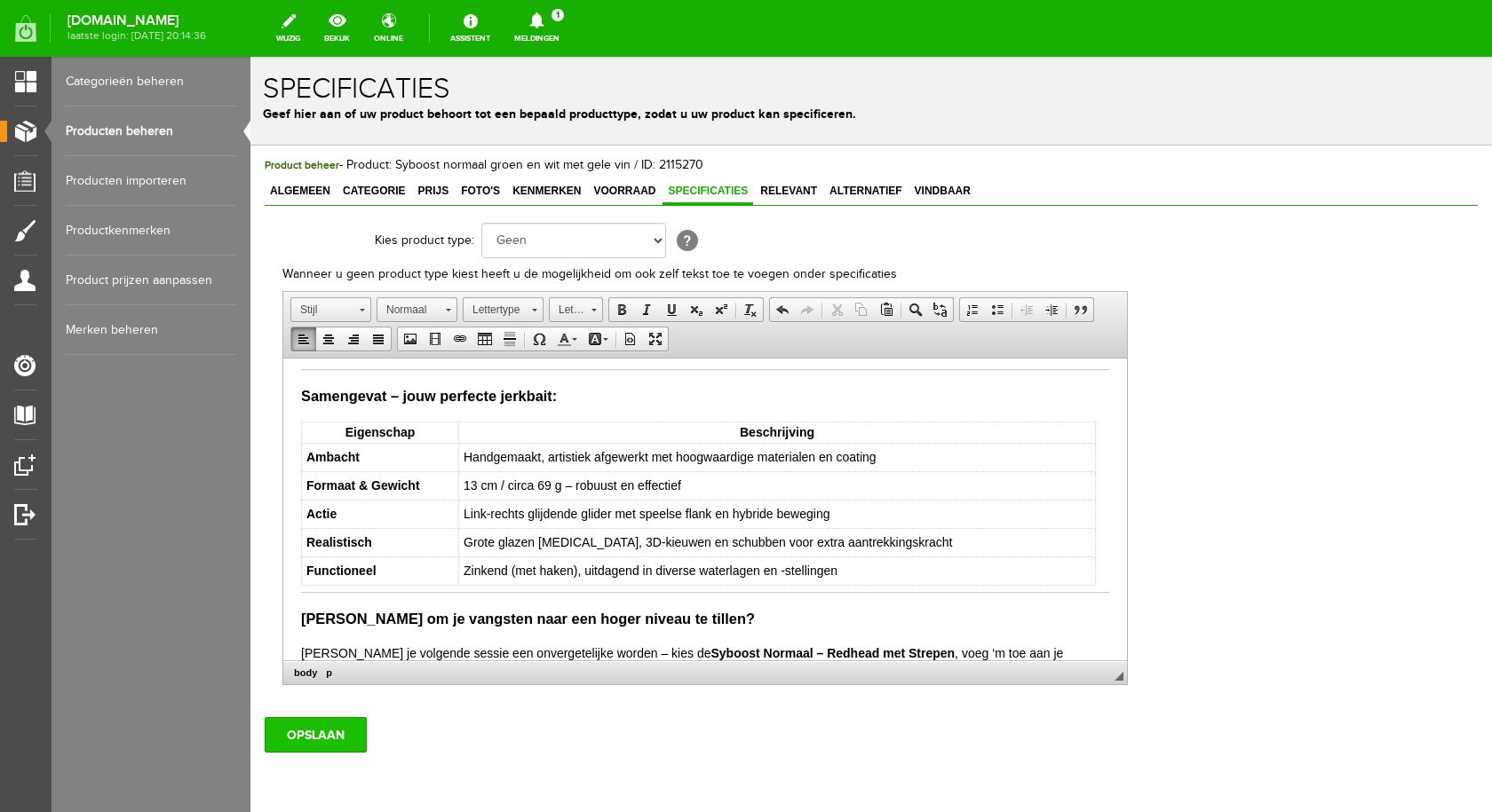
click at [320, 738] on input "OPSLAAN" at bounding box center [316, 734] width 103 height 35
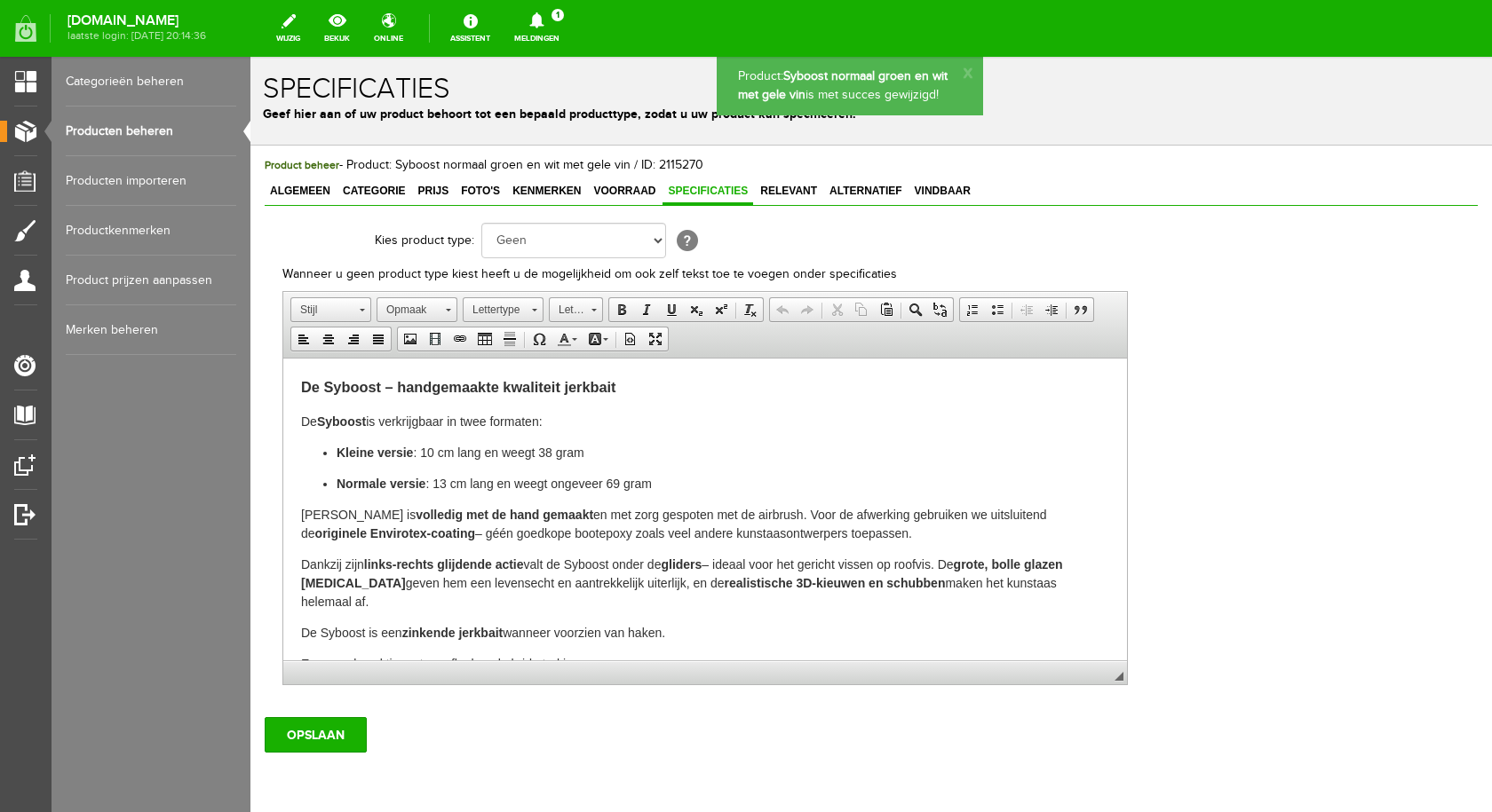
scroll to position [0, 0]
click at [304, 742] on input "OPSLAAN" at bounding box center [316, 734] width 103 height 35
click at [294, 191] on span "Algemeen" at bounding box center [300, 191] width 71 height 12
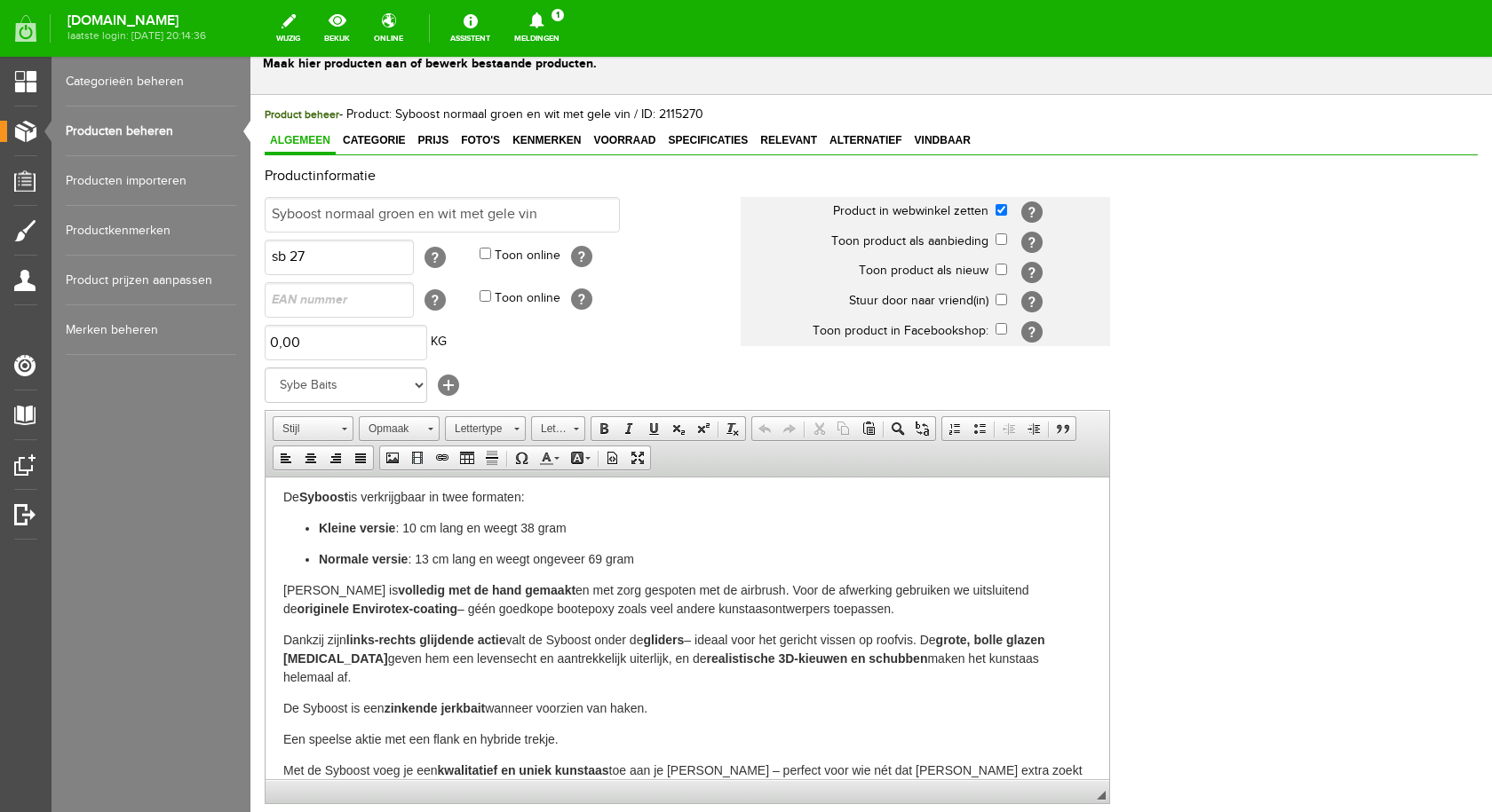
scroll to position [72, 0]
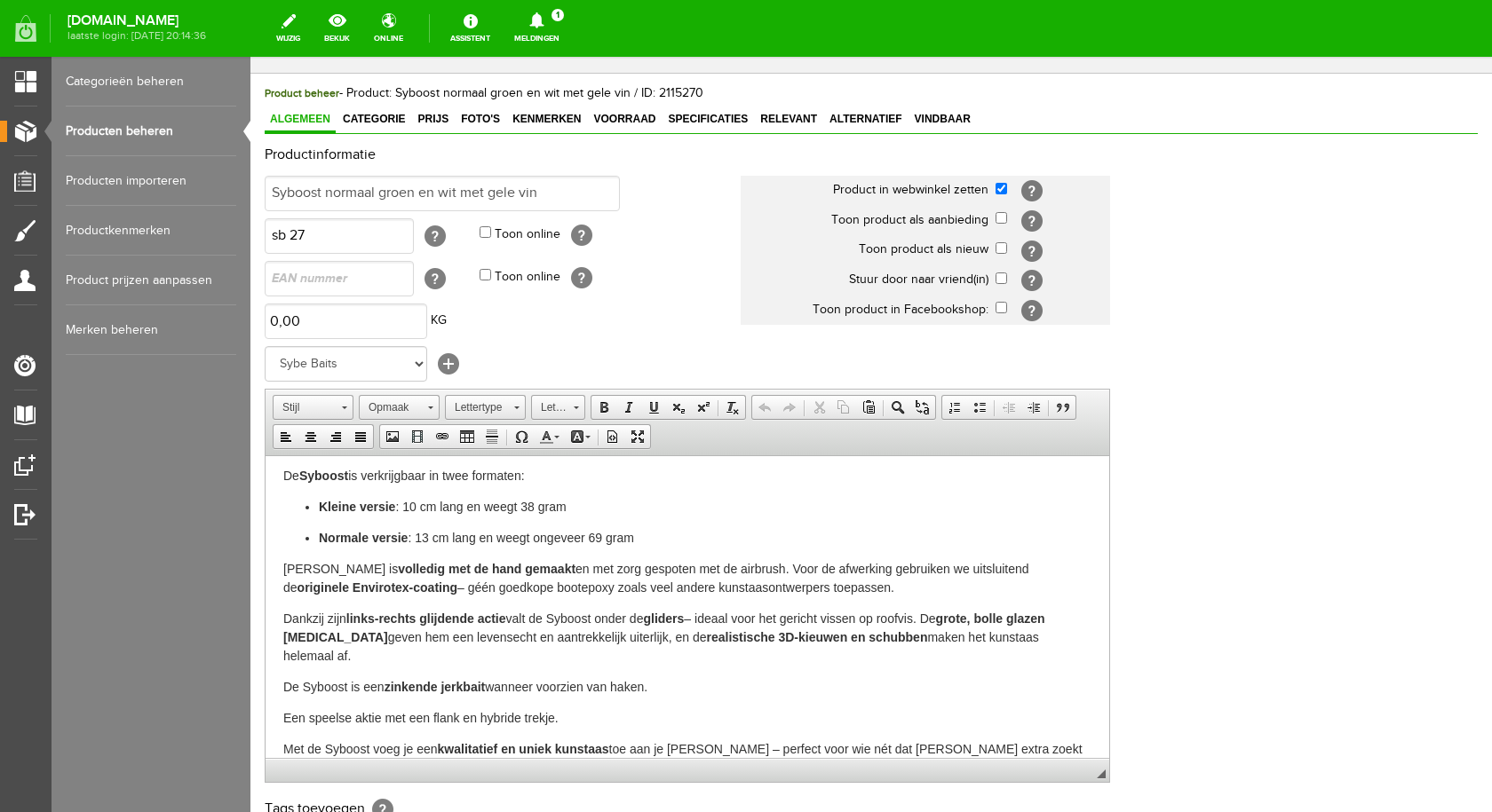
click at [1186, 787] on div "Productinformatie Syboost normaal groen en wit met gele vin Product in webwinke…" at bounding box center [871, 537] width 1213 height 781
click at [339, 242] on input "sb 27" at bounding box center [339, 235] width 149 height 35
click at [434, 799] on h2 "Tags toevoegen [?]" at bounding box center [687, 809] width 846 height 21
click at [99, 126] on link "Producten beheren" at bounding box center [151, 131] width 171 height 49
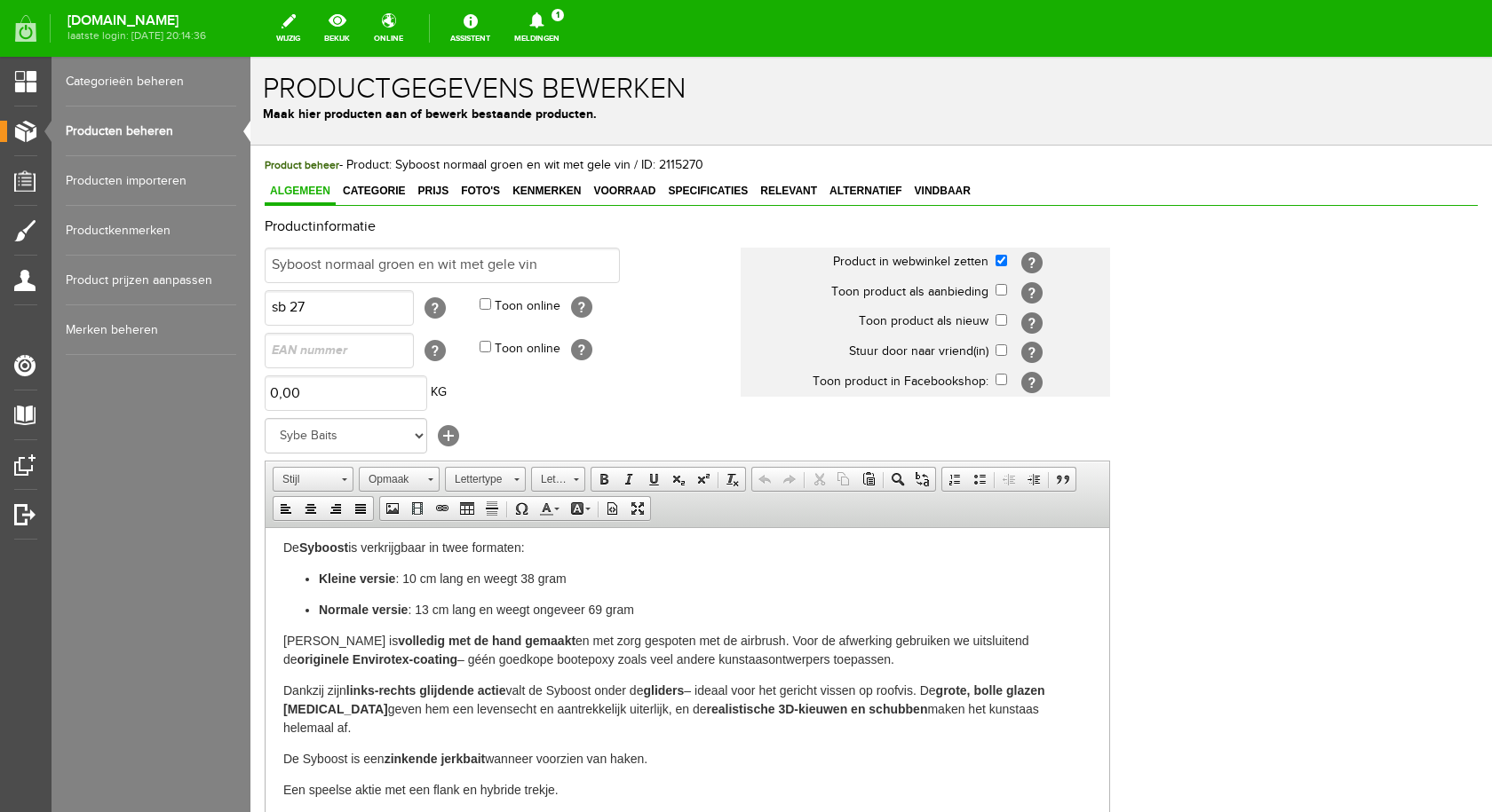
scroll to position [0, 0]
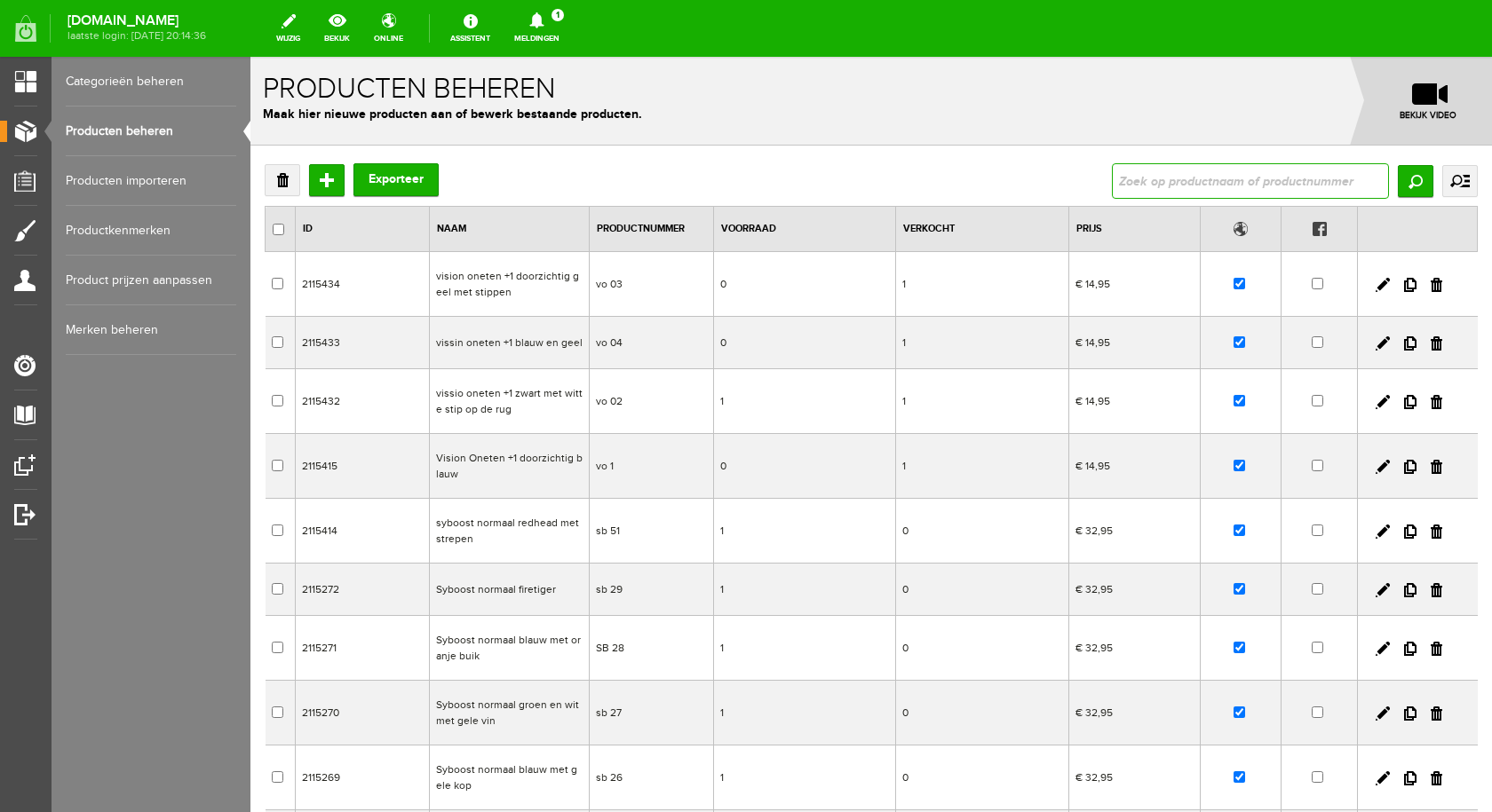
click at [1130, 177] on input "text" at bounding box center [1250, 180] width 277 height 35
type input "syboost"
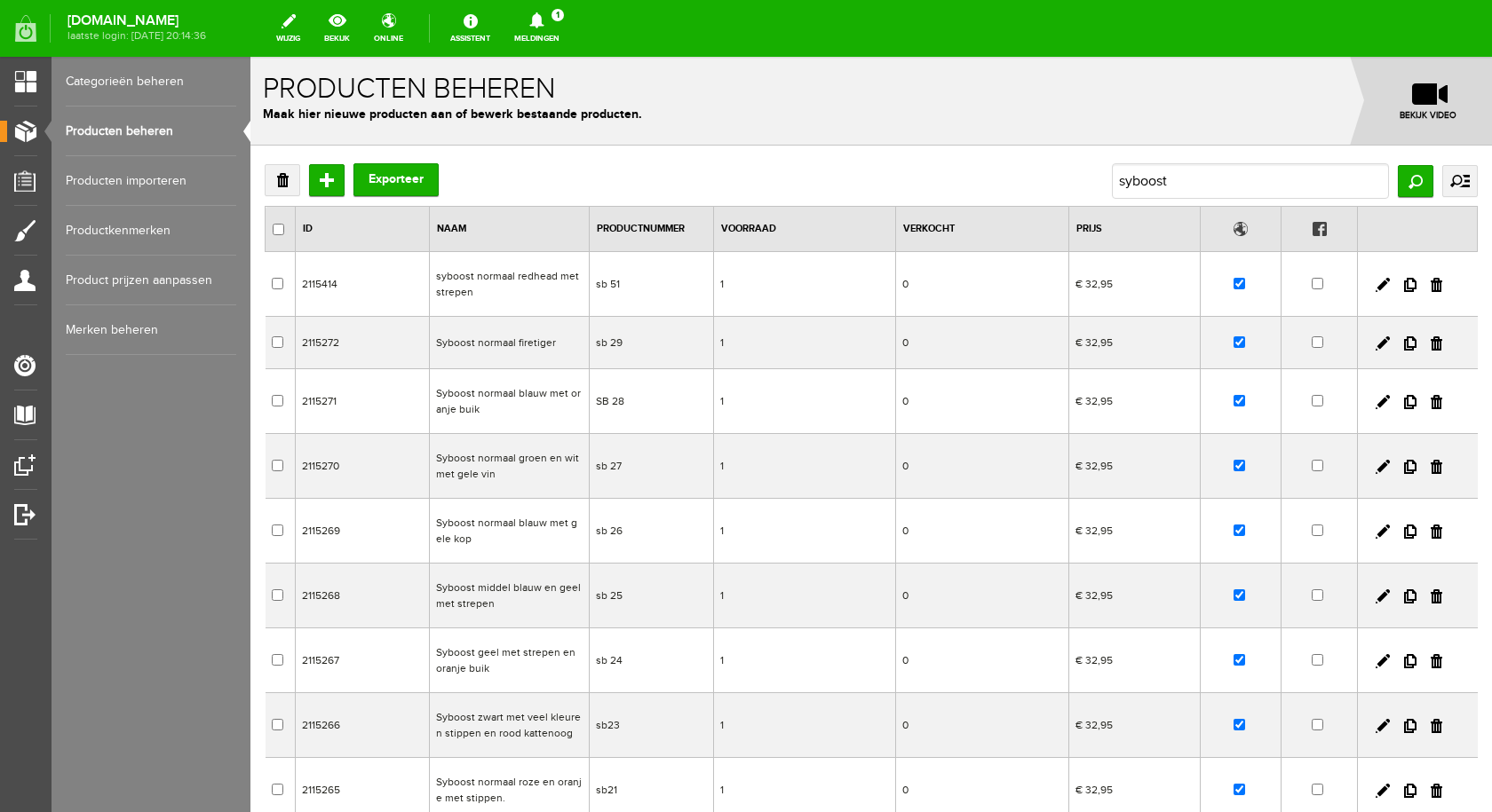
click at [531, 526] on td "Syboost normaal blauw met gele kop" at bounding box center [509, 531] width 159 height 65
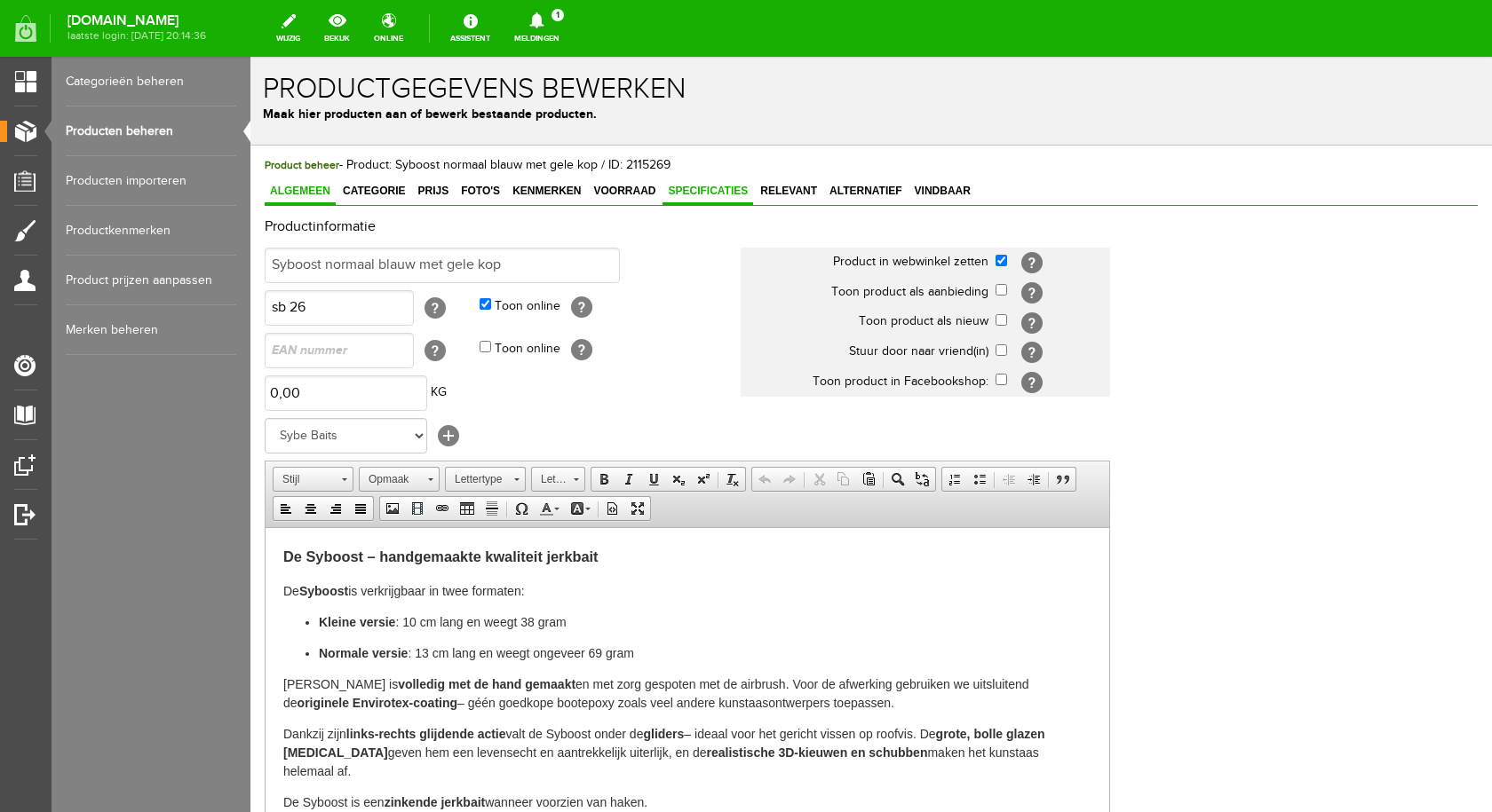
click at [719, 184] on link "Specificaties" at bounding box center [707, 192] width 90 height 26
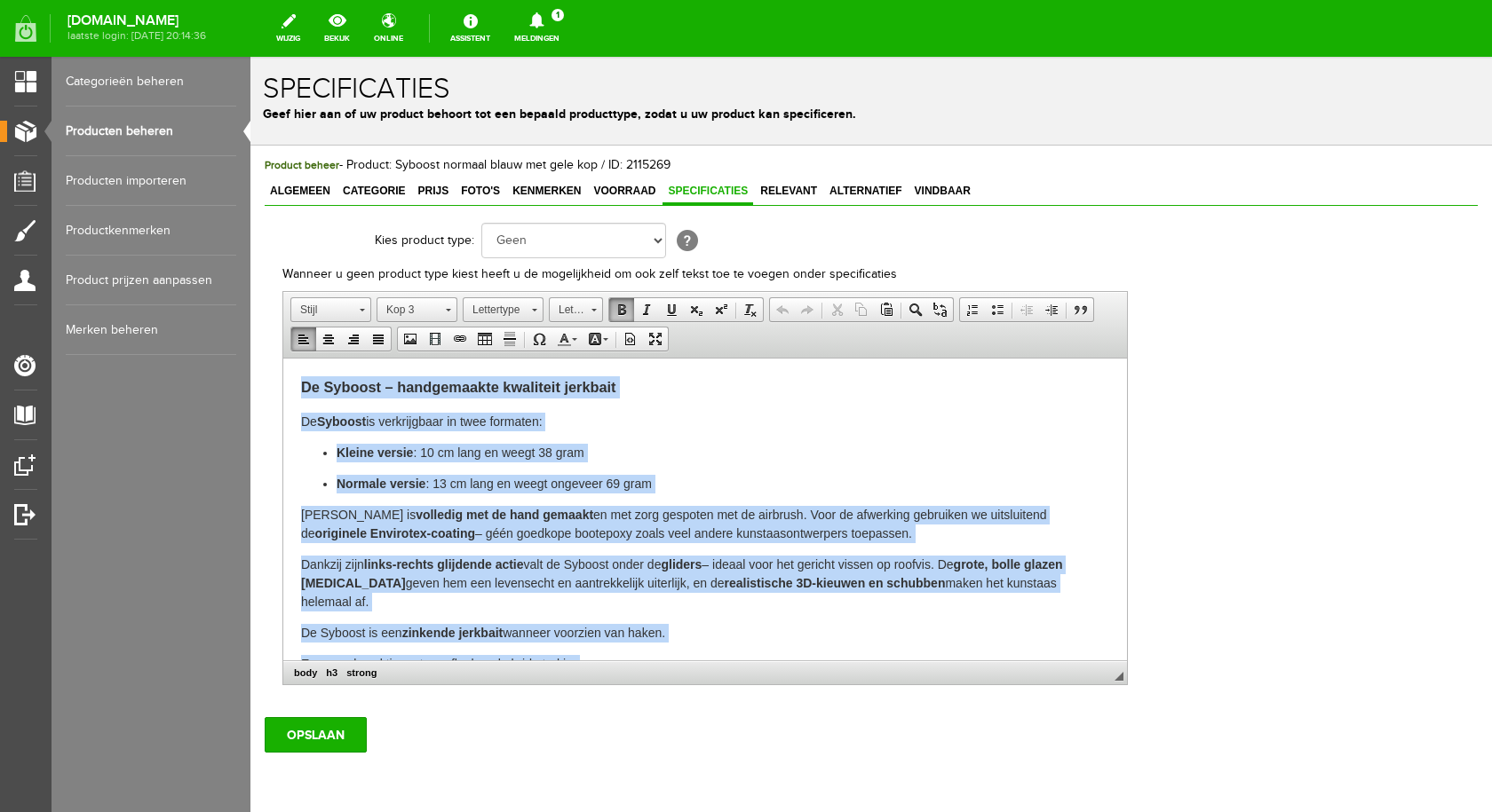
scroll to position [44, 0]
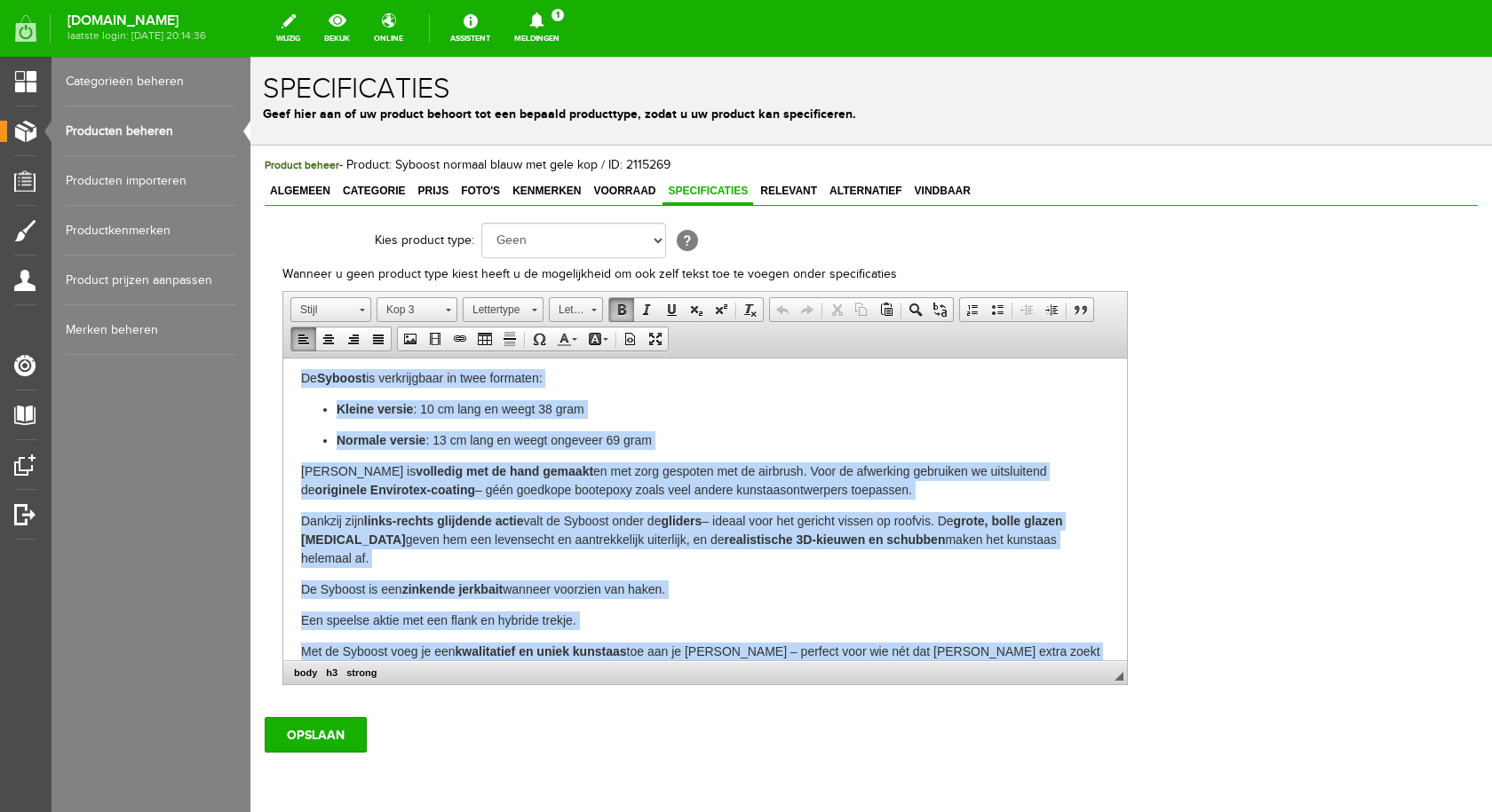
drag, startPoint x: 299, startPoint y: 389, endPoint x: 1263, endPoint y: 738, distance: 1025.2
click at [1127, 697] on html "De Syboost – handgemaakte kwaliteit jerkbait De Syboost is verkrijgbaar in twee…" at bounding box center [704, 506] width 844 height 382
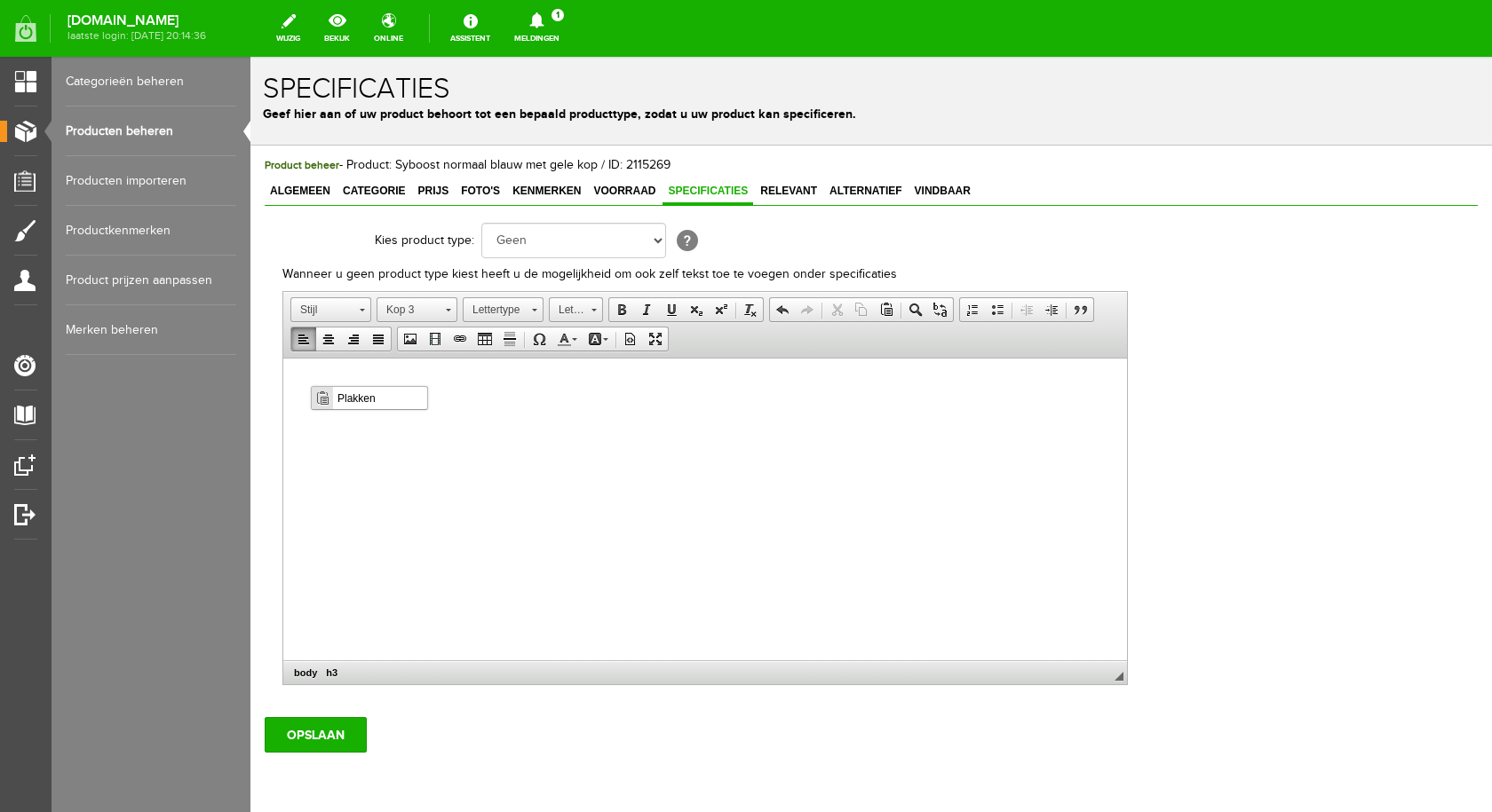
scroll to position [0, 0]
click at [380, 397] on span "Plakken" at bounding box center [380, 397] width 94 height 22
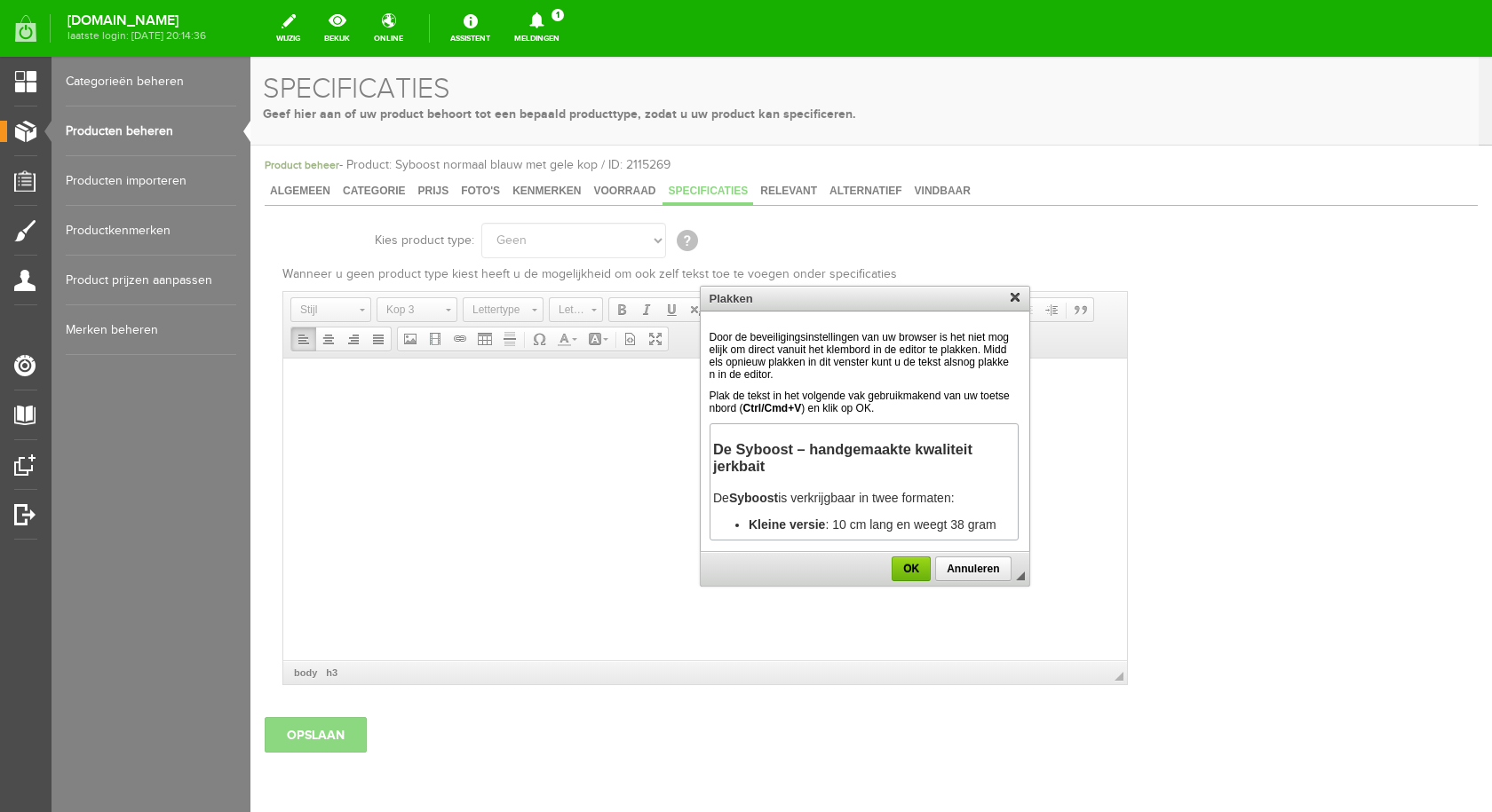
scroll to position [1370, 0]
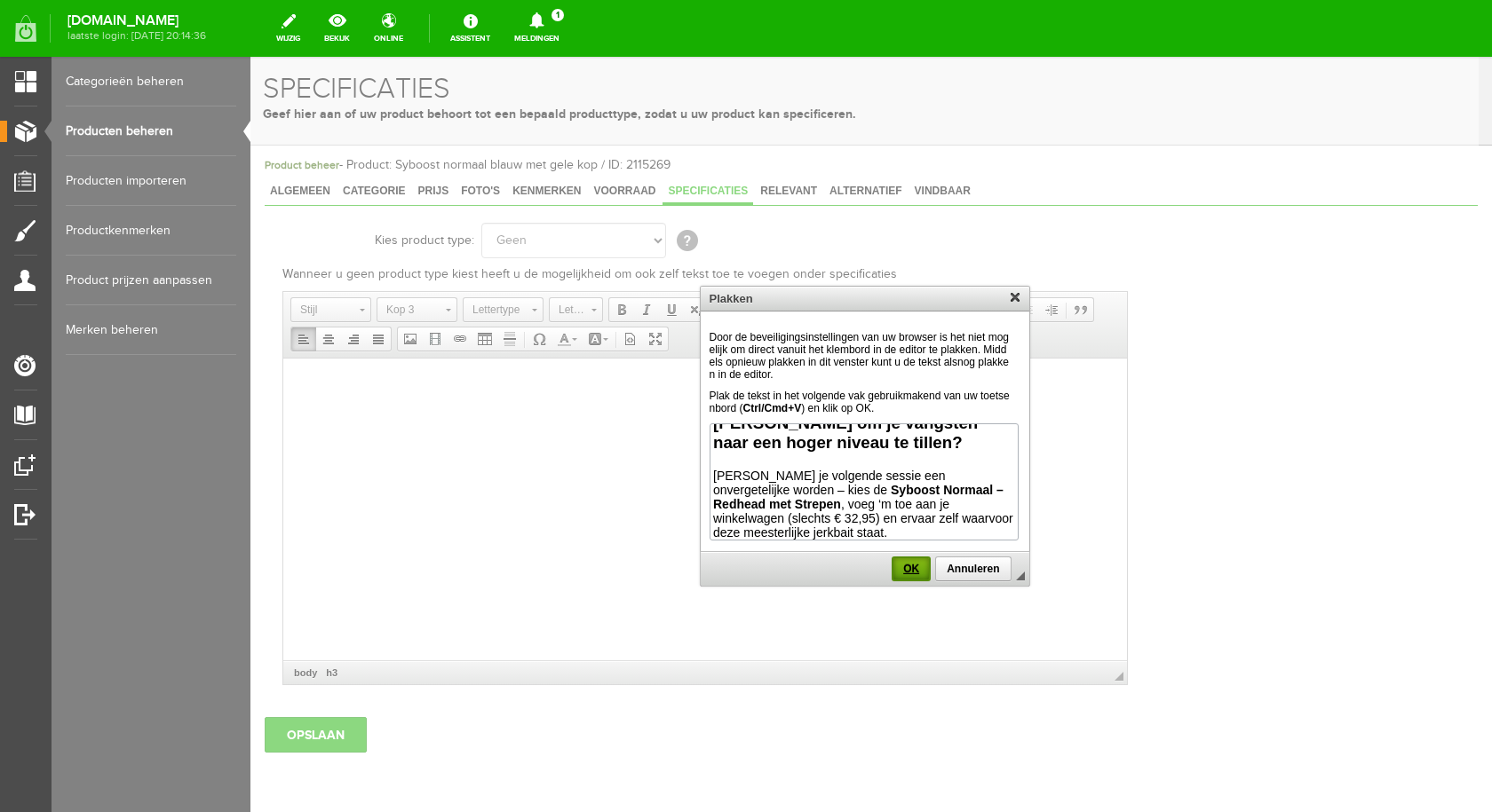
click at [909, 571] on span "OK" at bounding box center [910, 568] width 35 height 12
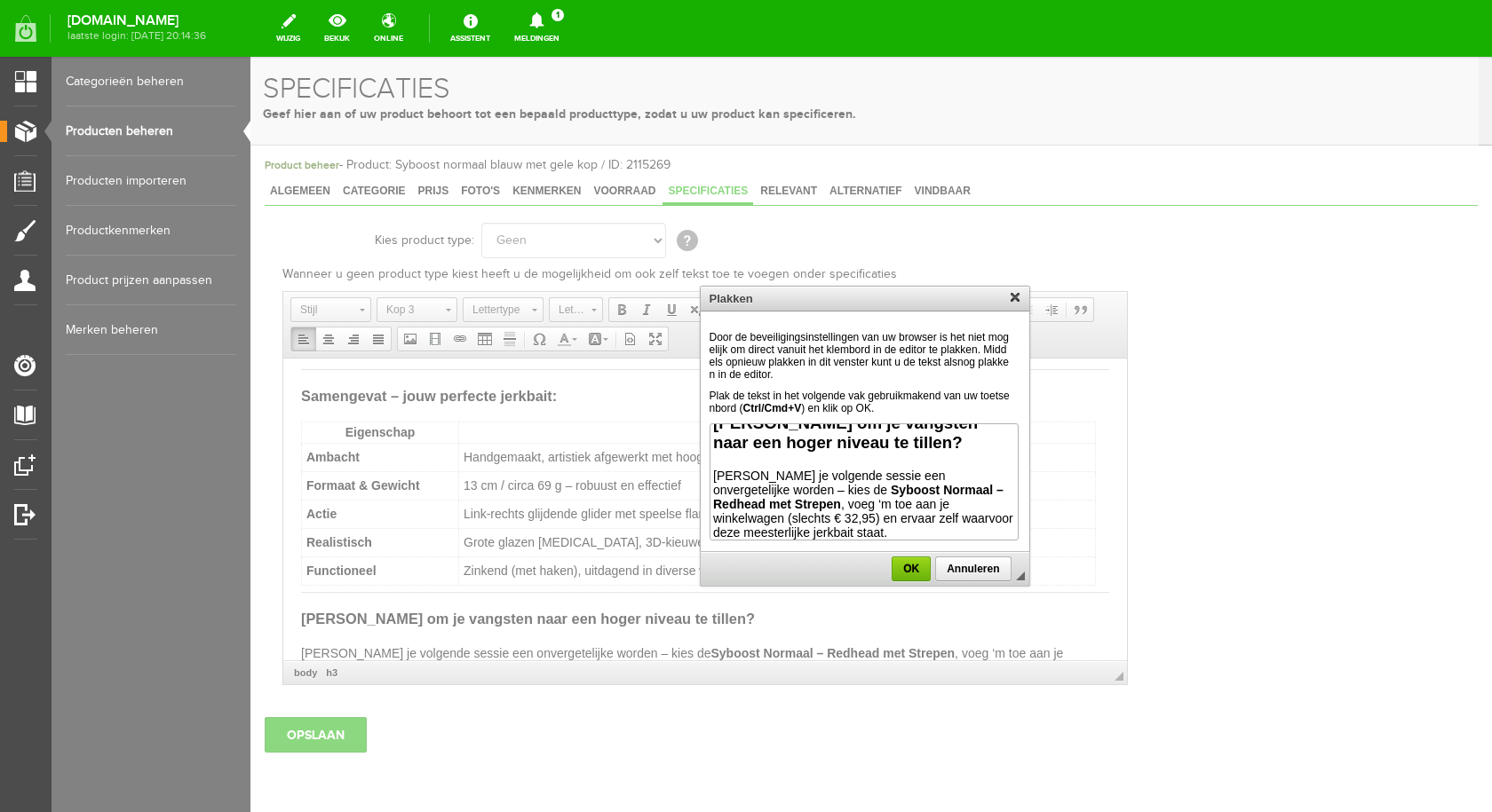
scroll to position [0, 0]
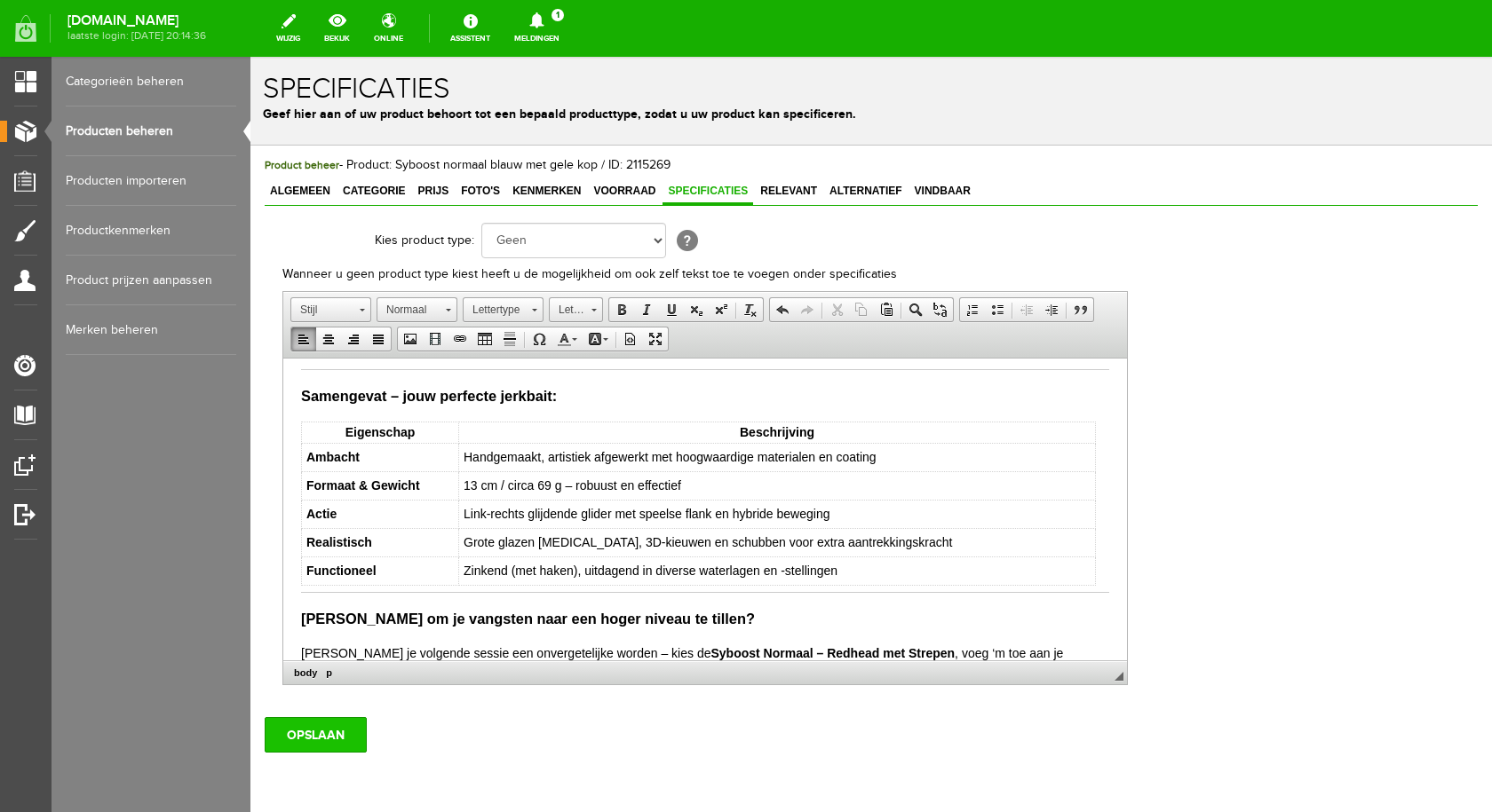
click at [328, 732] on input "OPSLAAN" at bounding box center [316, 734] width 103 height 35
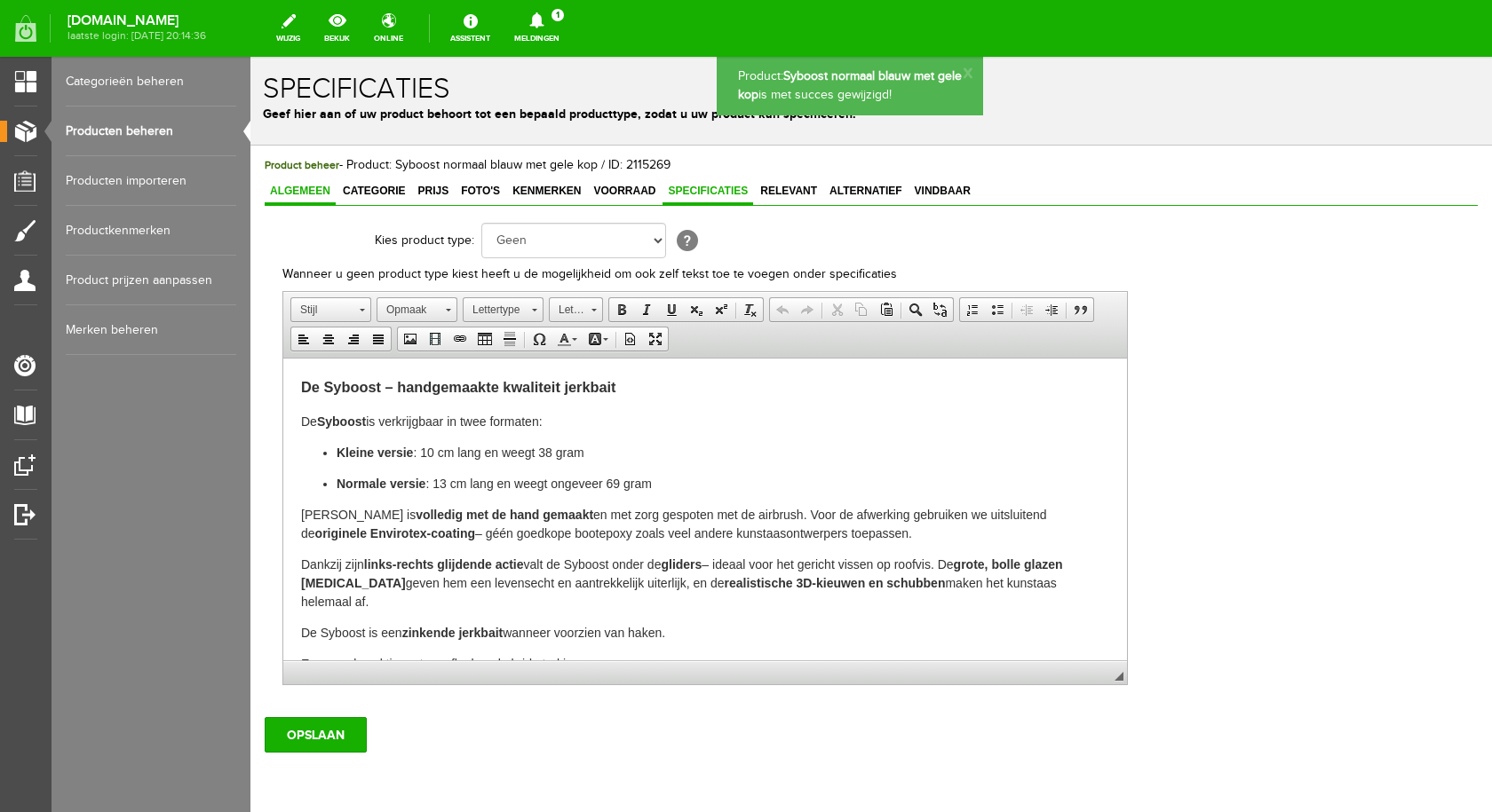
click at [288, 187] on span "Algemeen" at bounding box center [300, 191] width 71 height 12
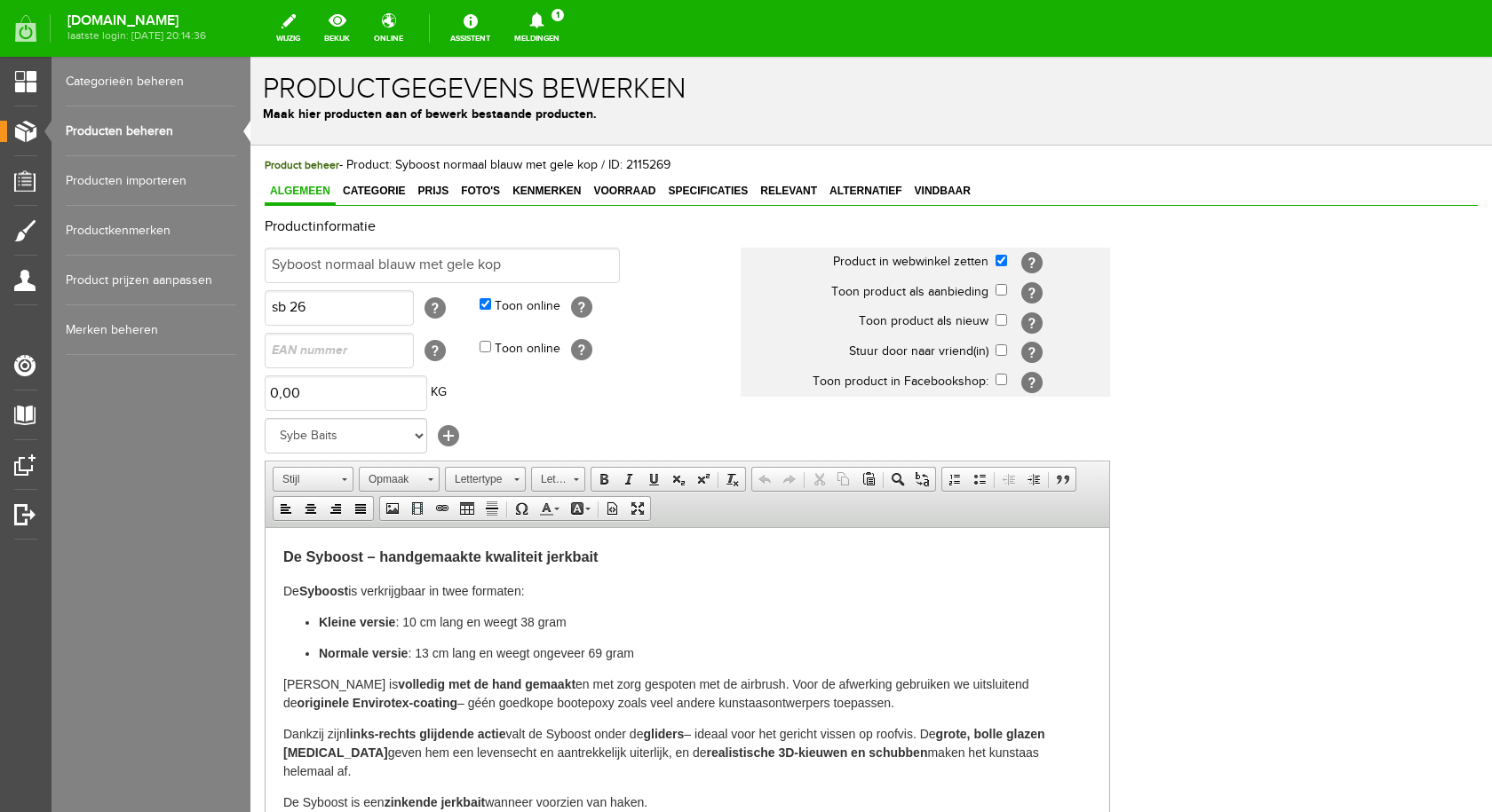
click at [146, 128] on link "Producten beheren" at bounding box center [151, 131] width 171 height 49
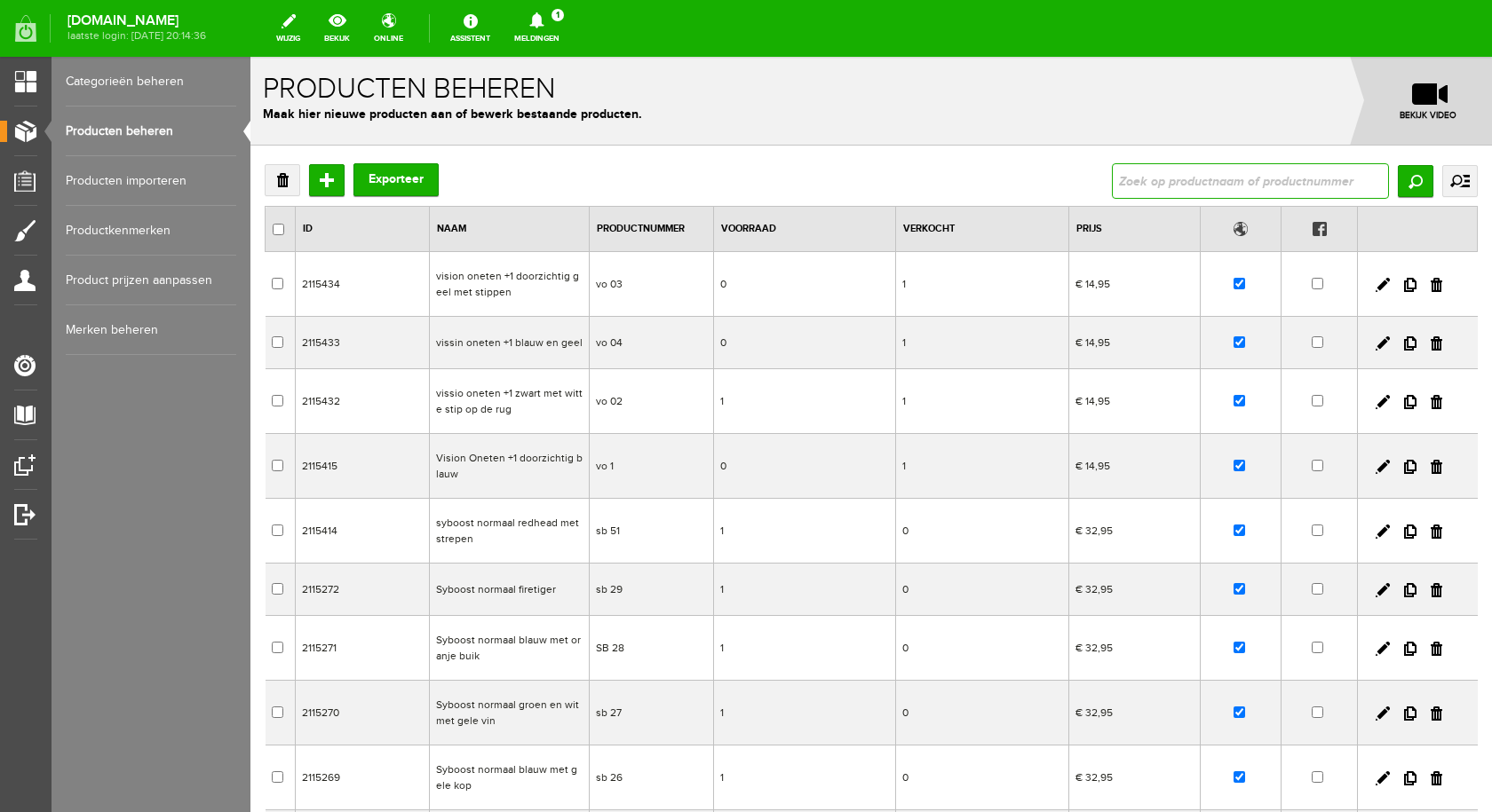
click at [1183, 183] on input "text" at bounding box center [1250, 180] width 277 height 35
type input "syboost"
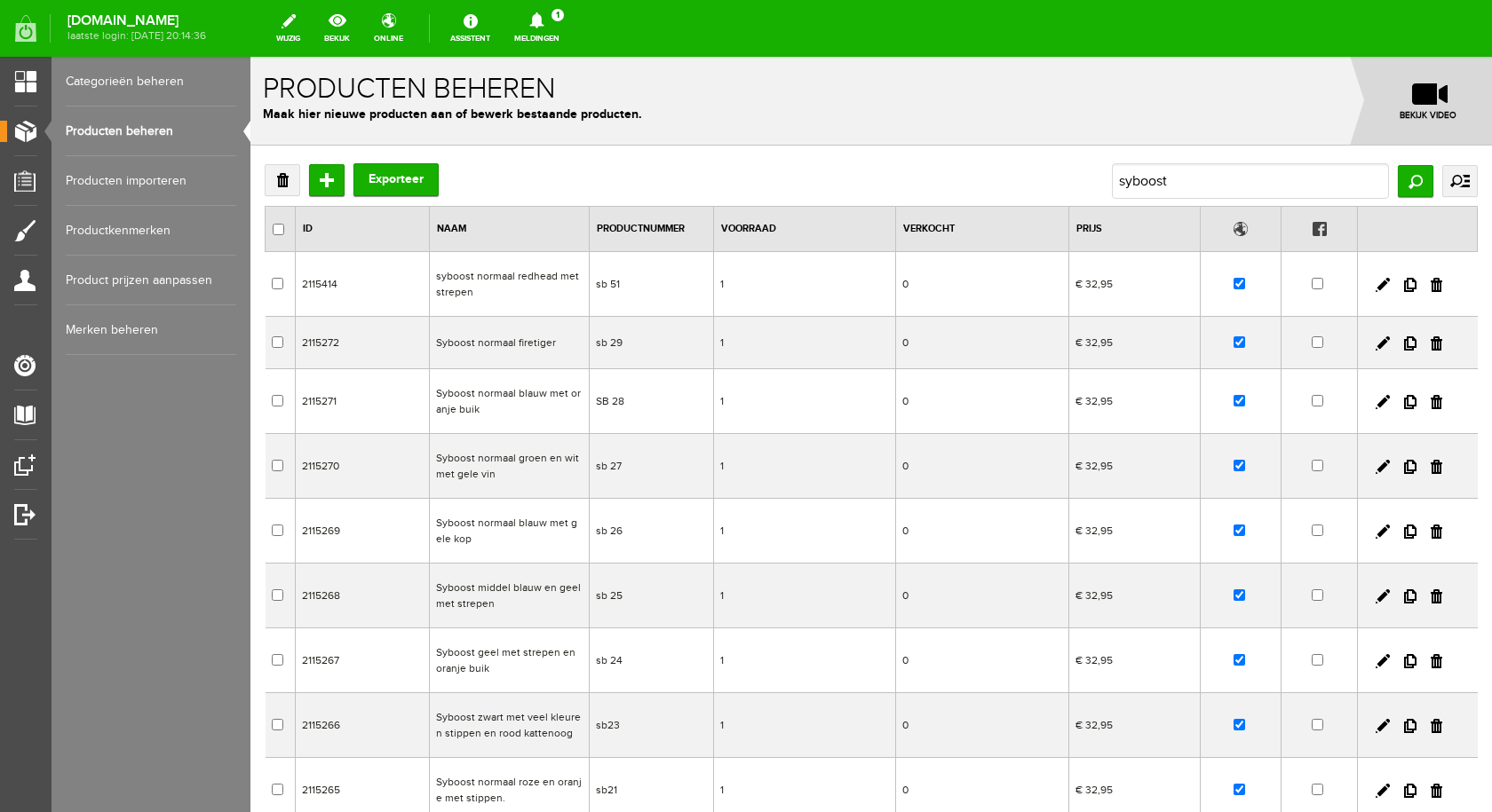
drag, startPoint x: 463, startPoint y: 600, endPoint x: 712, endPoint y: 657, distance: 255.4
click at [463, 600] on td "Syboost middel blauw en geel met strepen" at bounding box center [509, 596] width 159 height 65
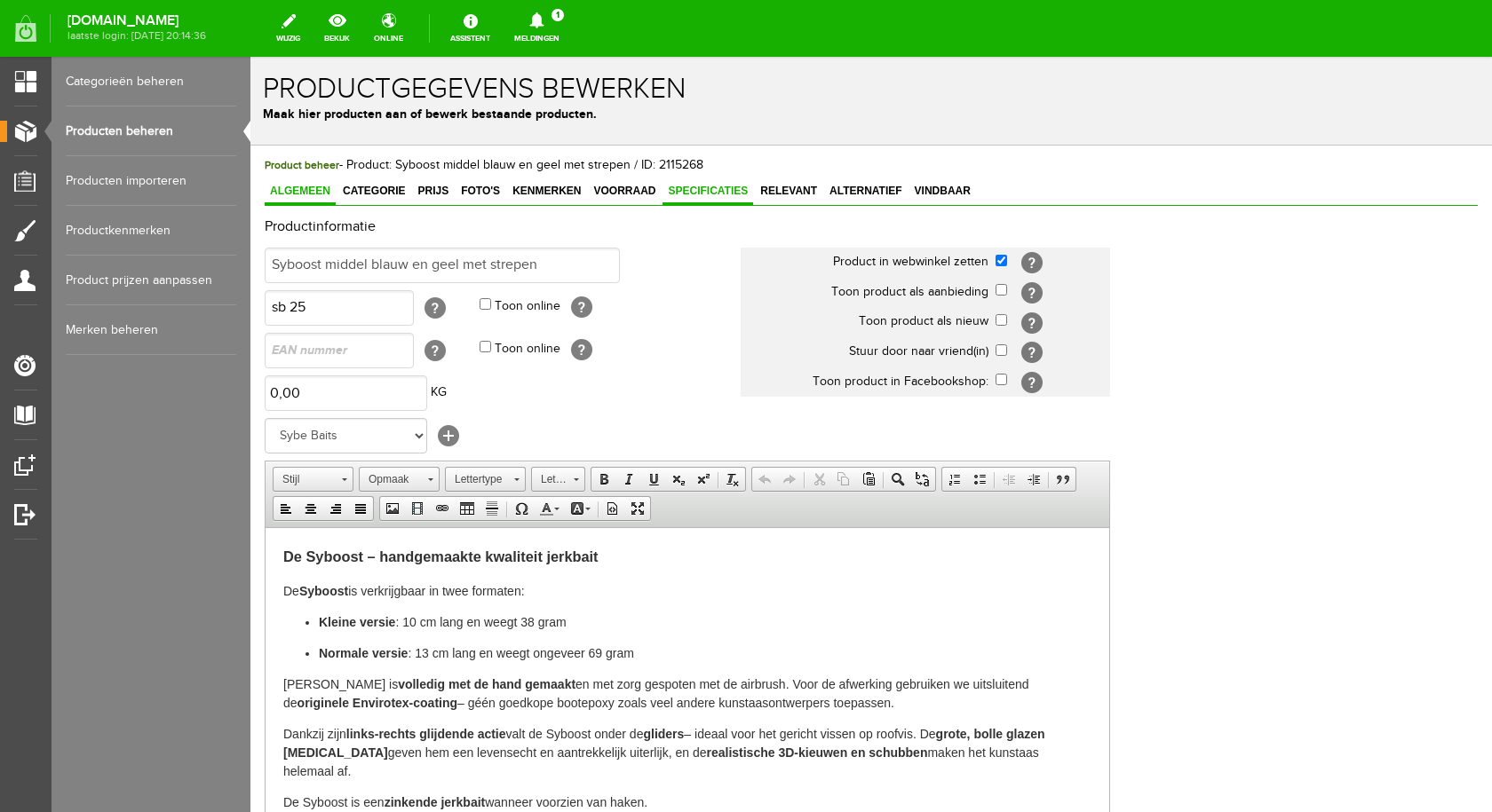
click at [731, 191] on span "Specificaties" at bounding box center [707, 191] width 90 height 12
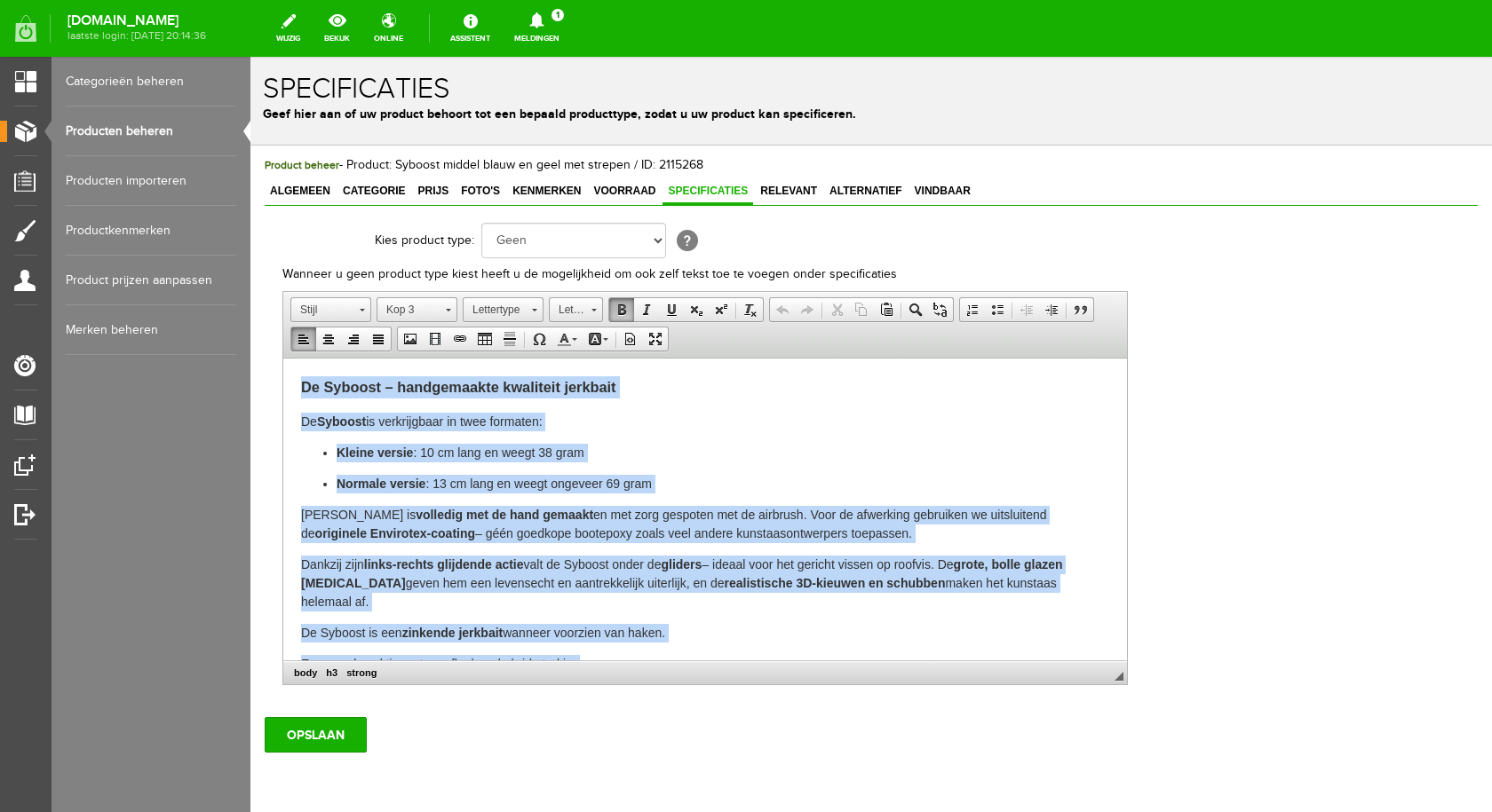
scroll to position [44, 0]
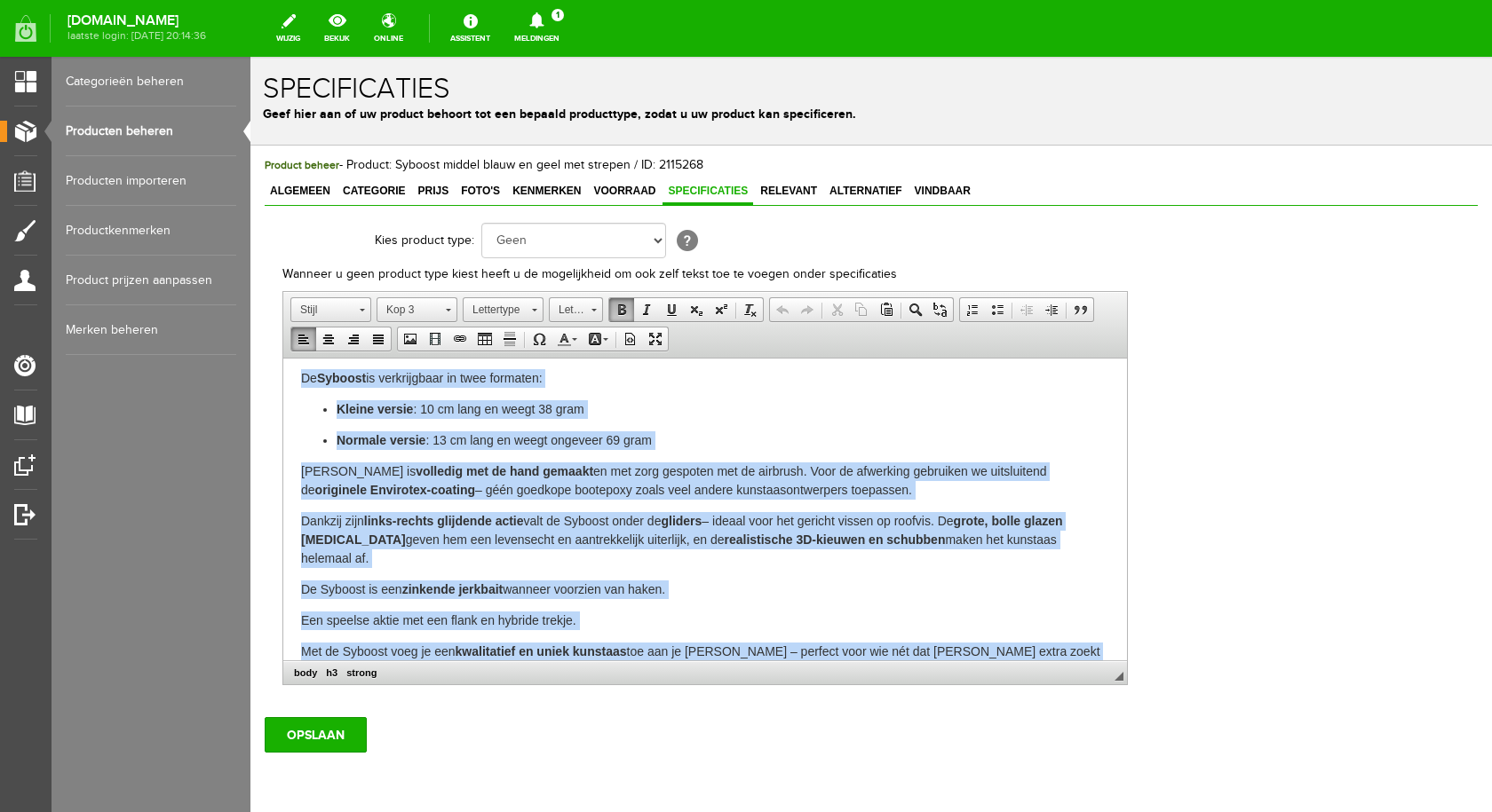
drag, startPoint x: 298, startPoint y: 380, endPoint x: 1239, endPoint y: 709, distance: 996.9
click at [1127, 697] on html "De Syboost – handgemaakte kwaliteit jerkbait De Syboost is verkrijgbaar in twee…" at bounding box center [704, 506] width 844 height 382
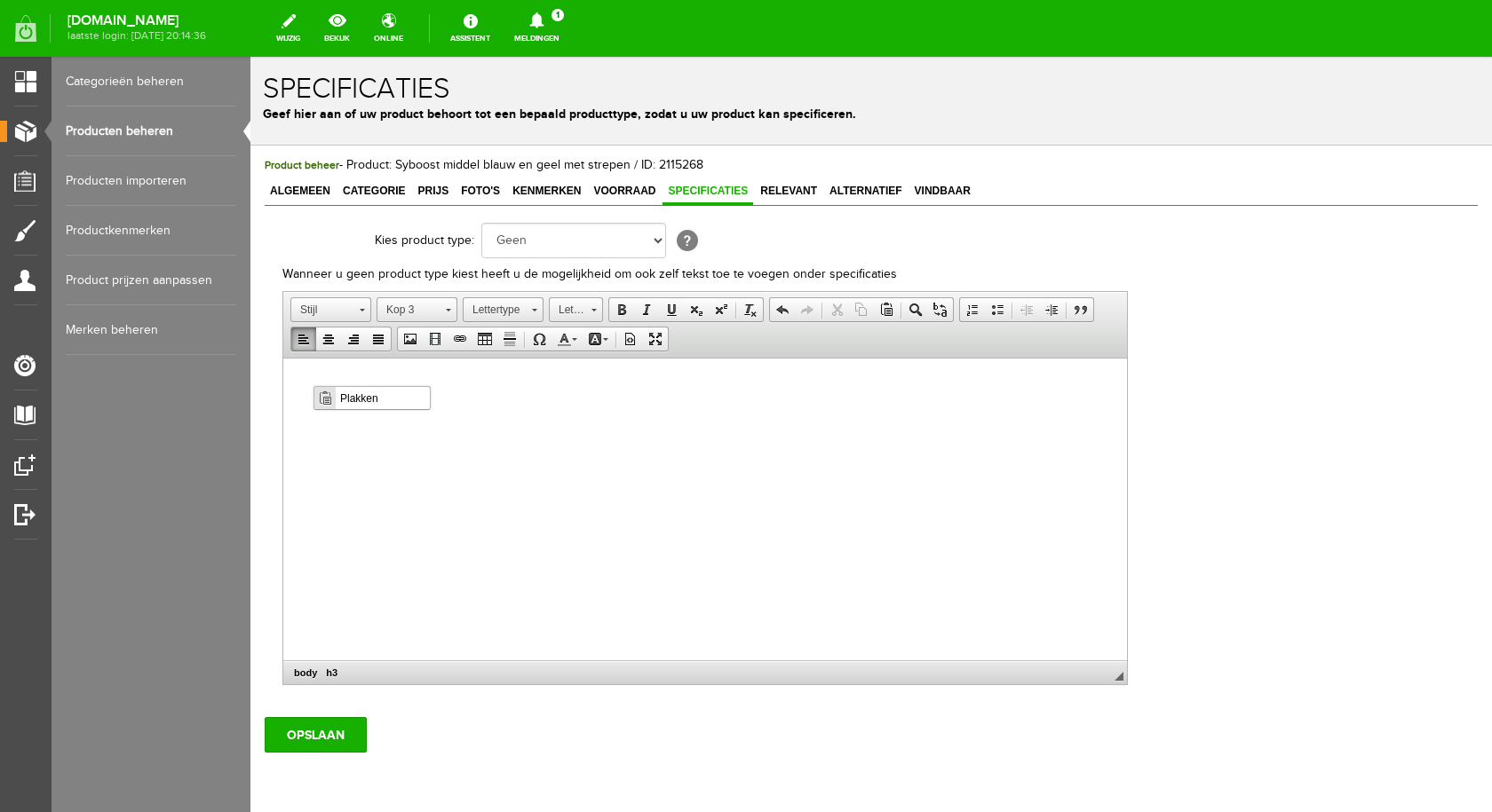
scroll to position [0, 0]
click at [366, 397] on span "Plakken" at bounding box center [382, 397] width 94 height 22
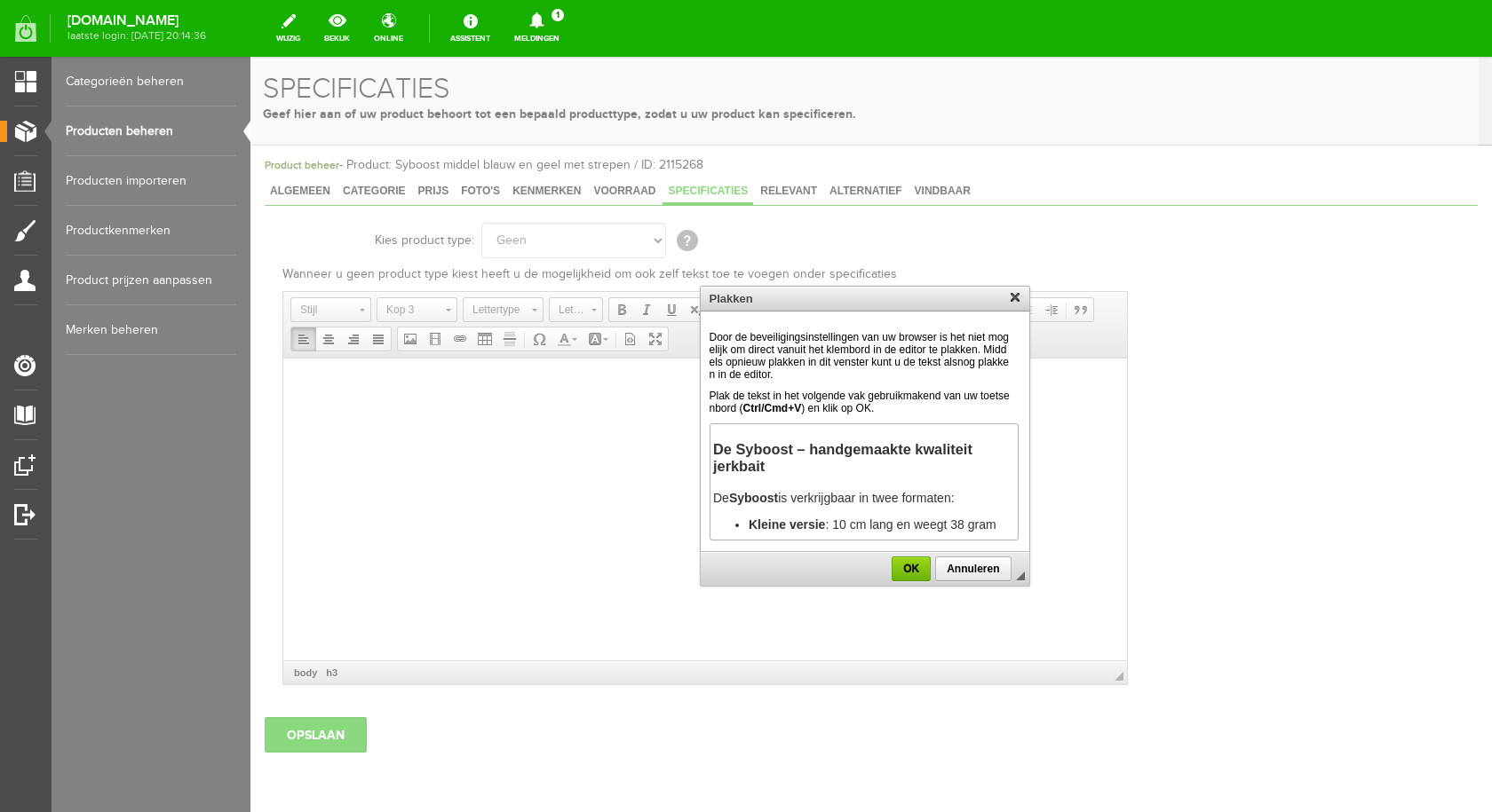
scroll to position [1370, 0]
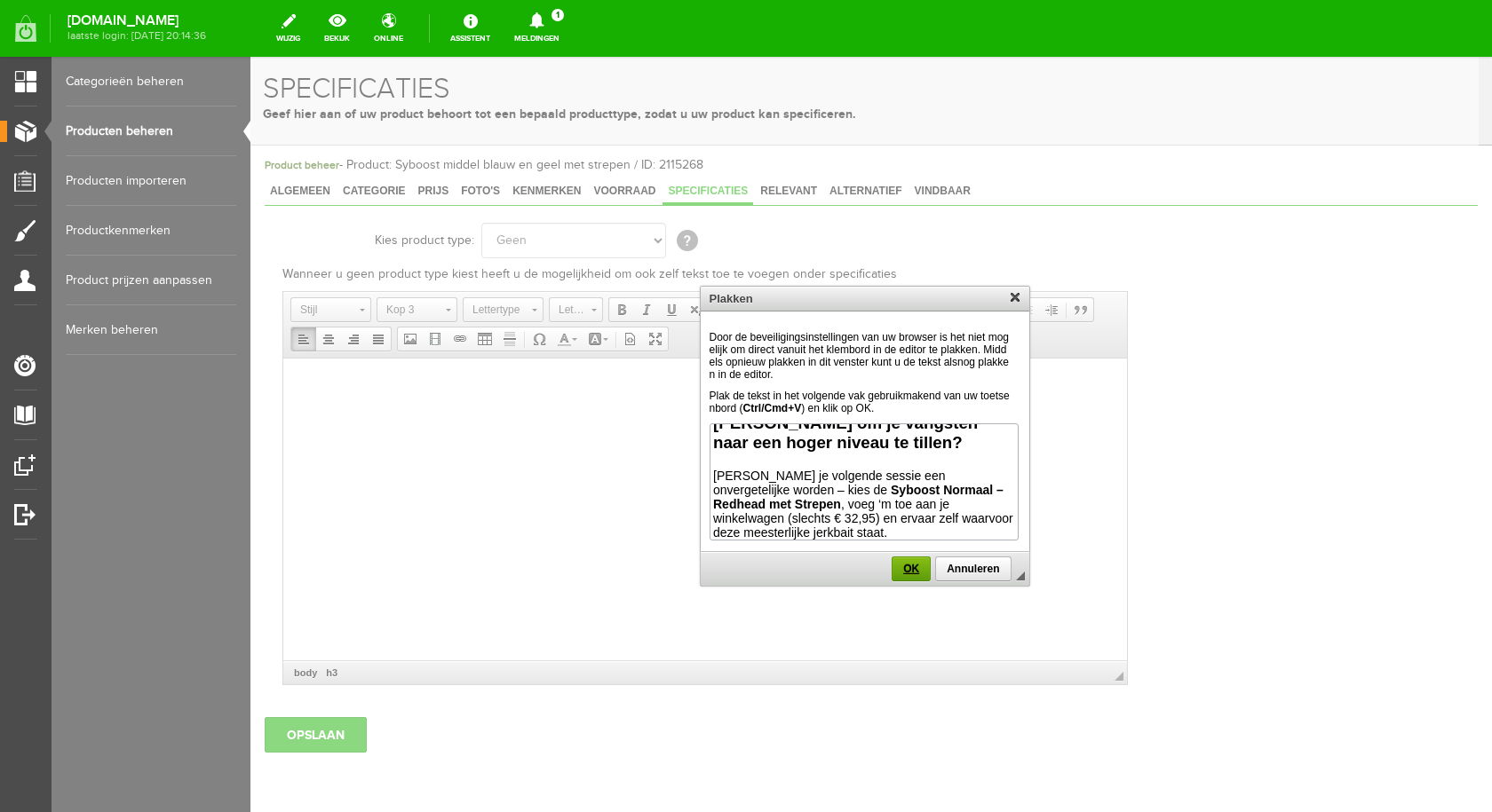
click at [919, 573] on span "OK" at bounding box center [910, 568] width 37 height 12
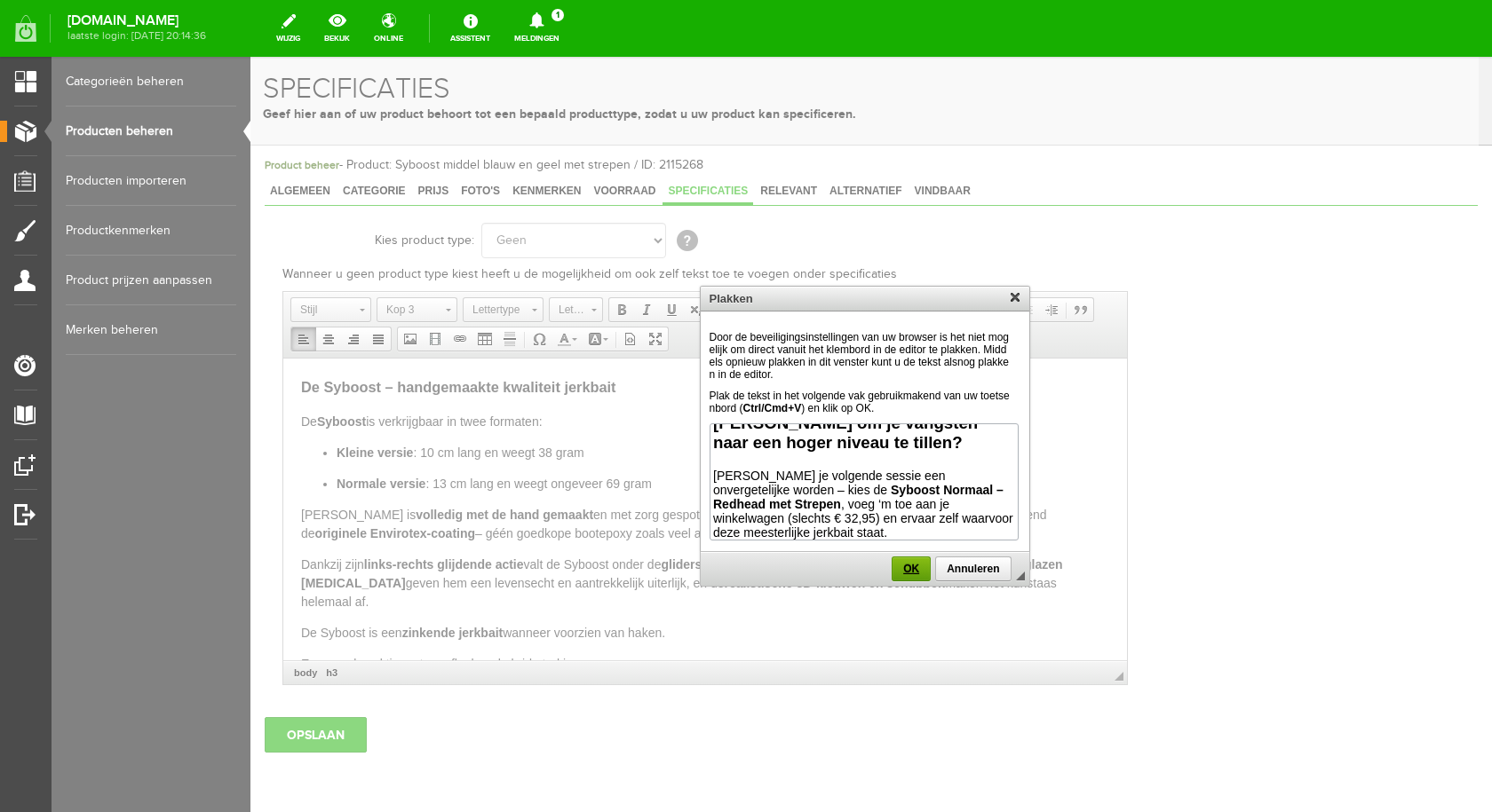
scroll to position [0, 0]
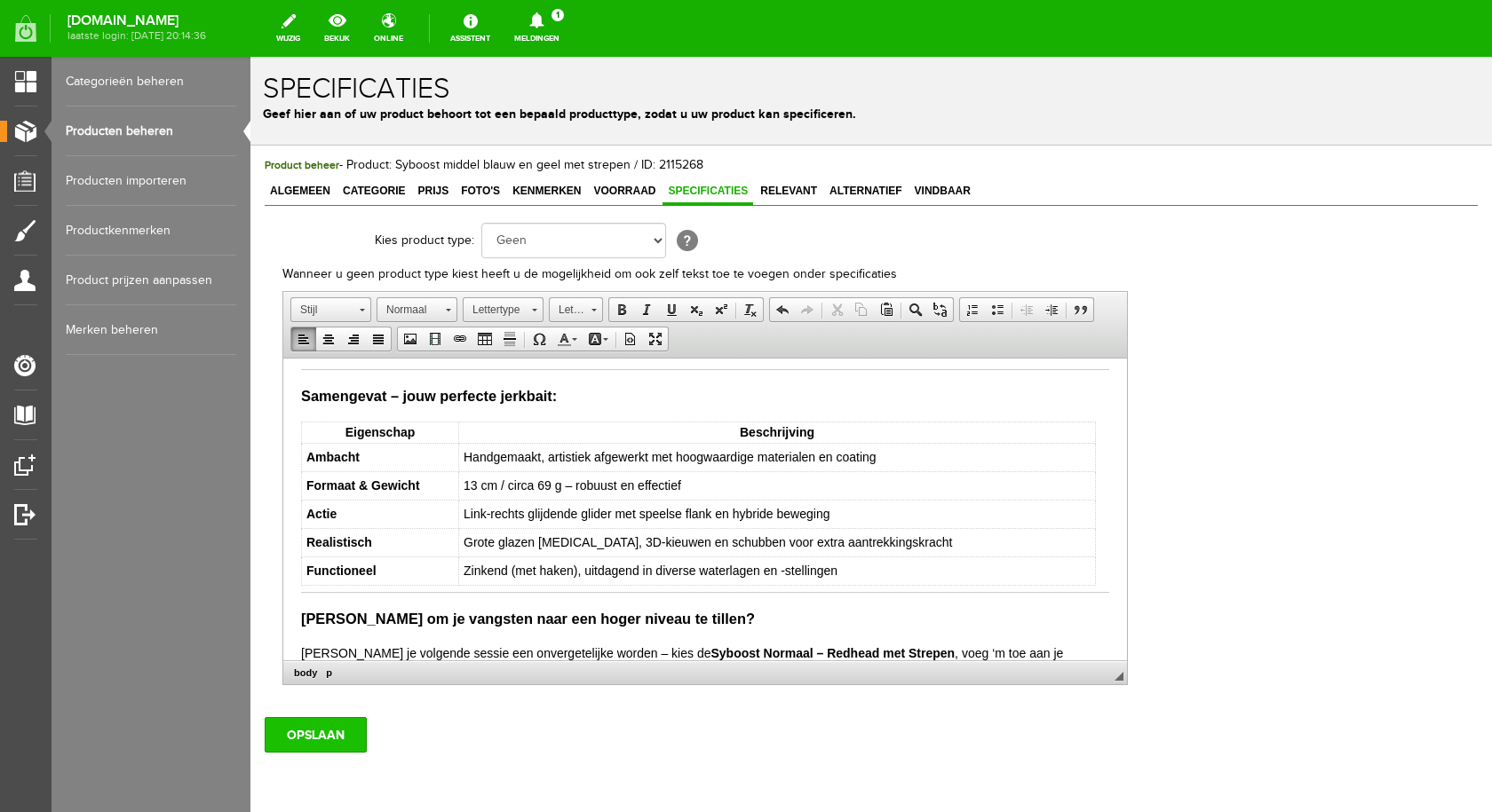
click at [330, 751] on input "OPSLAAN" at bounding box center [316, 734] width 103 height 35
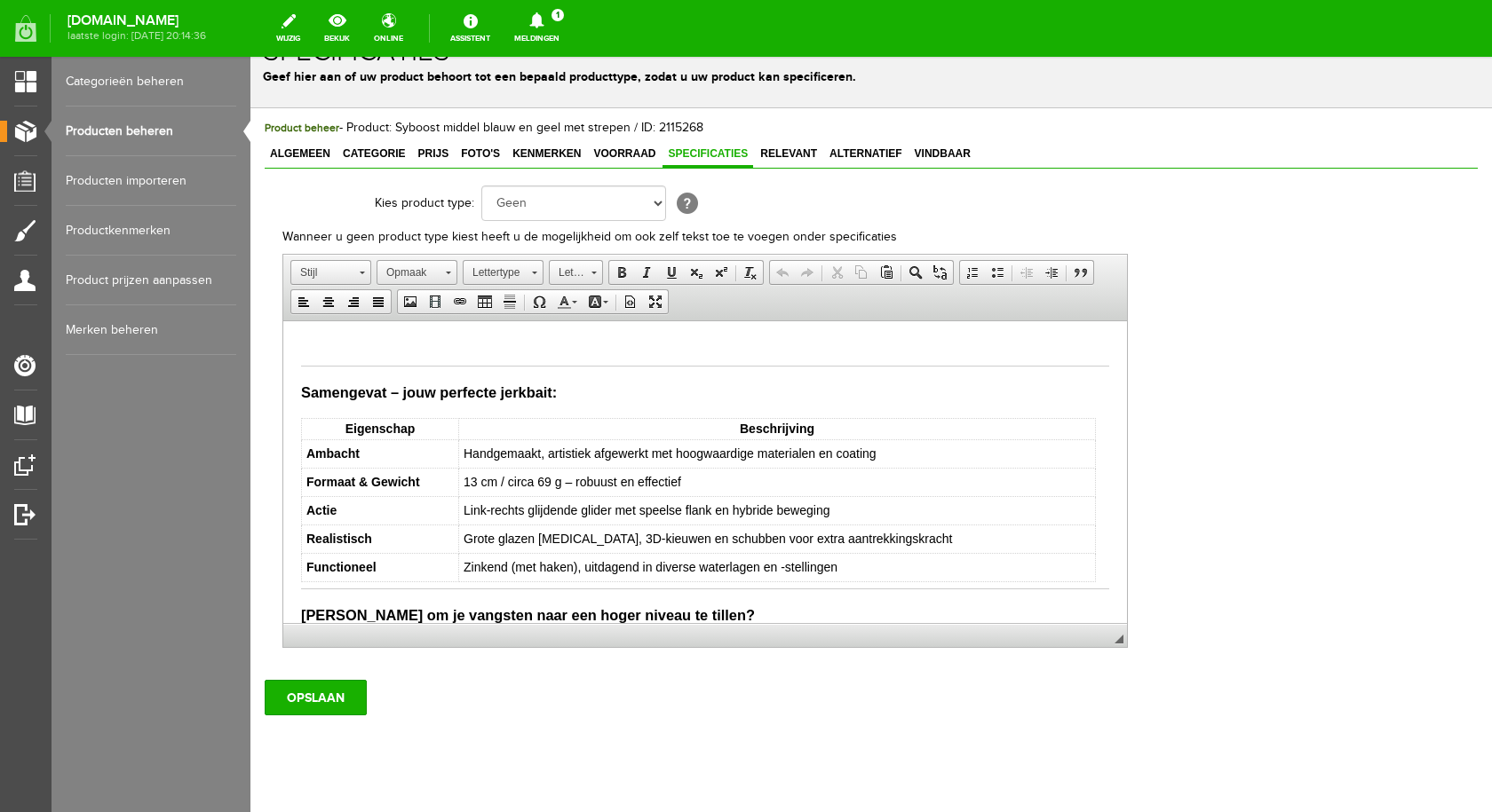
scroll to position [72, 0]
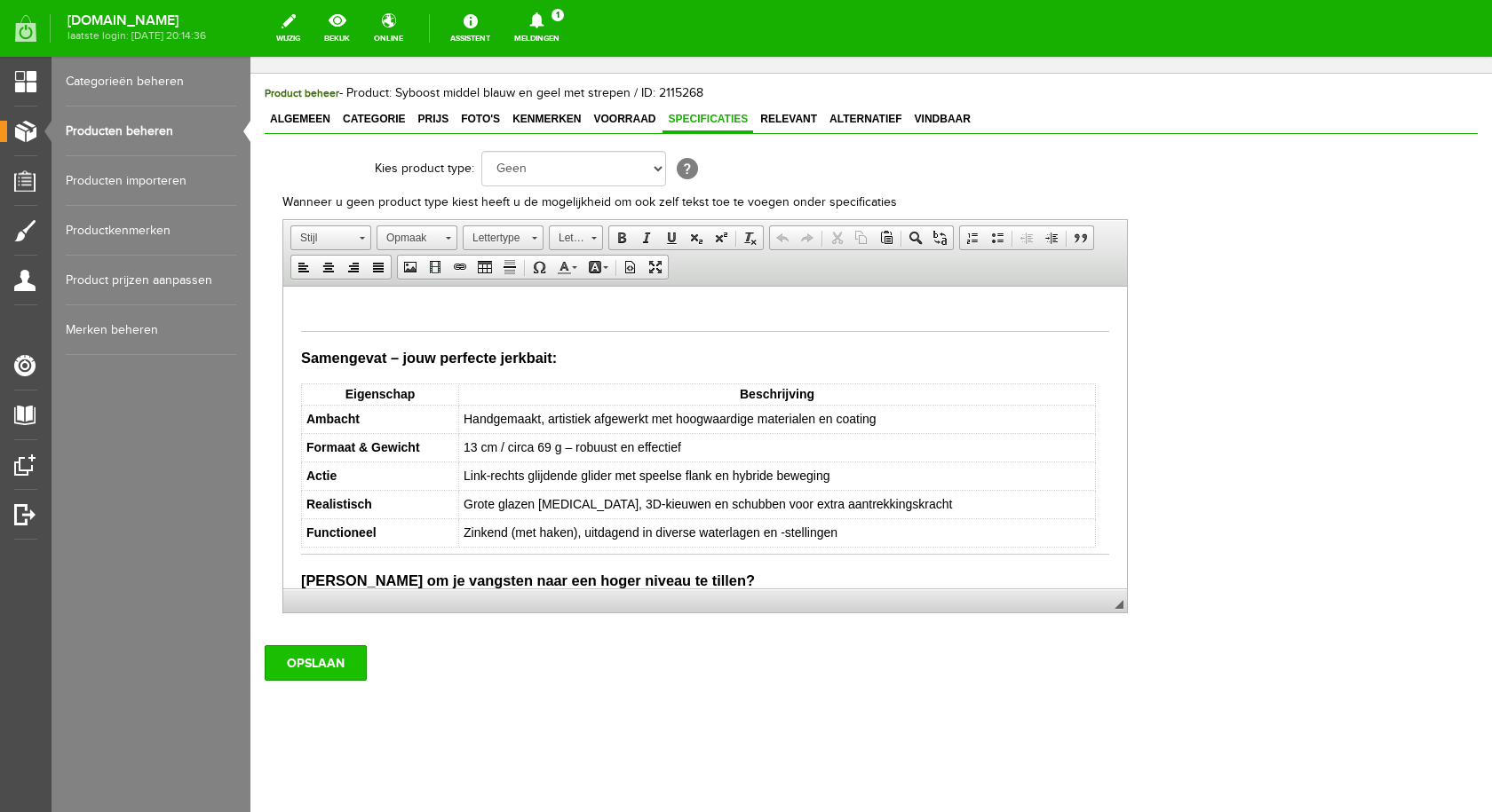
click at [317, 652] on input "OPSLAAN" at bounding box center [316, 662] width 103 height 35
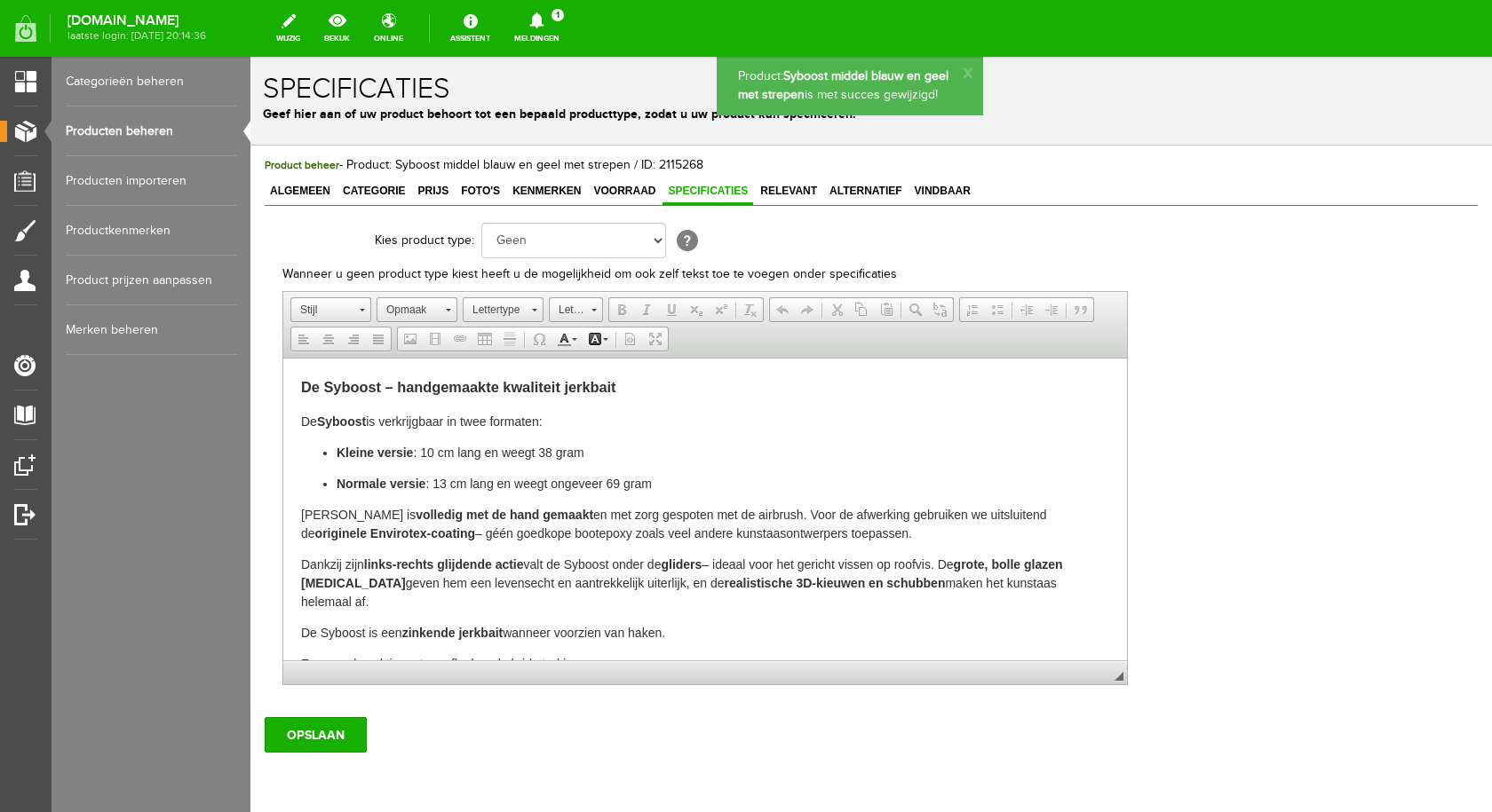
scroll to position [0, 0]
click at [298, 190] on span "Algemeen" at bounding box center [300, 191] width 71 height 12
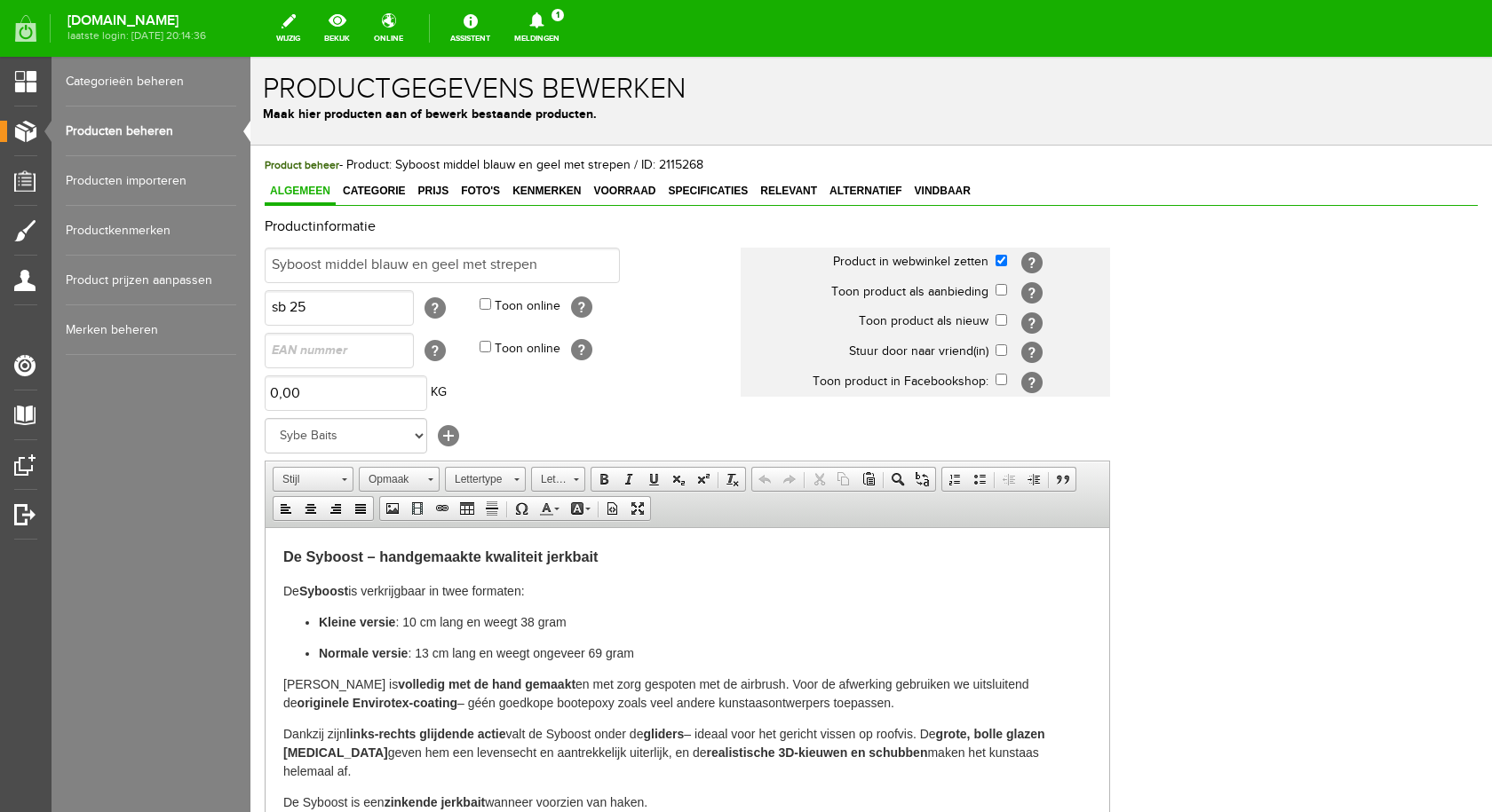
click at [159, 125] on link "Producten beheren" at bounding box center [151, 131] width 171 height 49
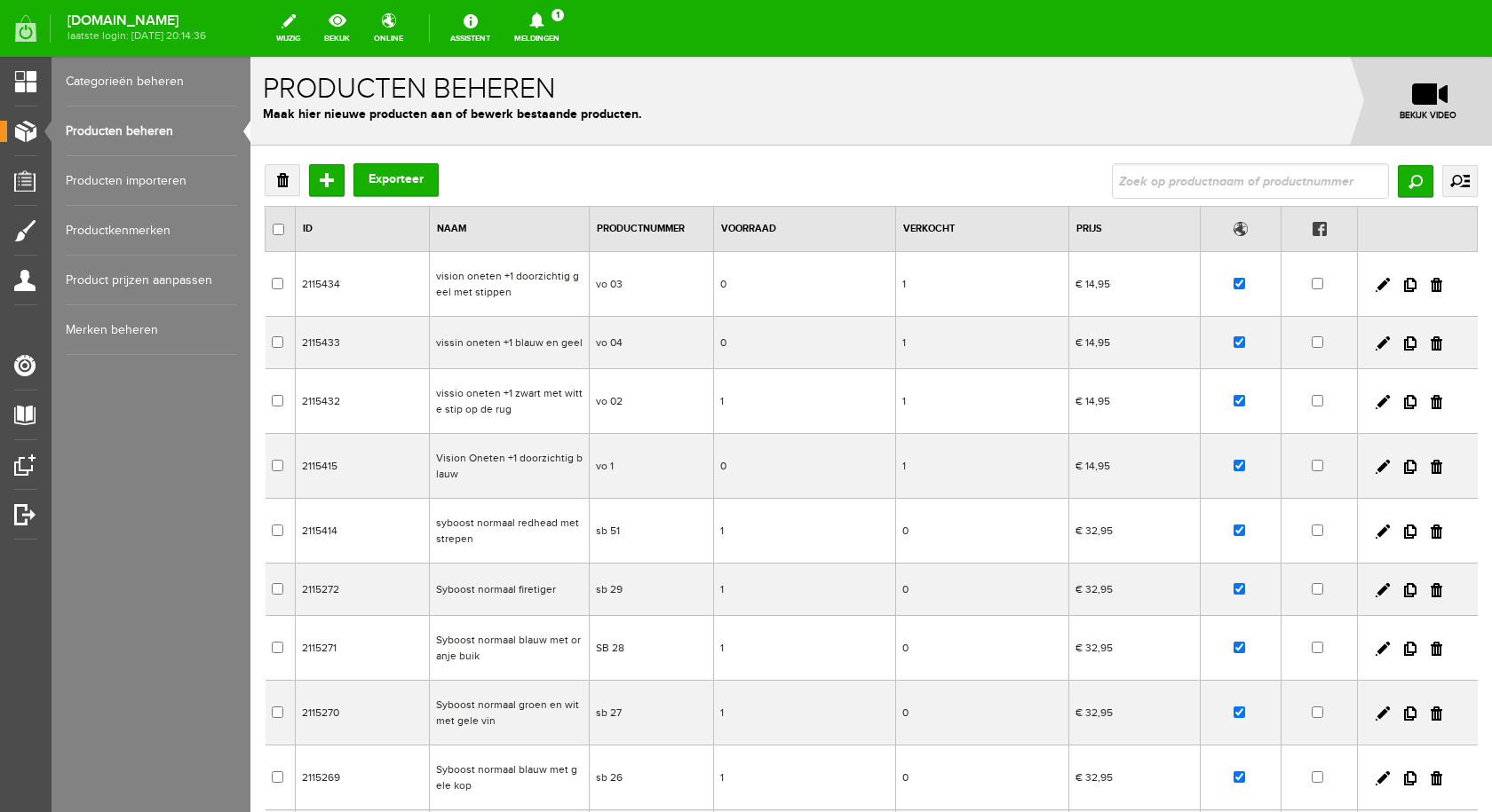
click at [1148, 179] on input "text" at bounding box center [1250, 180] width 277 height 35
type input "syboost"
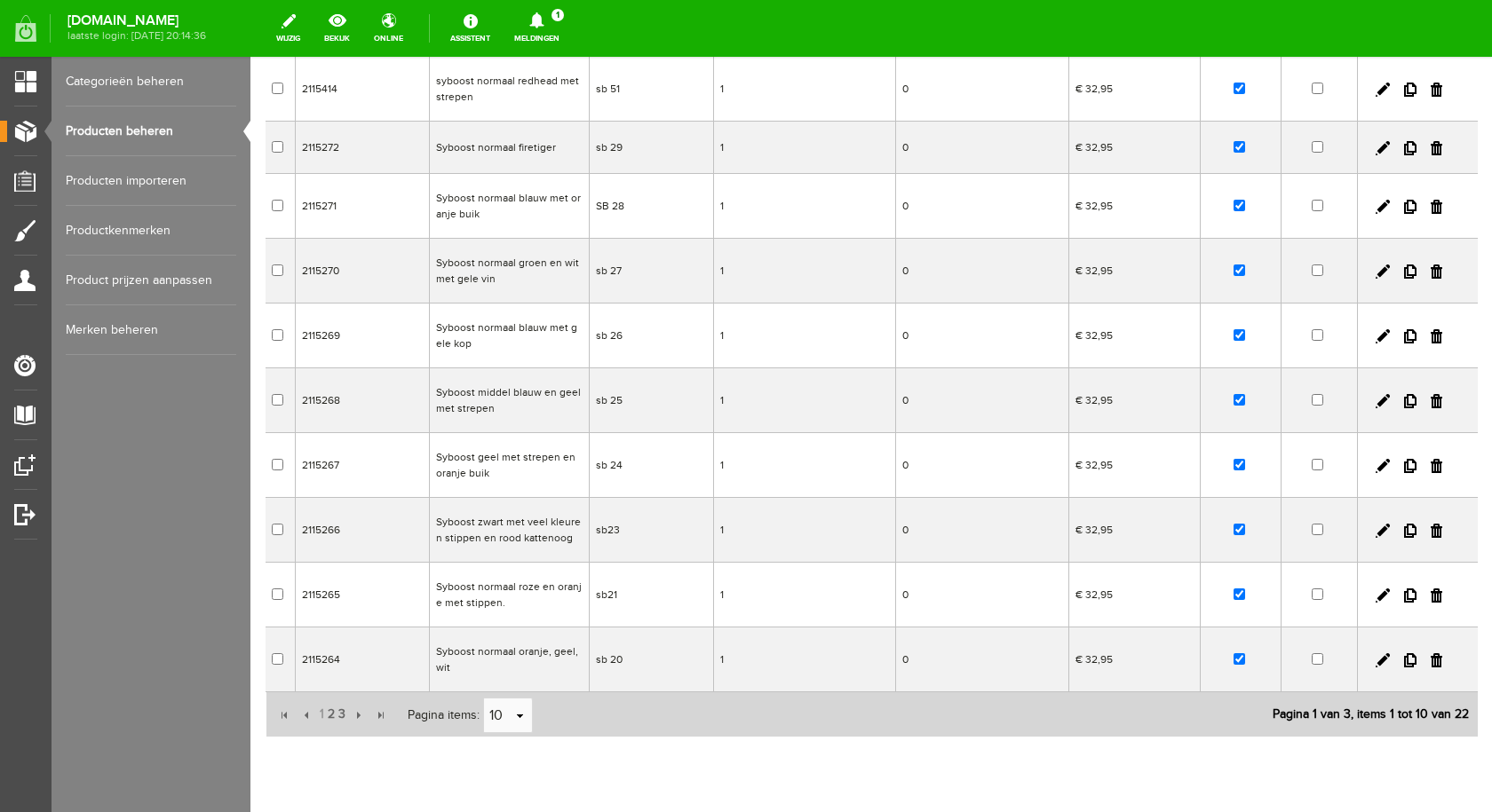
scroll to position [254, 0]
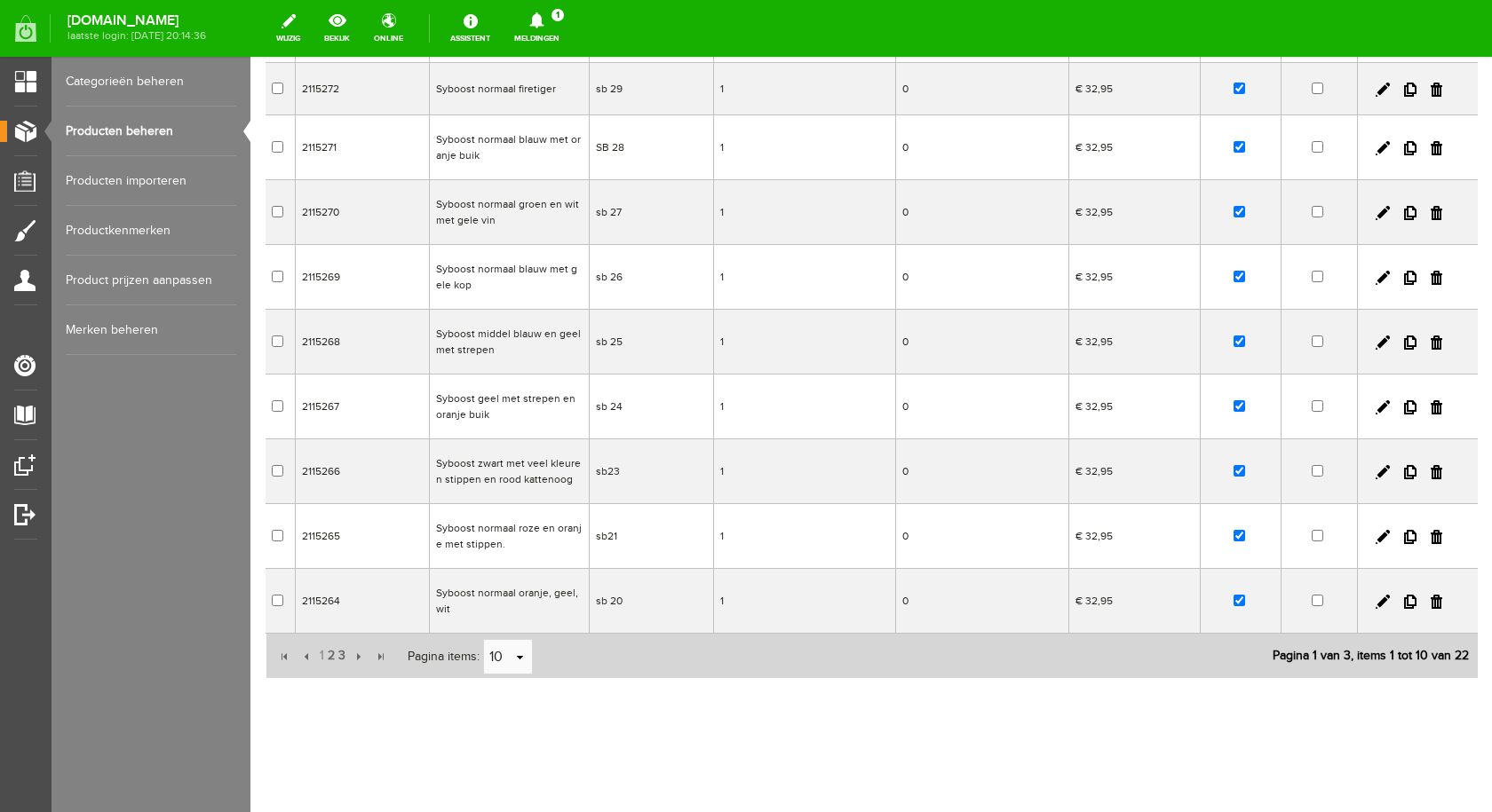
click at [481, 403] on td "Syboost geel met strepen en oranje buik" at bounding box center [509, 407] width 159 height 65
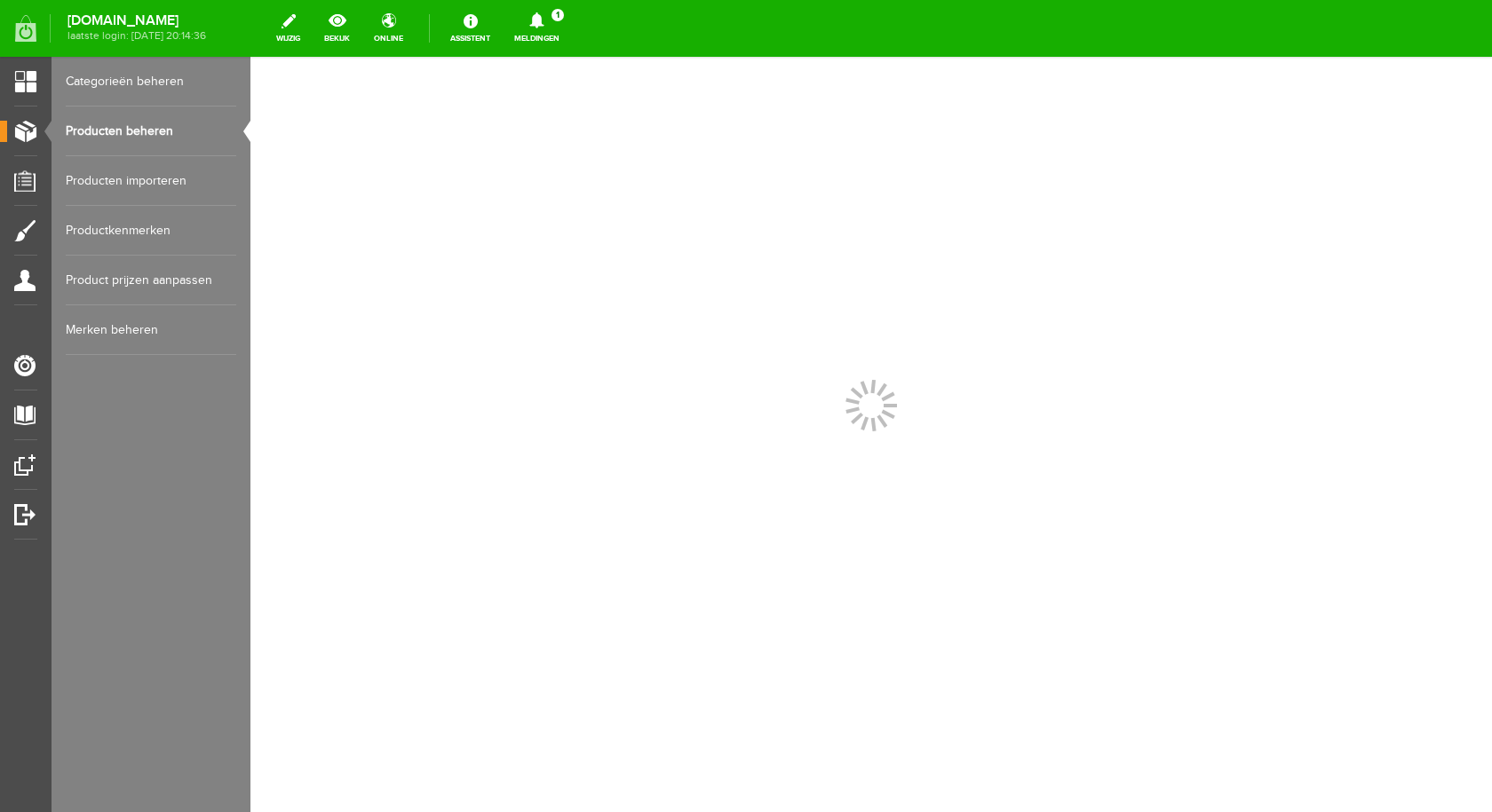
scroll to position [0, 0]
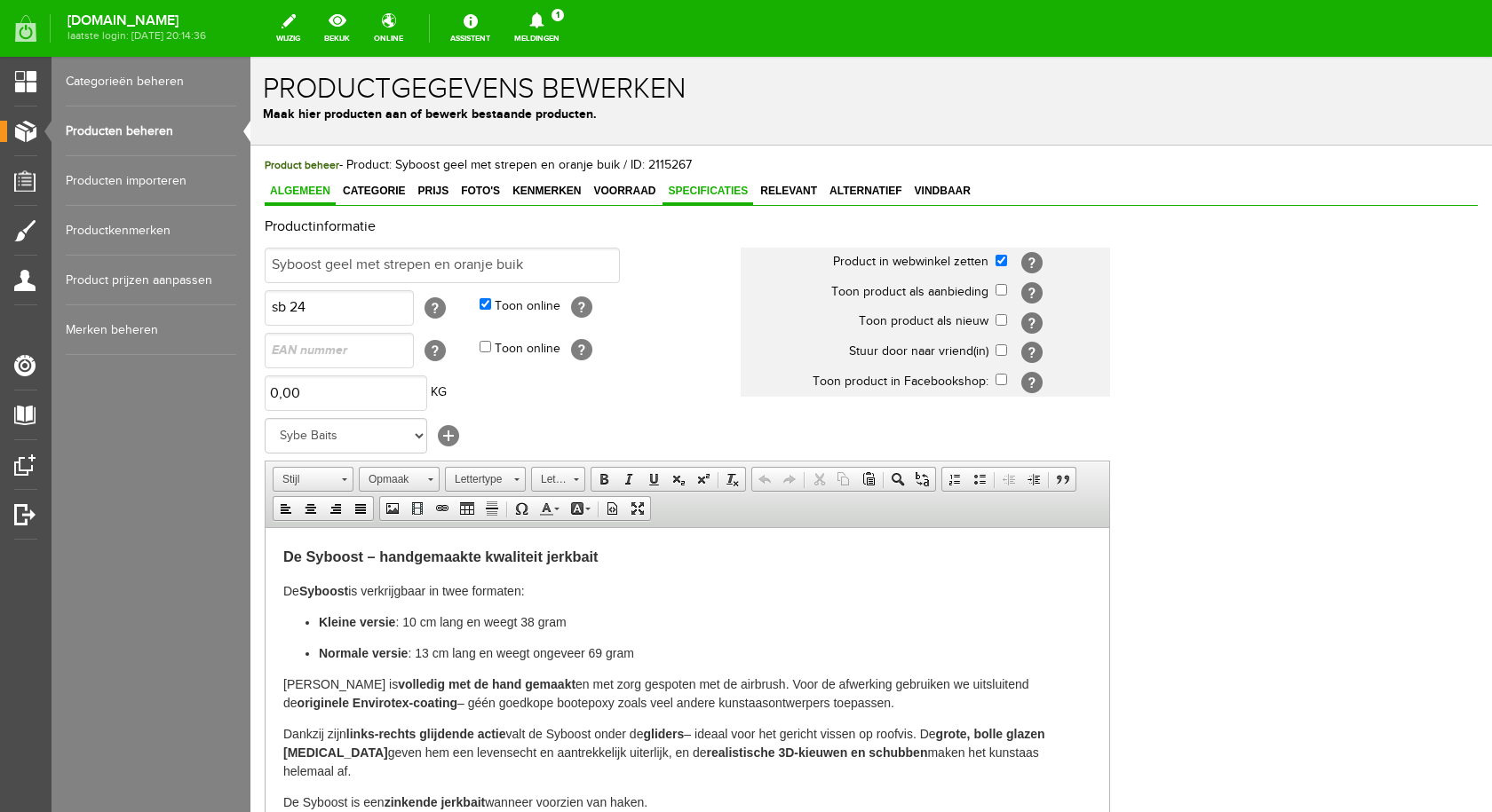
click at [730, 189] on span "Specificaties" at bounding box center [707, 191] width 90 height 12
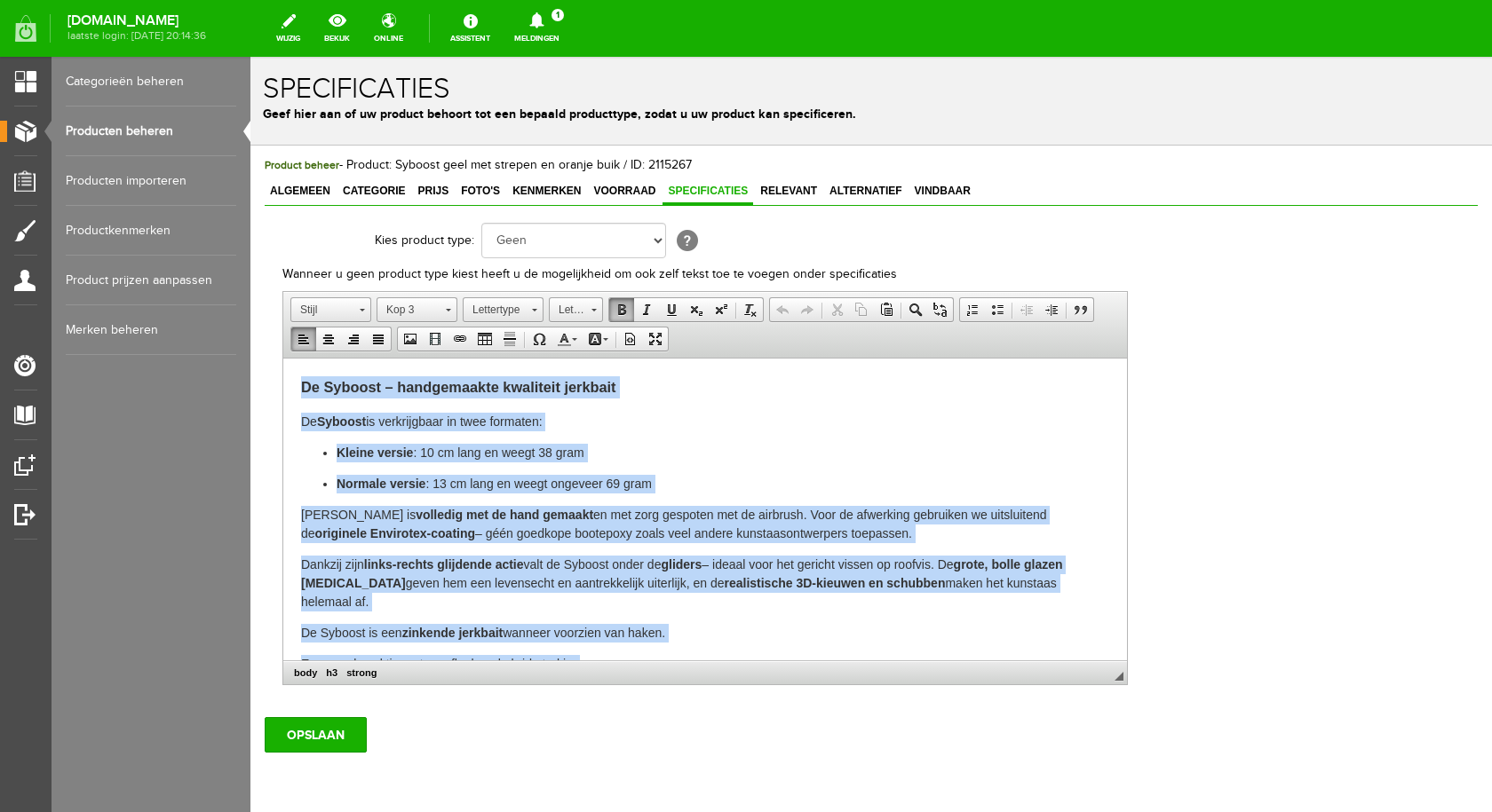
scroll to position [44, 0]
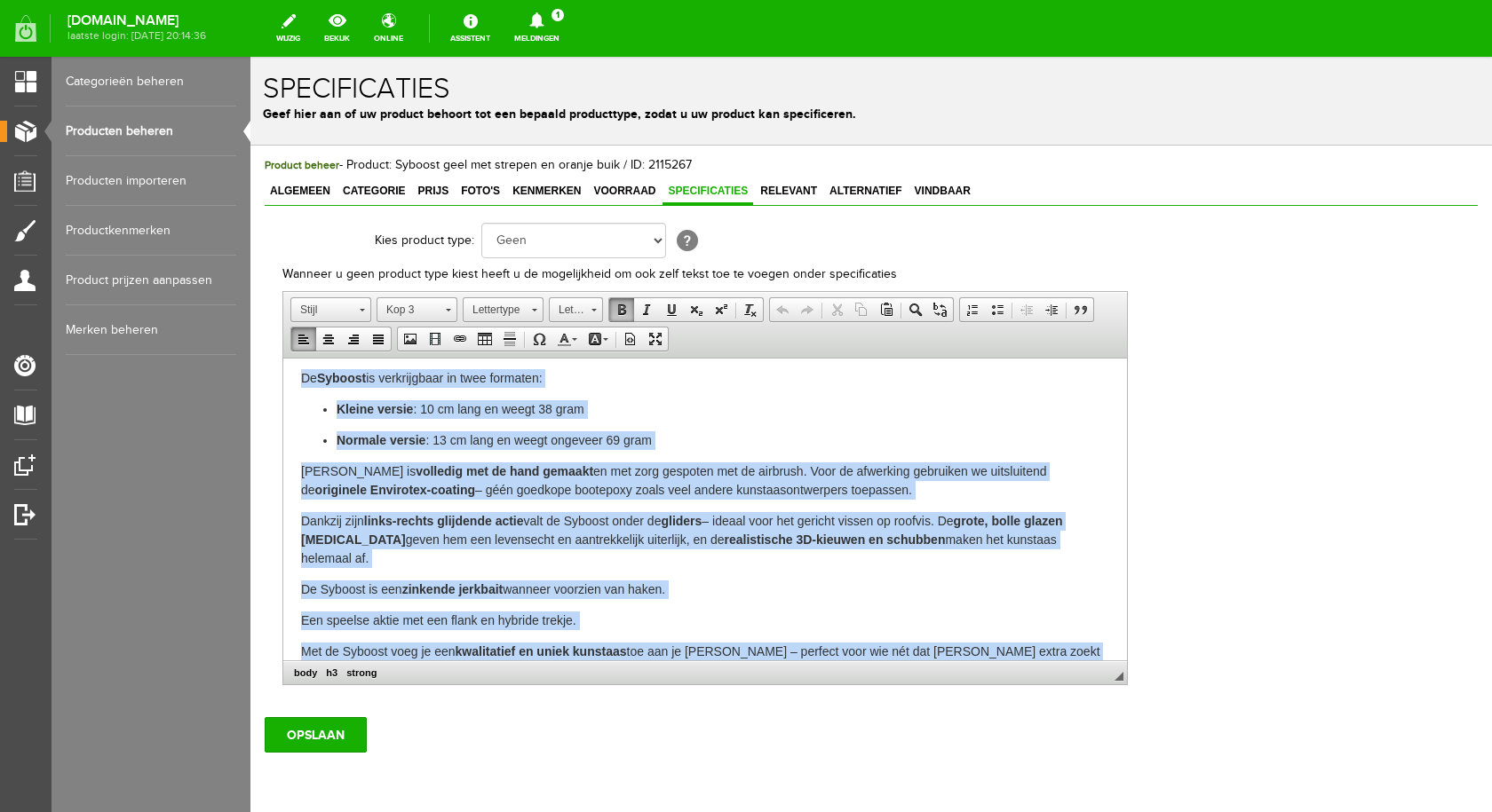
drag, startPoint x: 350, startPoint y: 431, endPoint x: 1161, endPoint y: 713, distance: 858.6
click at [1127, 697] on html "De Syboost – handgemaakte kwaliteit jerkbait De Syboost is verkrijgbaar in twee…" at bounding box center [704, 506] width 844 height 382
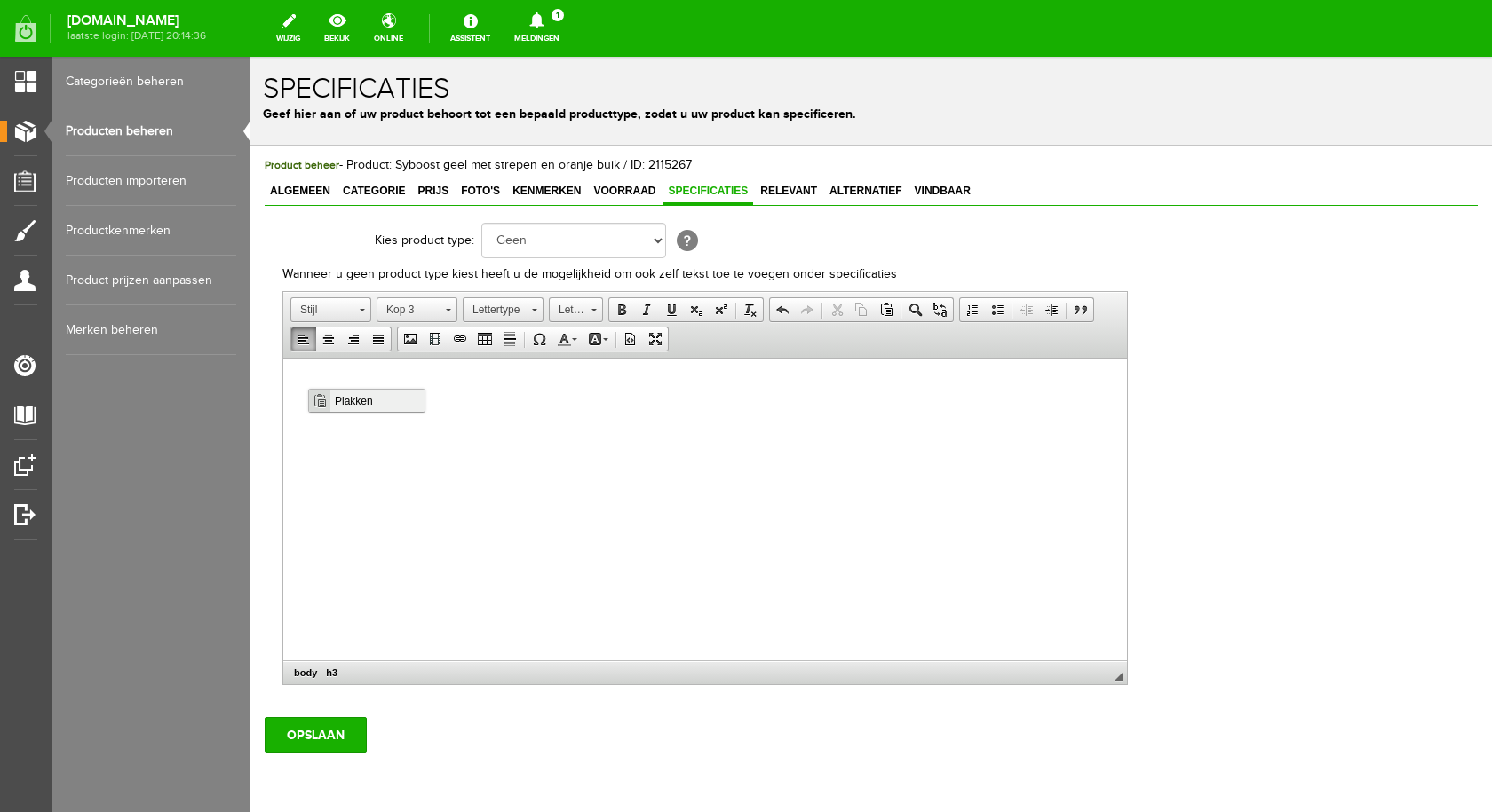
scroll to position [0, 0]
click at [361, 397] on span "Plakken" at bounding box center [377, 400] width 94 height 22
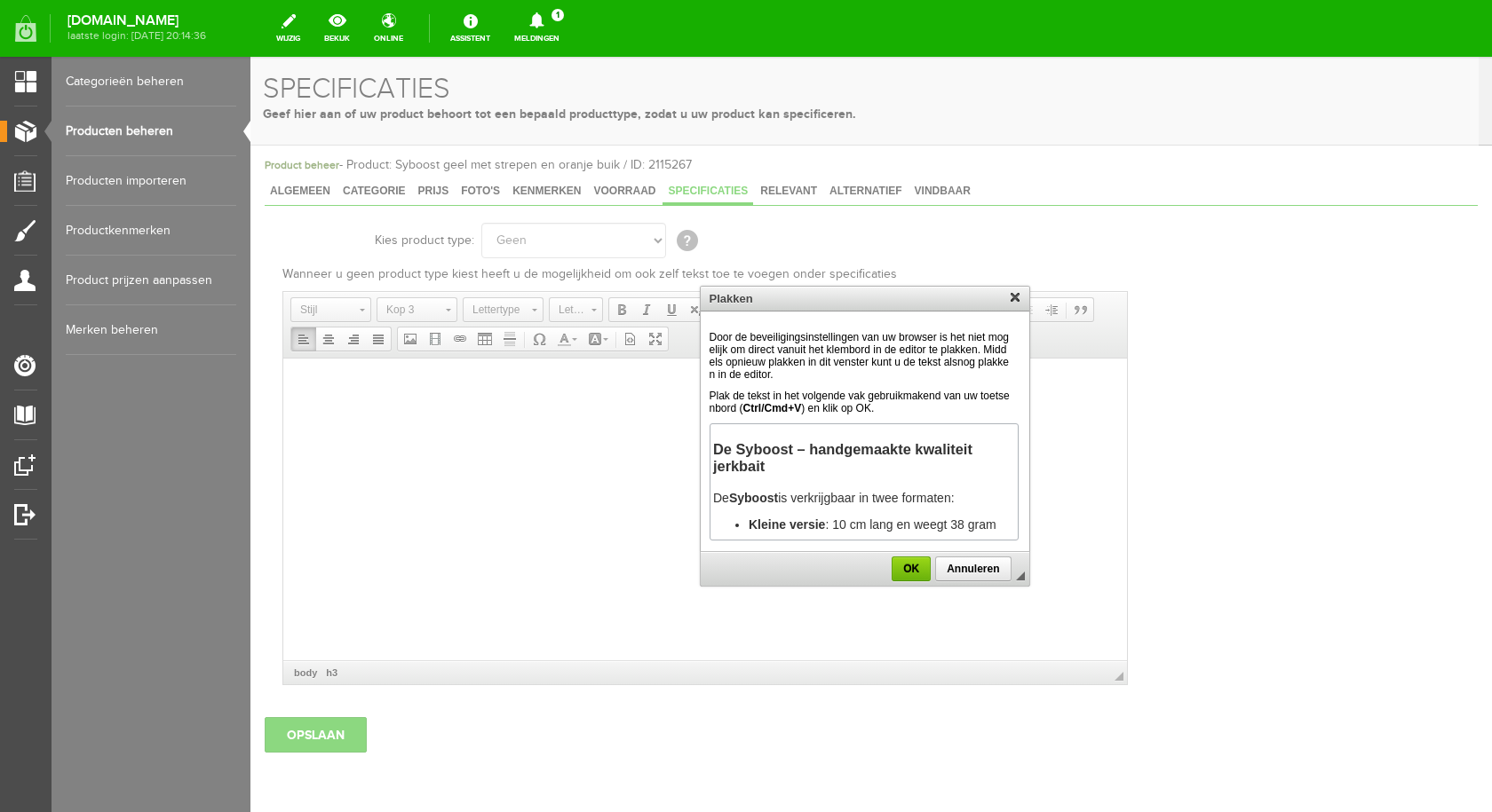
scroll to position [1370, 0]
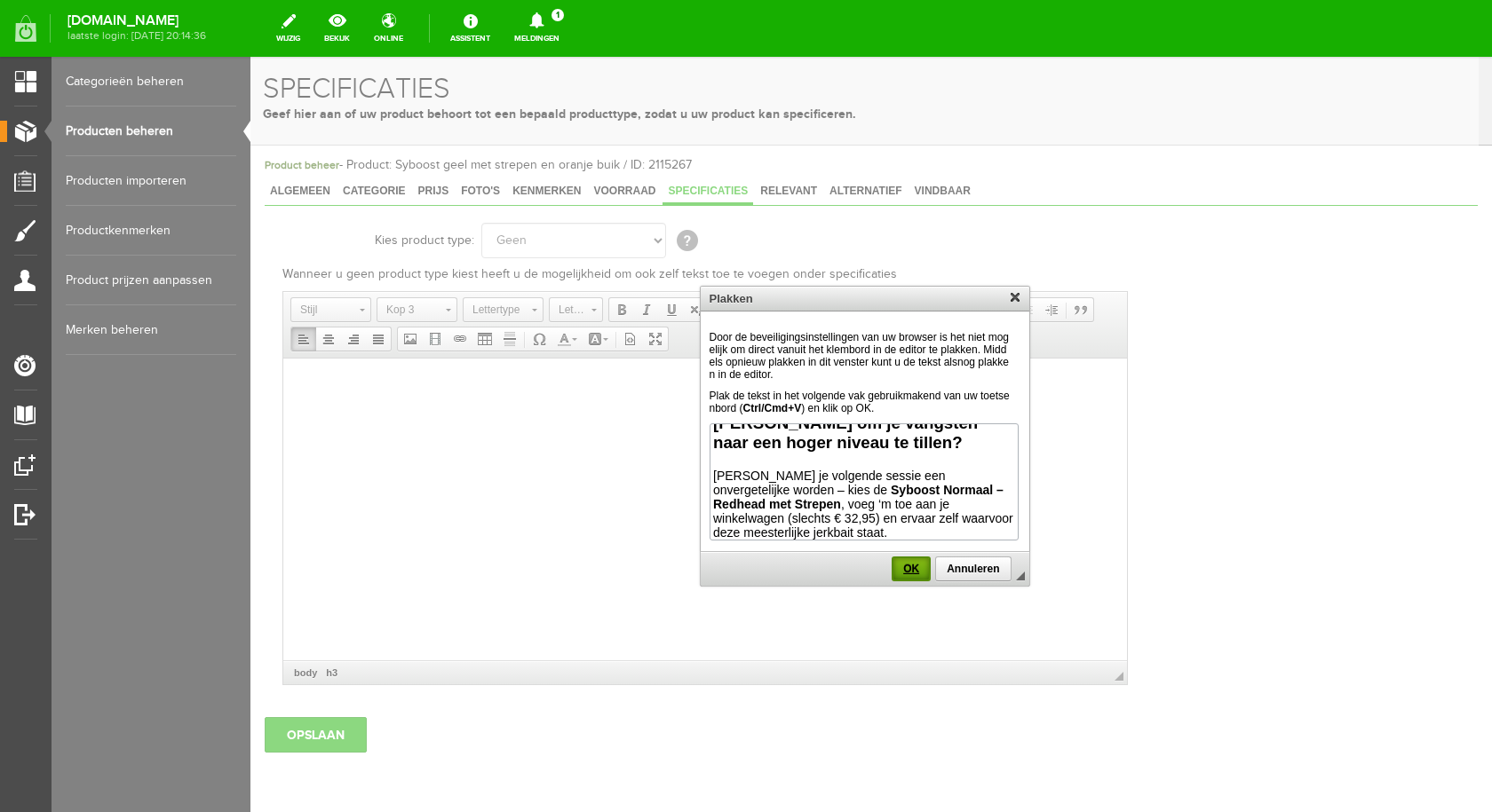
click at [911, 566] on span "OK" at bounding box center [910, 568] width 35 height 12
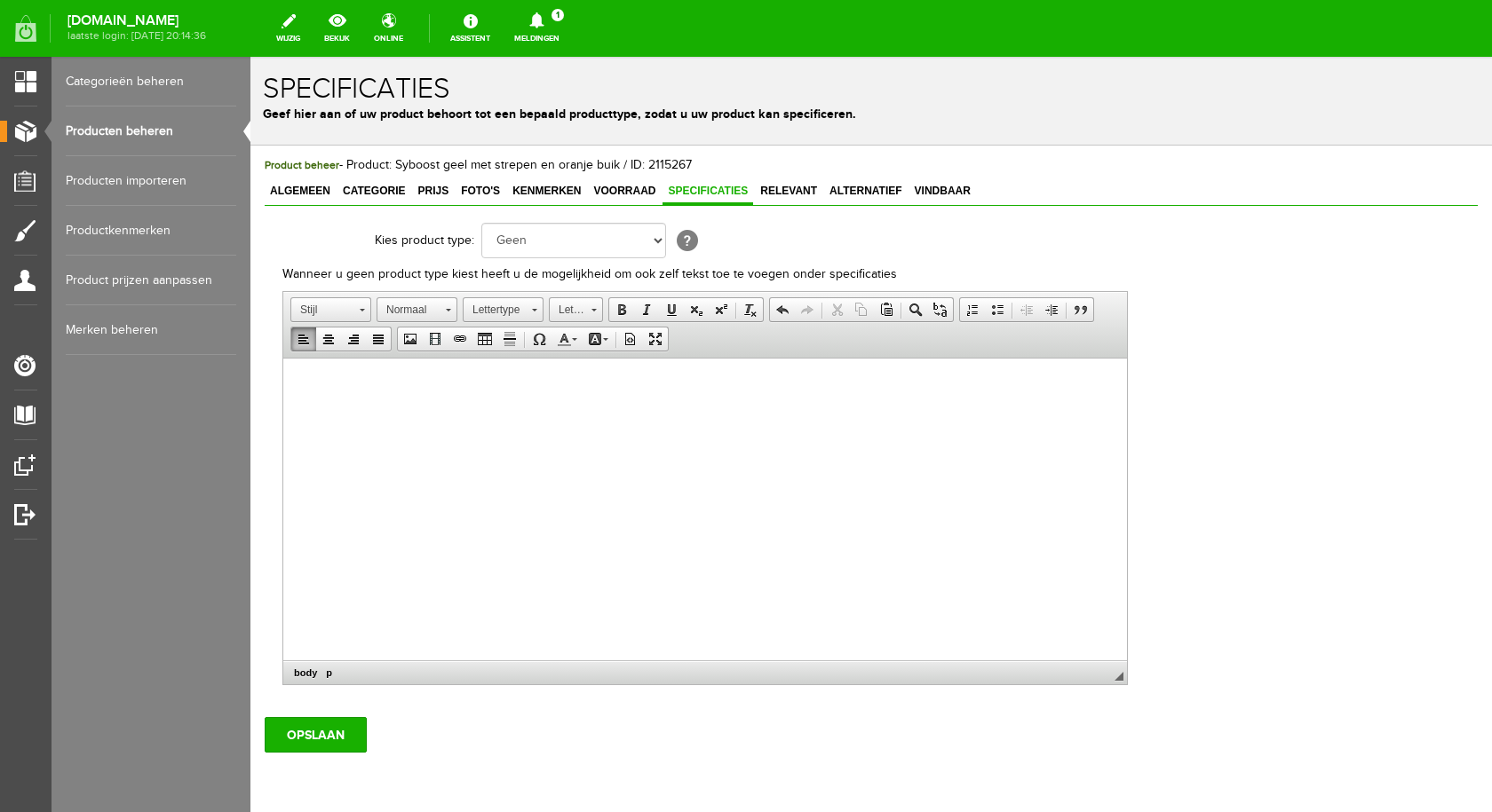
scroll to position [744, 0]
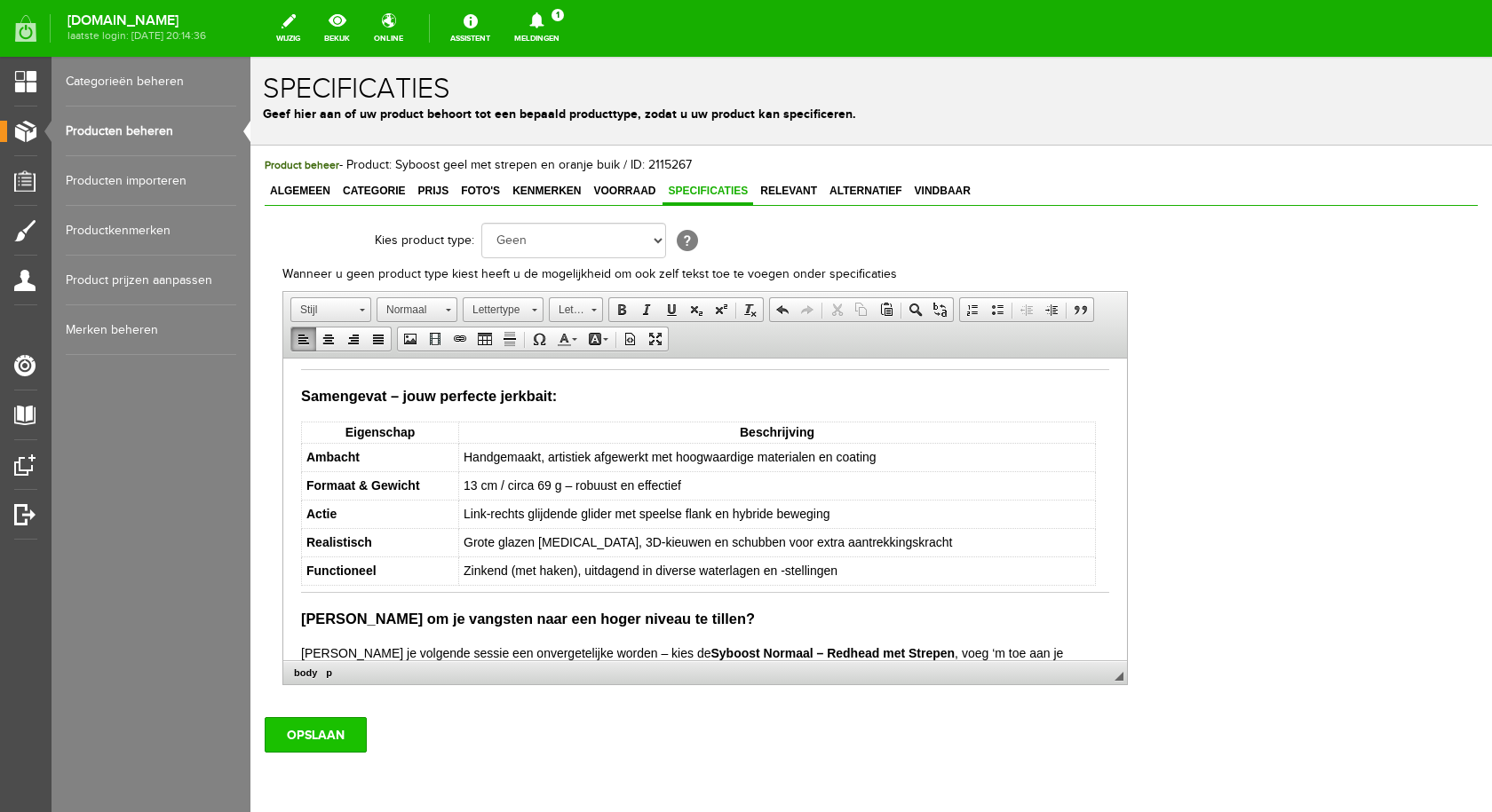
click at [328, 738] on input "OPSLAAN" at bounding box center [316, 734] width 103 height 35
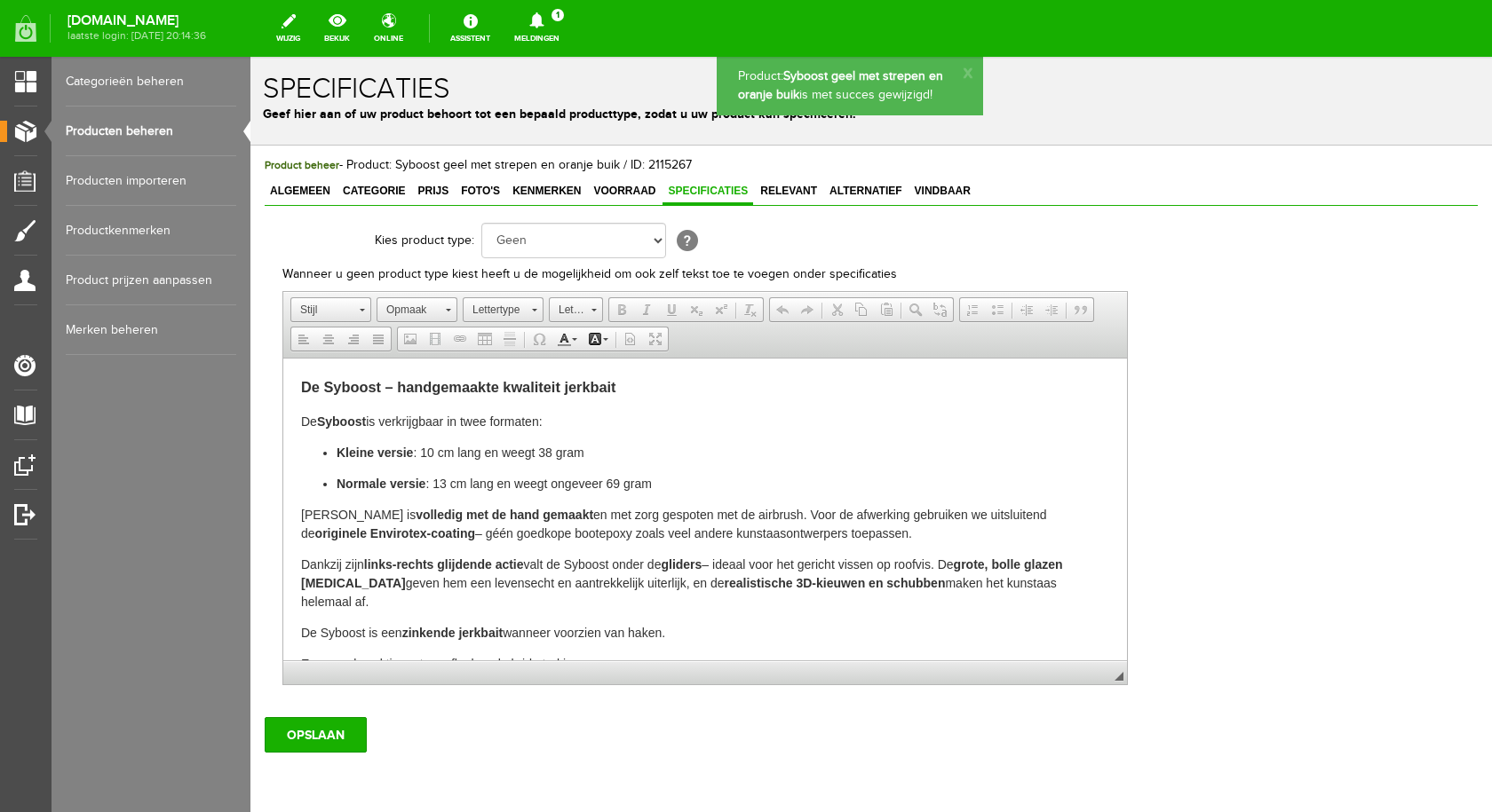
scroll to position [0, 0]
